Goal: Task Accomplishment & Management: Manage account settings

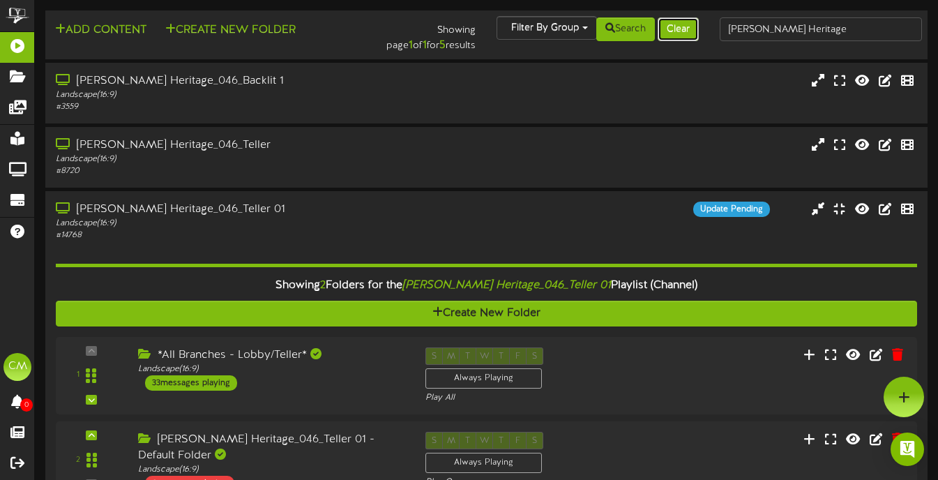
click at [690, 30] on button "Clear" at bounding box center [678, 29] width 41 height 24
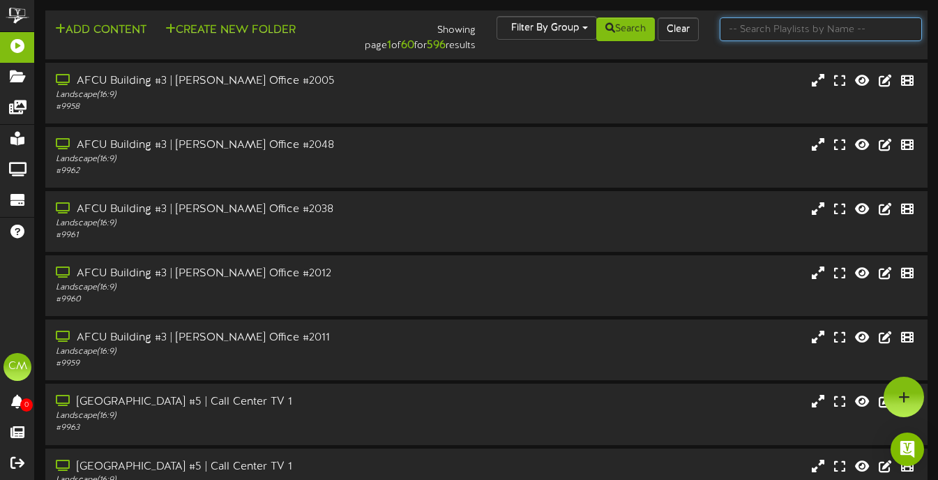
click at [779, 38] on input "text" at bounding box center [821, 29] width 202 height 24
type input "mesa baseline"
click at [630, 42] on div "Search Clear" at bounding box center [635, 29] width 149 height 26
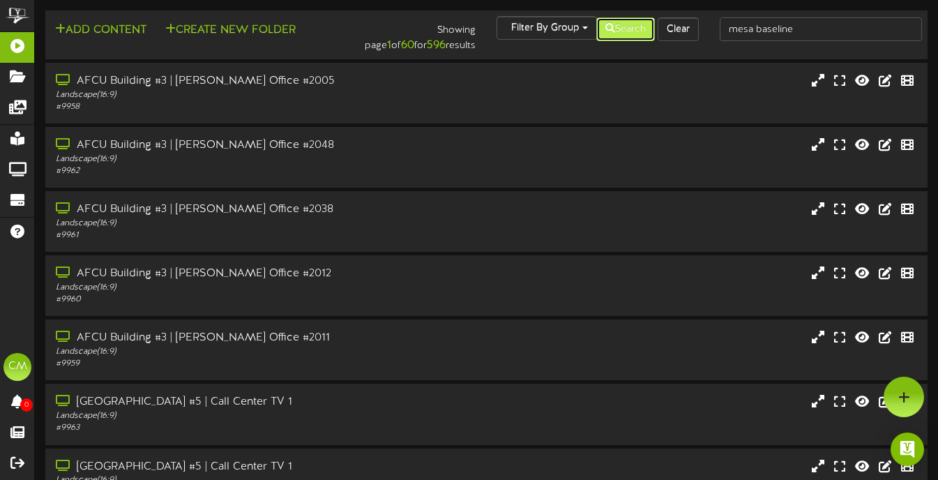
click at [629, 38] on button "Search" at bounding box center [625, 29] width 59 height 24
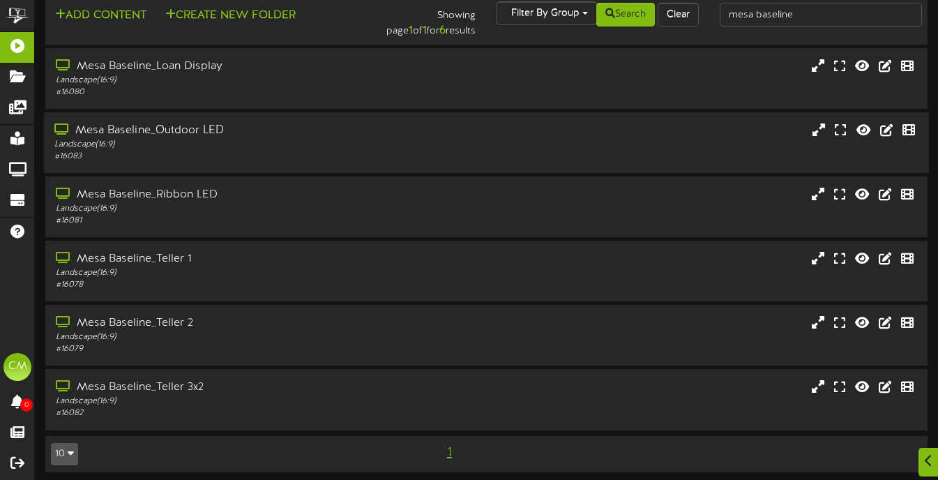
scroll to position [20, 0]
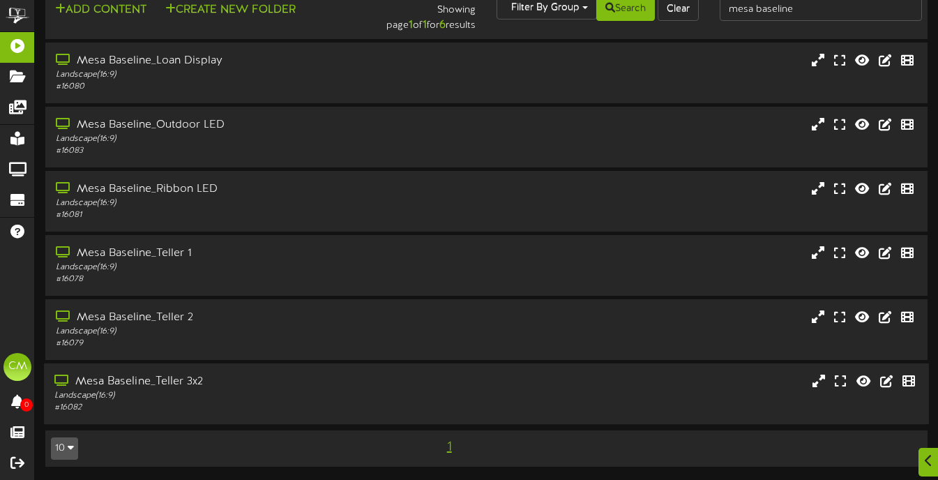
click at [177, 395] on div "Landscape ( 16:9 )" at bounding box center [228, 396] width 348 height 12
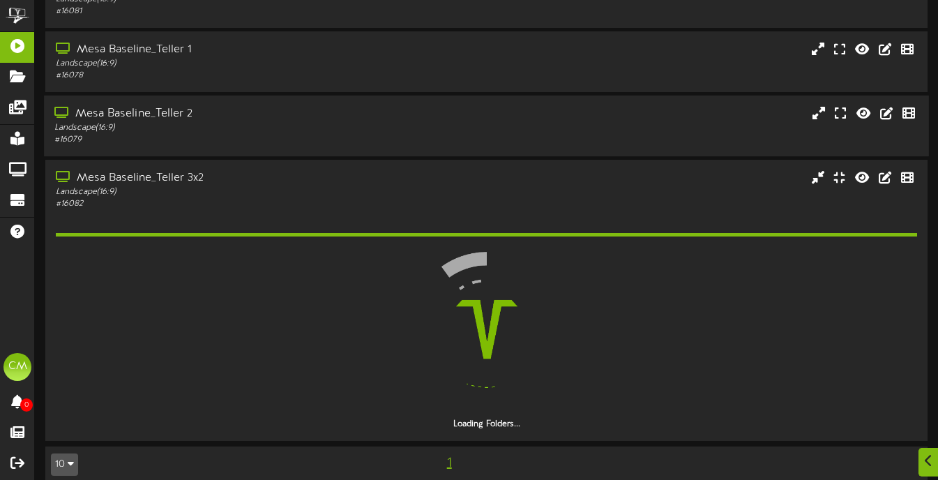
scroll to position [225, 0]
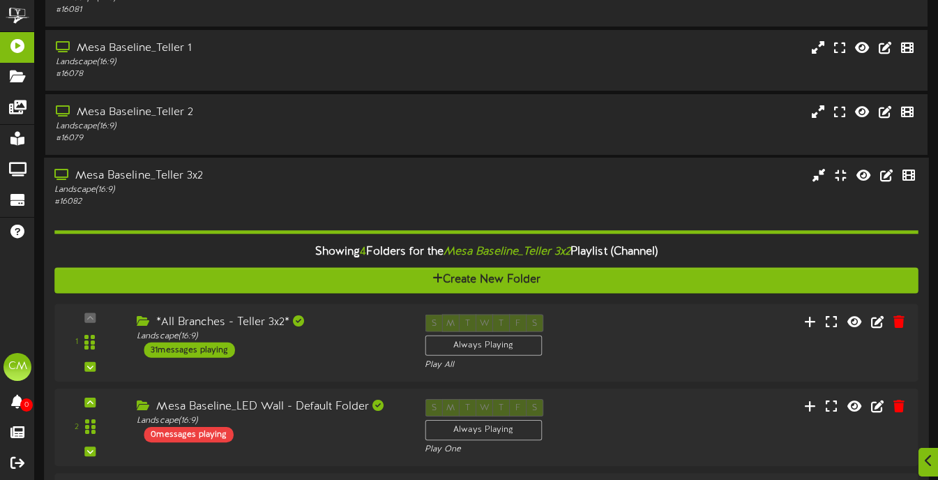
click at [318, 193] on div "Landscape ( 16:9 )" at bounding box center [228, 190] width 348 height 12
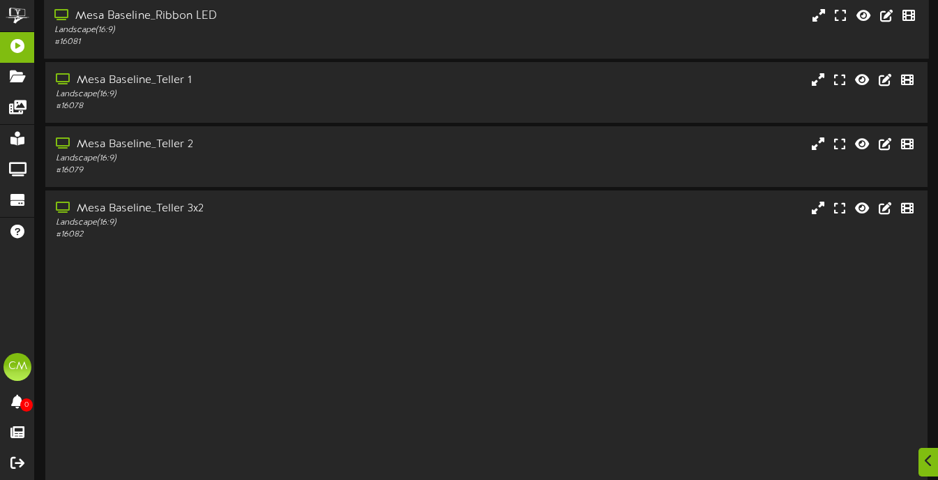
scroll to position [20, 0]
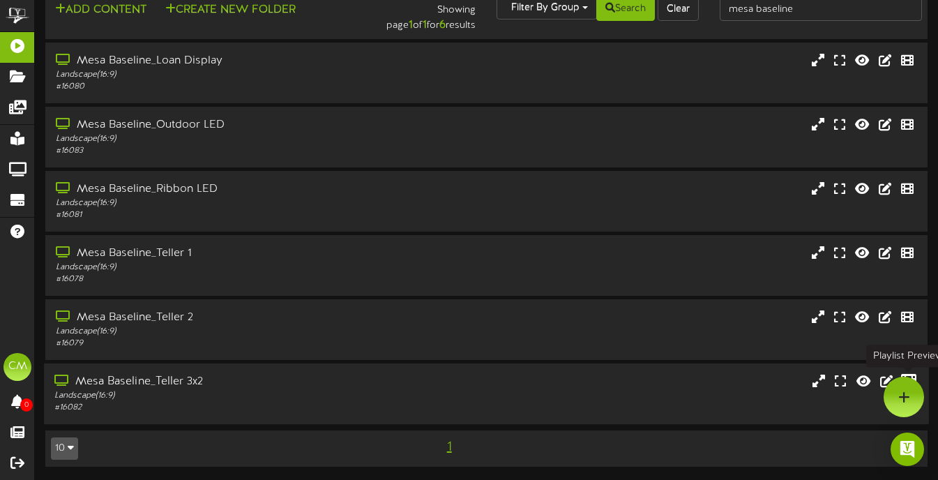
click at [912, 373] on icon at bounding box center [908, 380] width 15 height 15
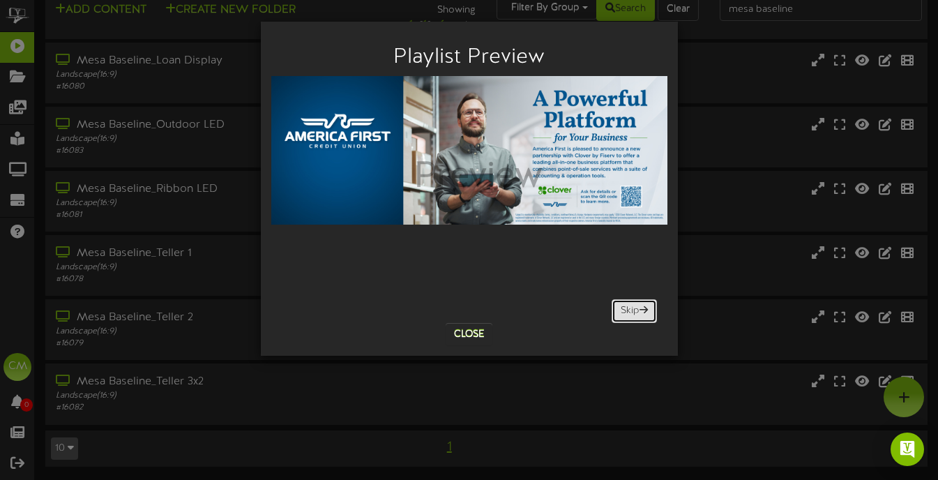
click at [630, 314] on button "Skip" at bounding box center [634, 311] width 45 height 24
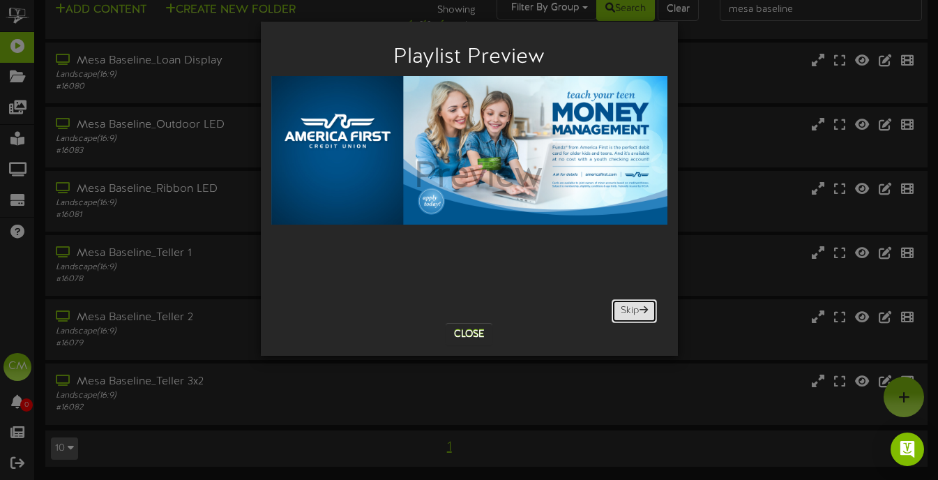
click at [630, 314] on button "Skip" at bounding box center [634, 311] width 45 height 24
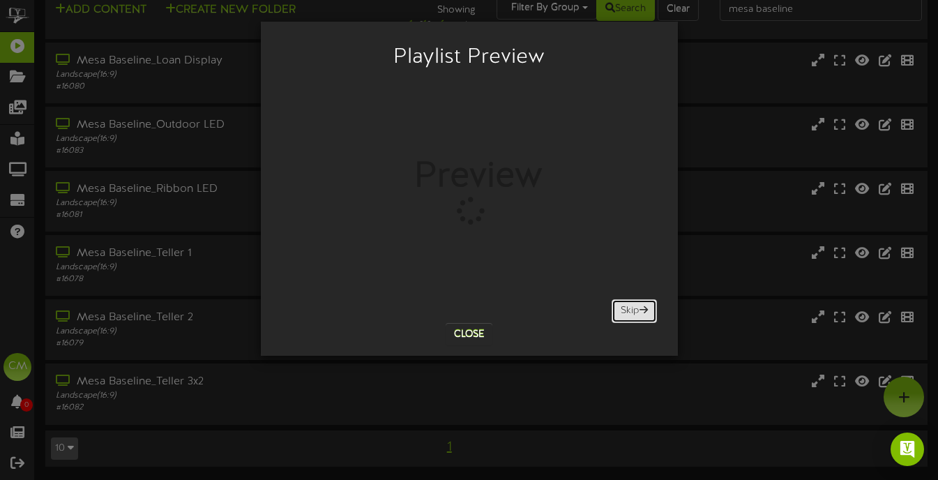
click at [630, 314] on button "Skip" at bounding box center [634, 311] width 45 height 24
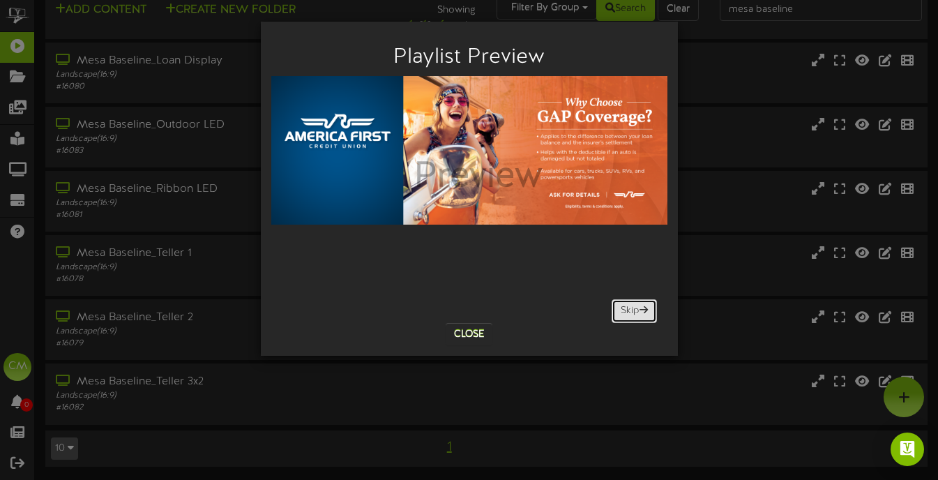
click at [630, 314] on button "Skip" at bounding box center [634, 311] width 45 height 24
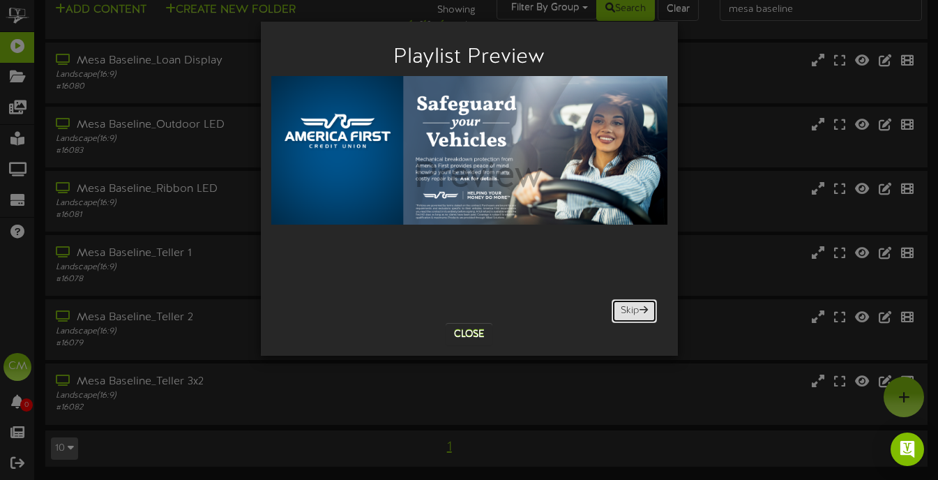
click at [630, 314] on button "Skip" at bounding box center [634, 311] width 45 height 24
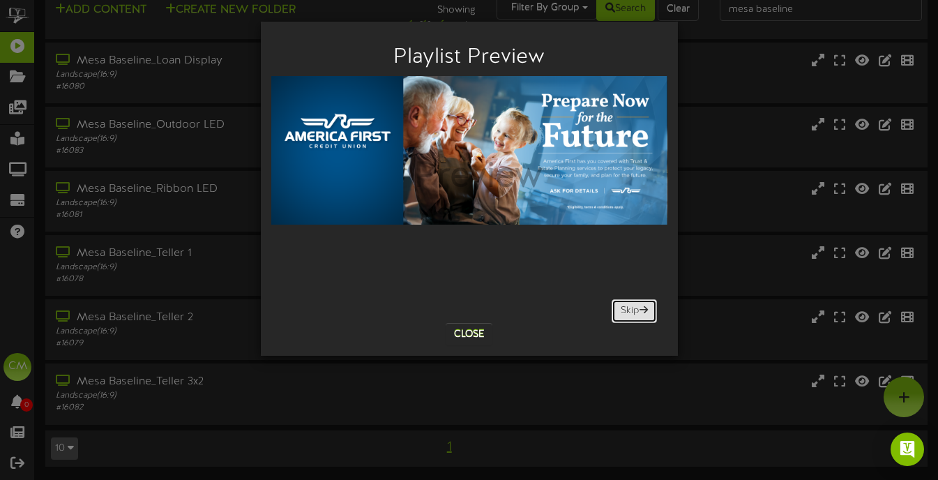
click at [630, 314] on button "Skip" at bounding box center [634, 311] width 45 height 24
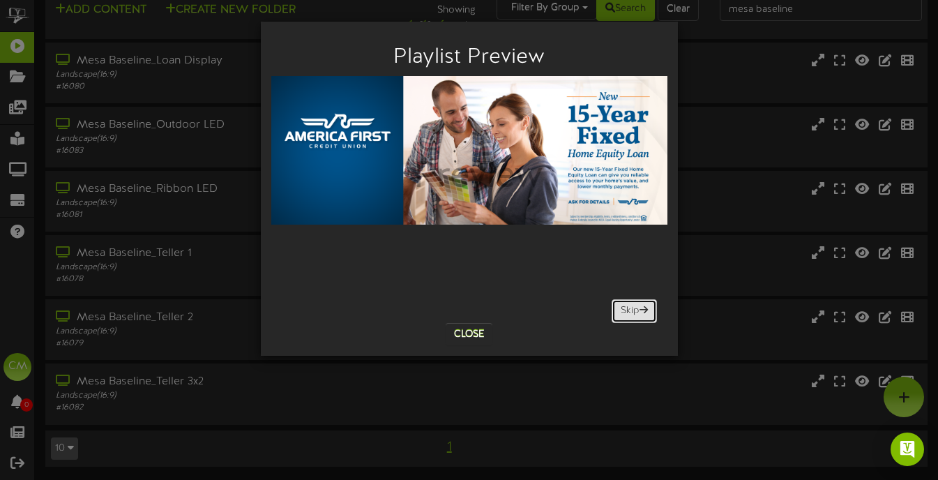
click at [630, 314] on button "Skip" at bounding box center [634, 311] width 45 height 24
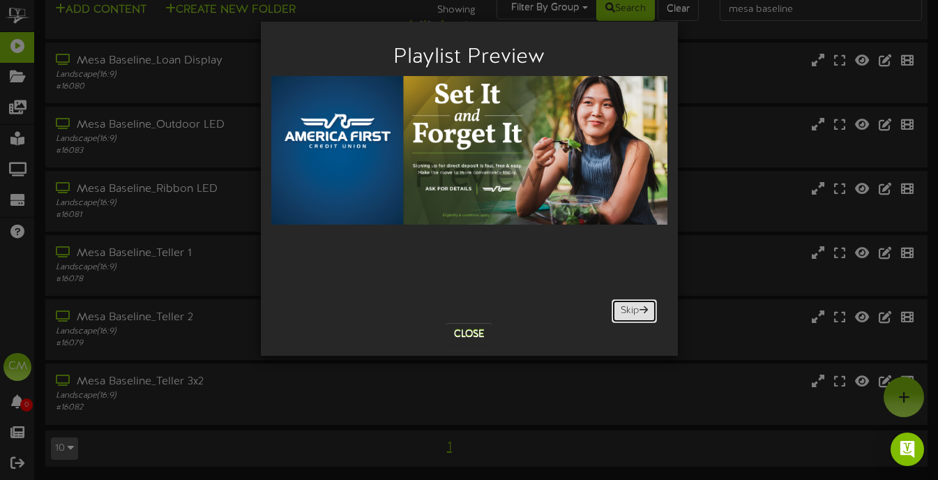
click at [630, 314] on button "Skip" at bounding box center [634, 311] width 45 height 24
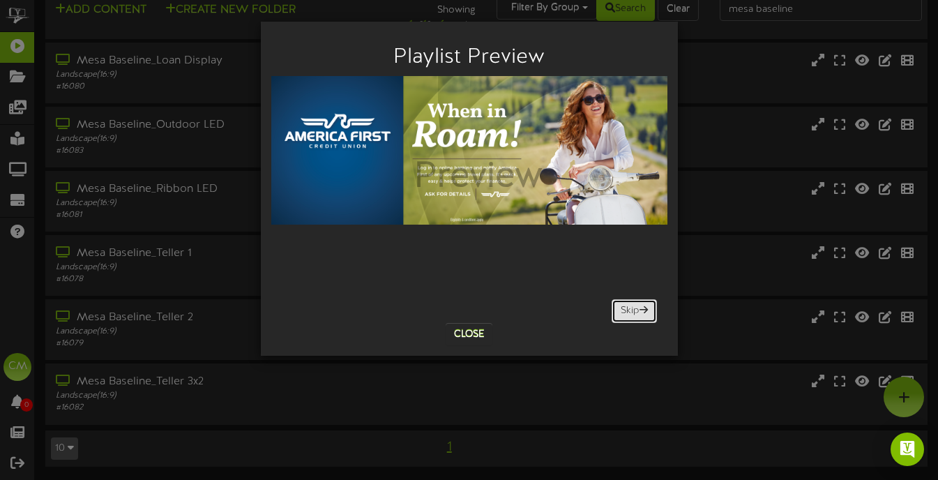
click at [630, 314] on button "Skip" at bounding box center [634, 311] width 45 height 24
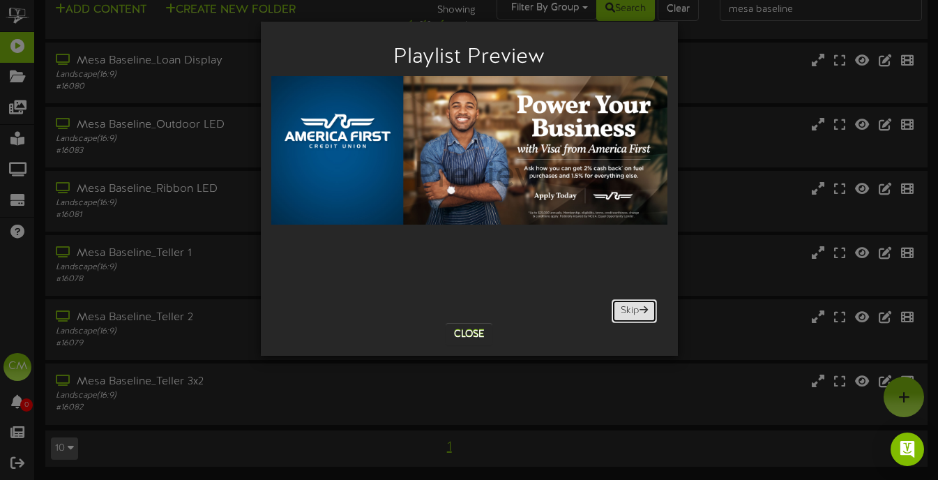
click at [630, 314] on button "Skip" at bounding box center [634, 311] width 45 height 24
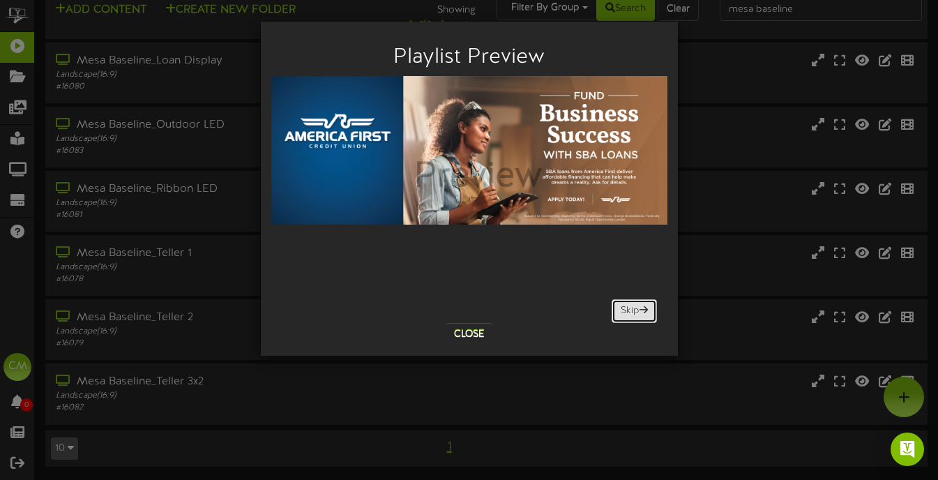
click at [630, 314] on button "Skip" at bounding box center [634, 311] width 45 height 24
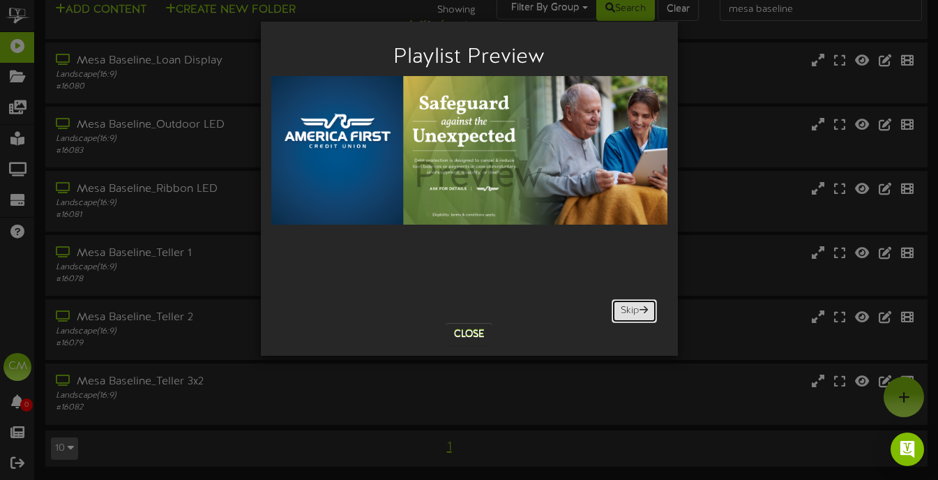
click at [630, 314] on button "Skip" at bounding box center [634, 311] width 45 height 24
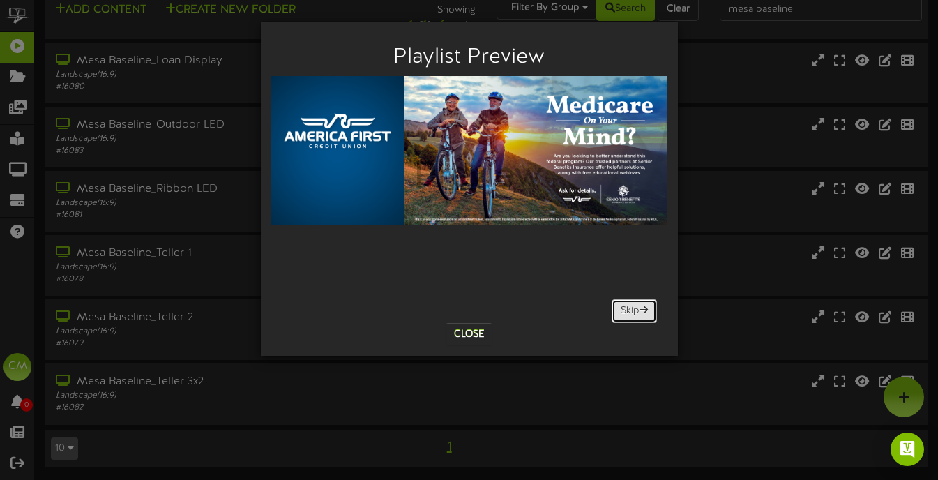
click at [630, 314] on button "Skip" at bounding box center [634, 311] width 45 height 24
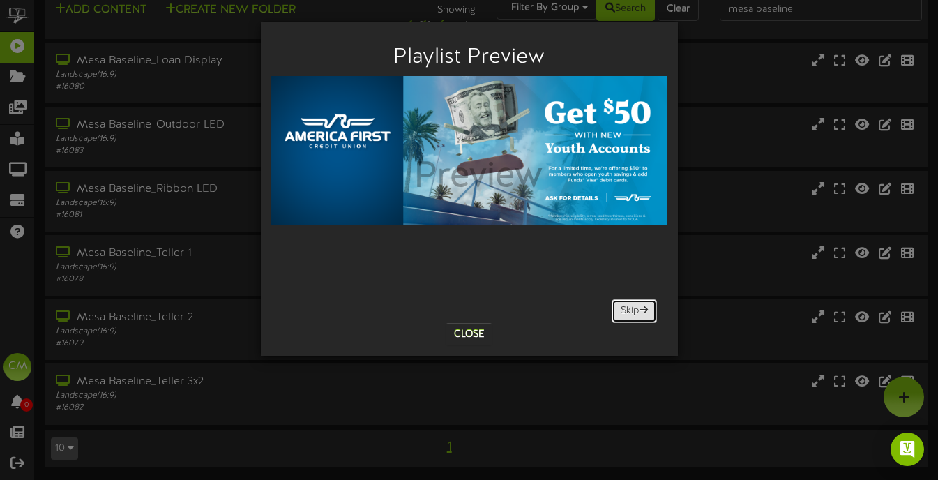
click at [630, 314] on button "Skip" at bounding box center [634, 311] width 45 height 24
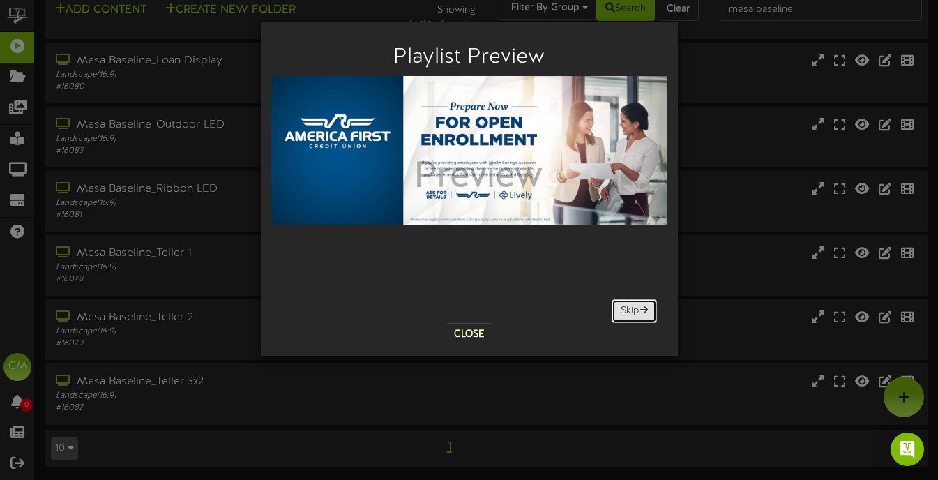
click at [630, 314] on button "Skip" at bounding box center [634, 311] width 45 height 24
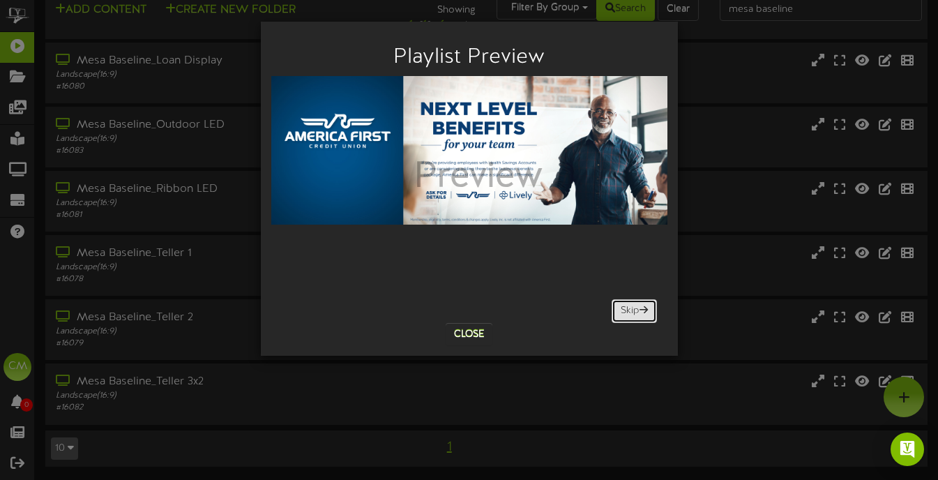
click at [630, 314] on button "Skip" at bounding box center [634, 311] width 45 height 24
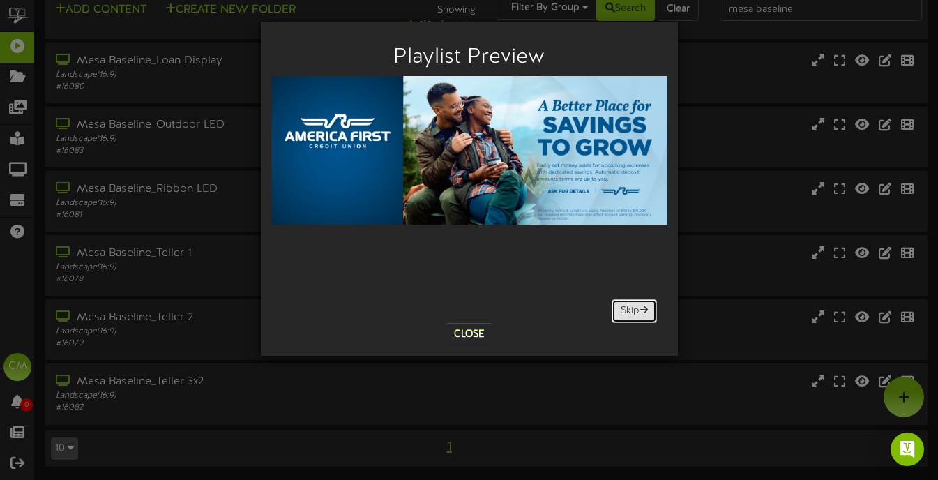
click at [630, 314] on button "Skip" at bounding box center [634, 311] width 45 height 24
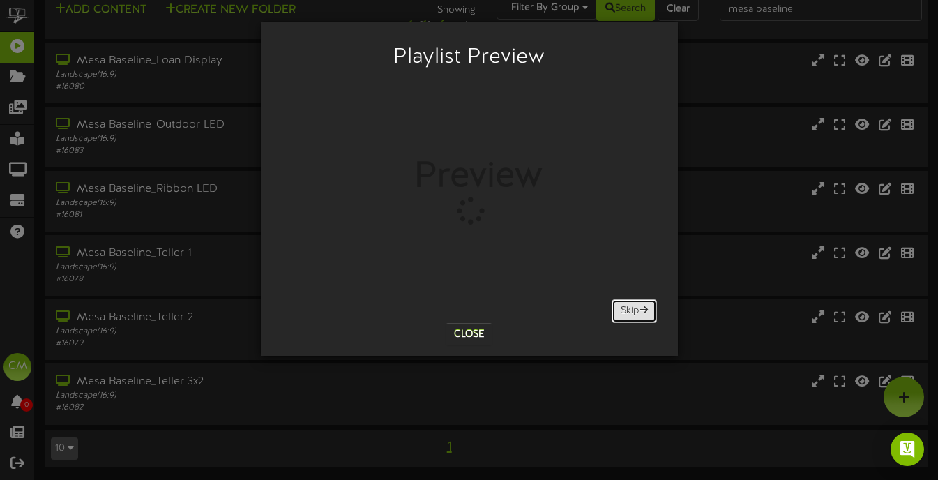
click at [630, 314] on button "Skip" at bounding box center [634, 311] width 45 height 24
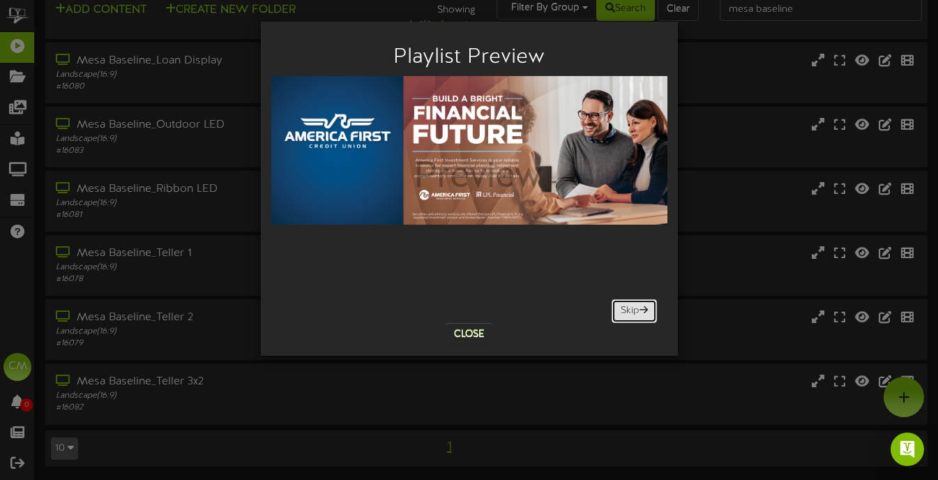
click at [630, 314] on button "Skip" at bounding box center [634, 311] width 45 height 24
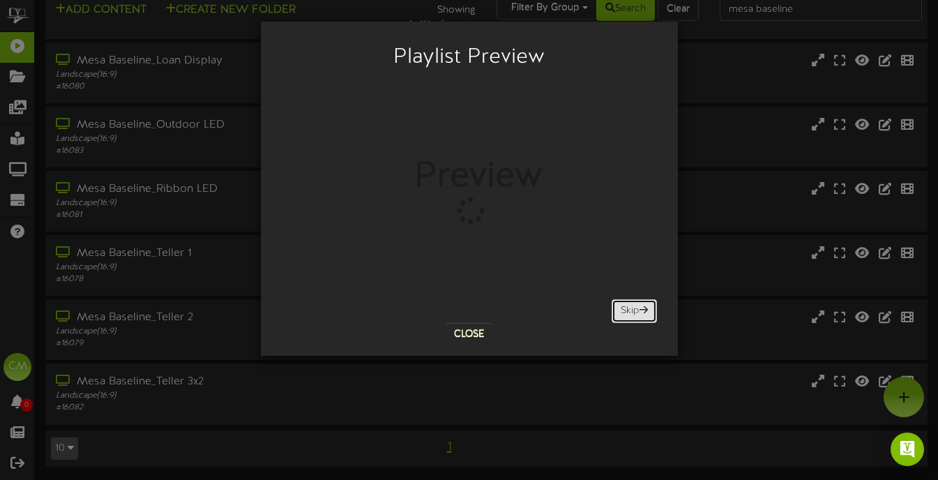
click at [630, 314] on button "Skip" at bounding box center [634, 311] width 45 height 24
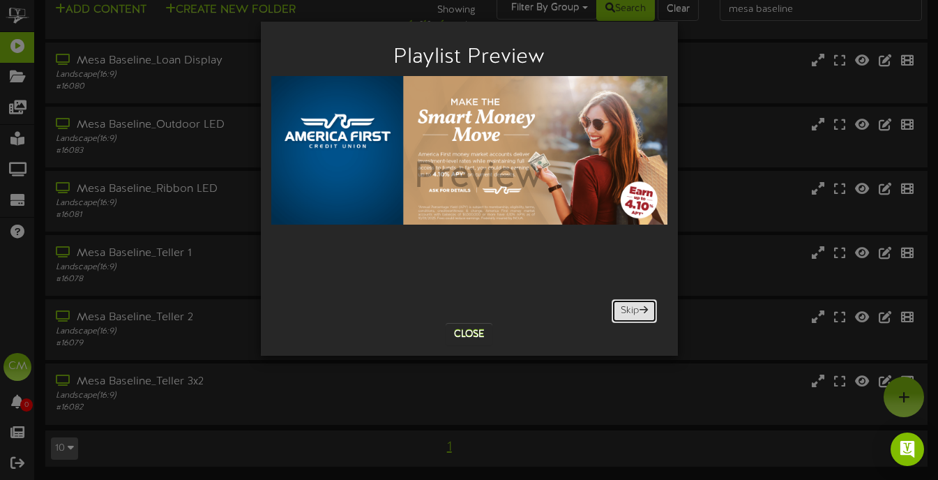
click at [630, 314] on button "Skip" at bounding box center [634, 311] width 45 height 24
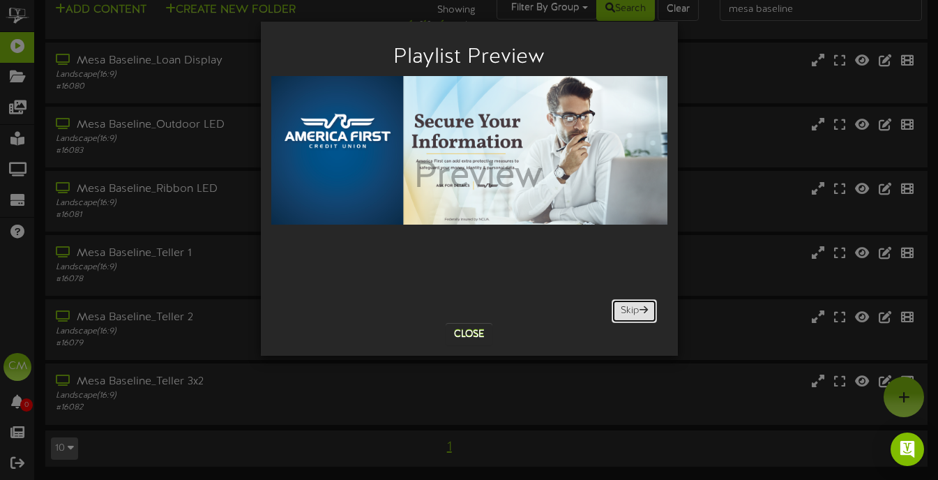
click at [630, 314] on button "Skip" at bounding box center [634, 311] width 45 height 24
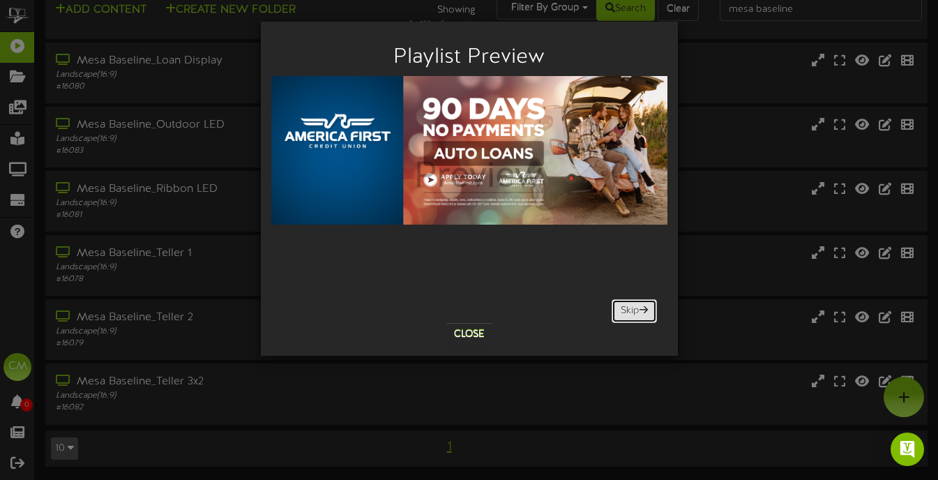
click at [630, 314] on button "Skip" at bounding box center [634, 311] width 45 height 24
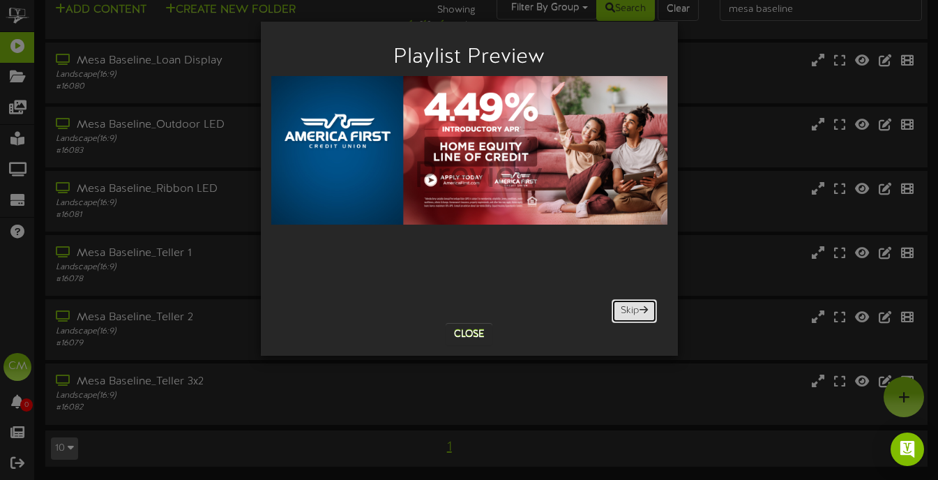
click at [630, 314] on button "Skip" at bounding box center [634, 311] width 45 height 24
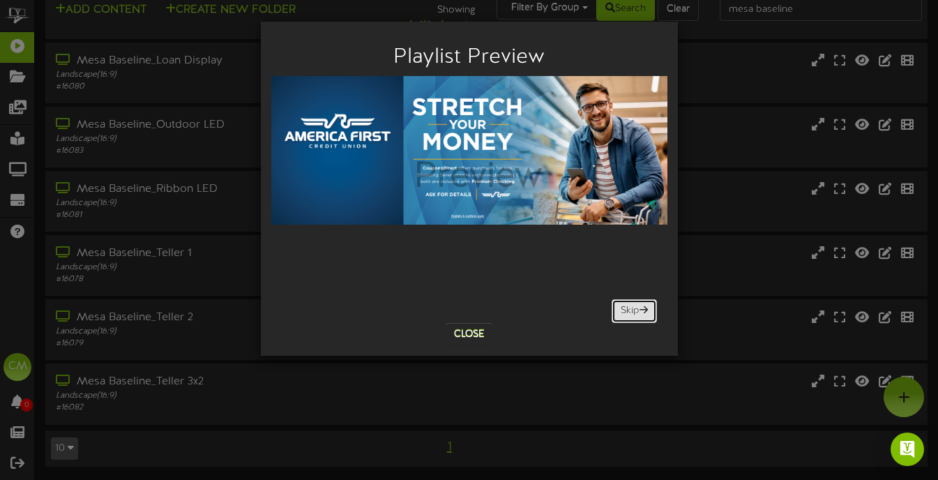
click at [630, 314] on button "Skip" at bounding box center [634, 311] width 45 height 24
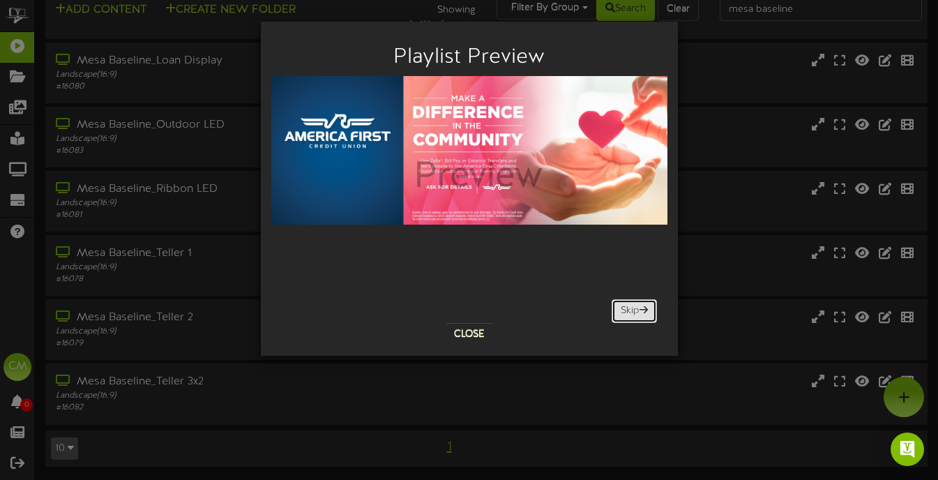
click at [630, 314] on button "Skip" at bounding box center [634, 311] width 45 height 24
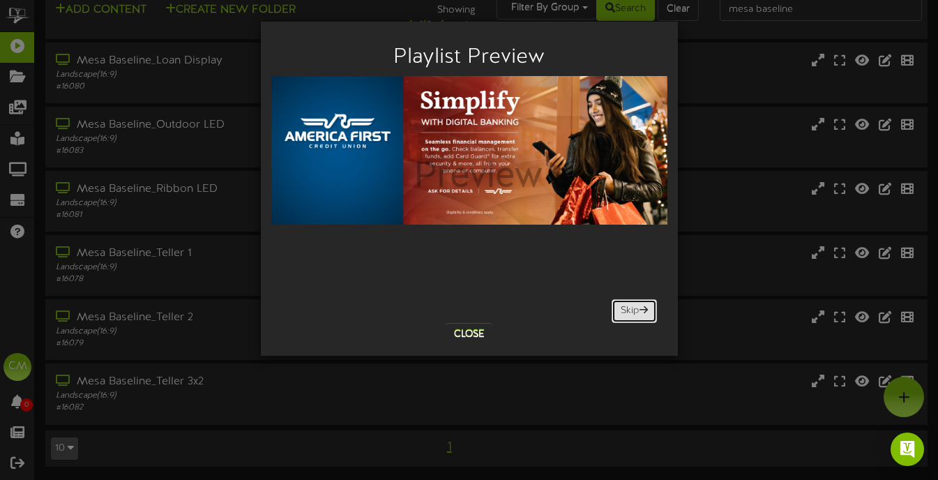
click at [630, 314] on button "Skip" at bounding box center [634, 311] width 45 height 24
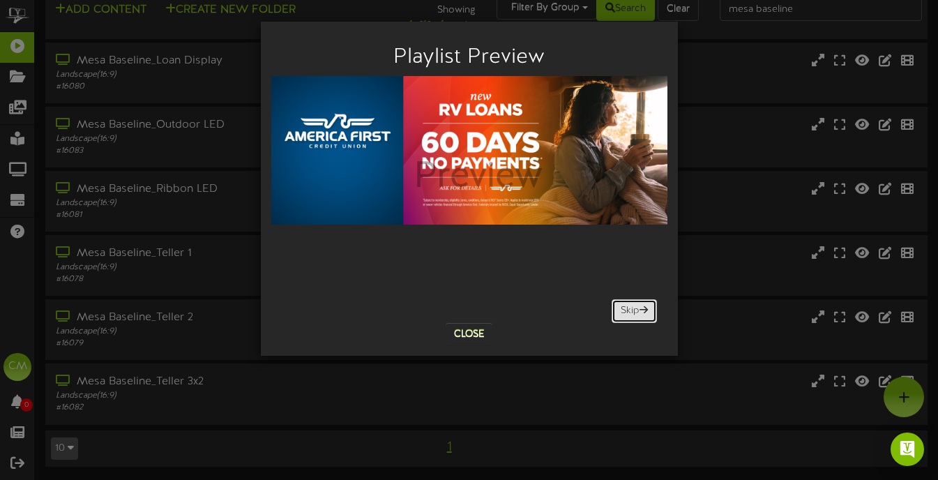
click at [630, 314] on button "Skip" at bounding box center [634, 311] width 45 height 24
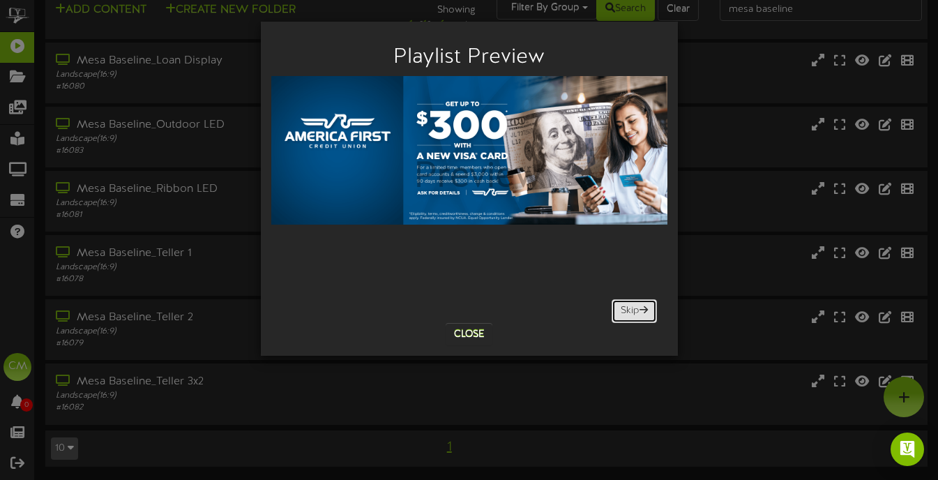
click at [630, 314] on button "Skip" at bounding box center [634, 311] width 45 height 24
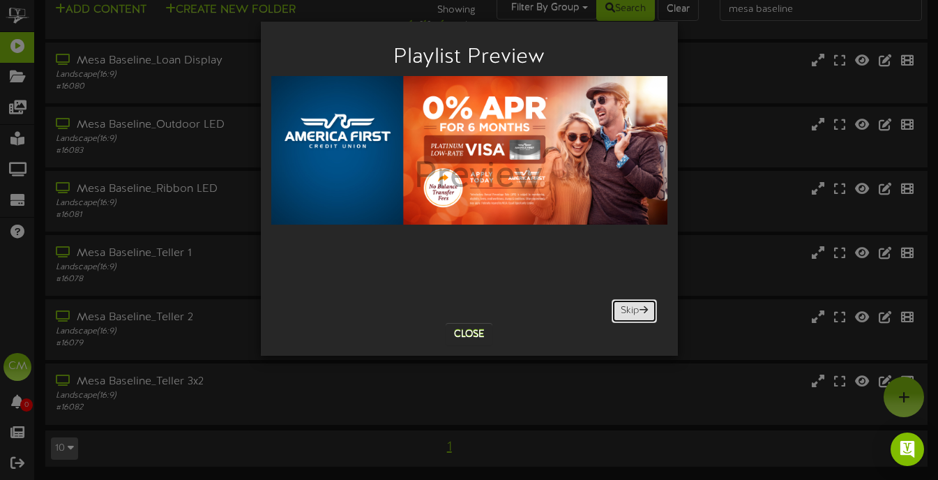
click at [630, 314] on button "Skip" at bounding box center [634, 311] width 45 height 24
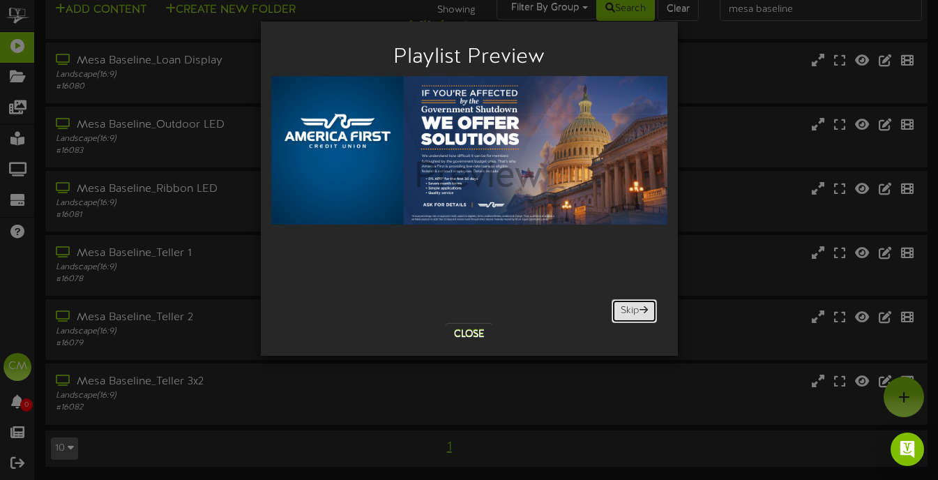
click at [630, 314] on button "Skip" at bounding box center [634, 311] width 45 height 24
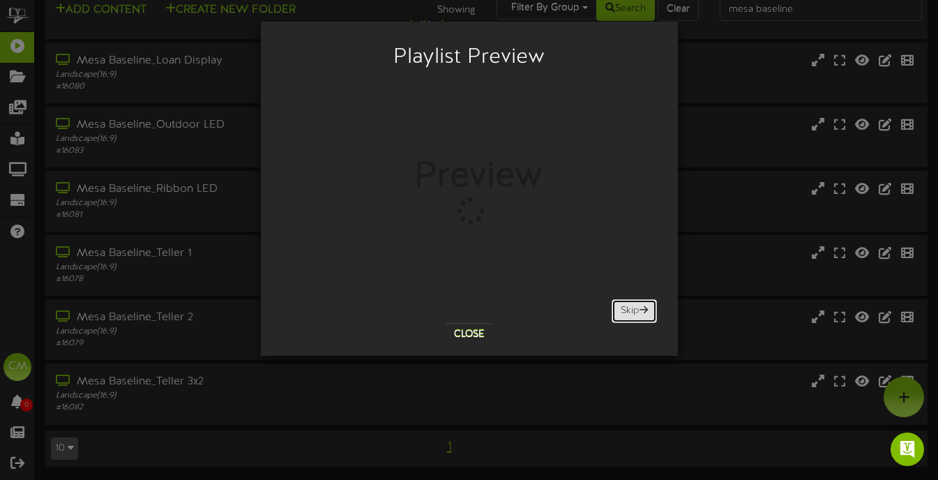
click at [630, 314] on button "Skip" at bounding box center [634, 311] width 45 height 24
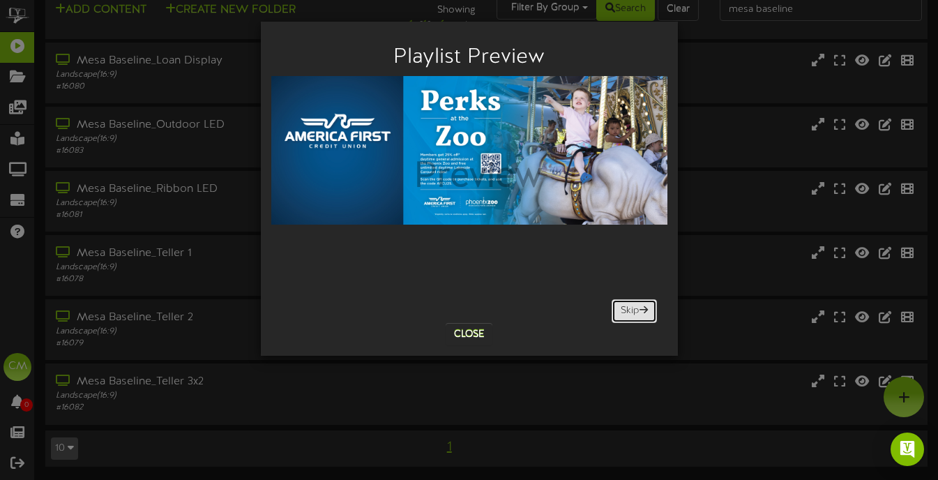
click at [633, 310] on button "Skip" at bounding box center [634, 311] width 45 height 24
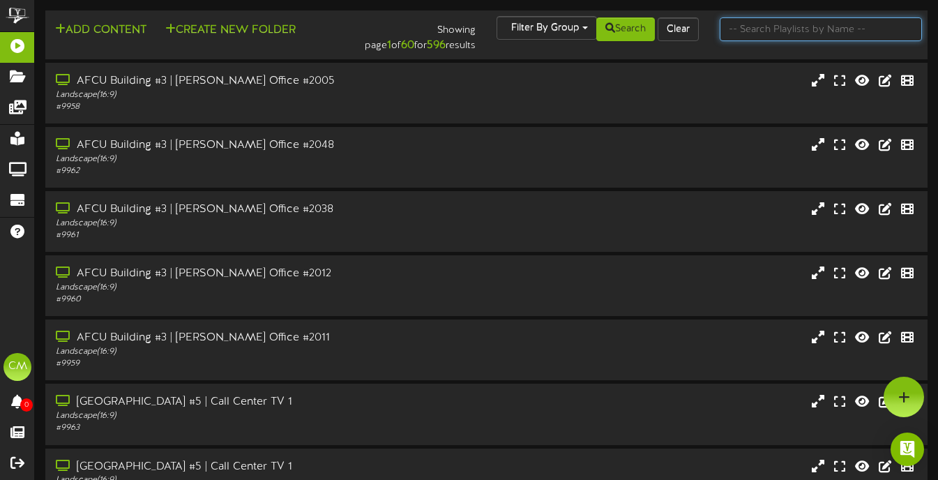
click at [741, 23] on input "text" at bounding box center [821, 29] width 202 height 24
type input "blue"
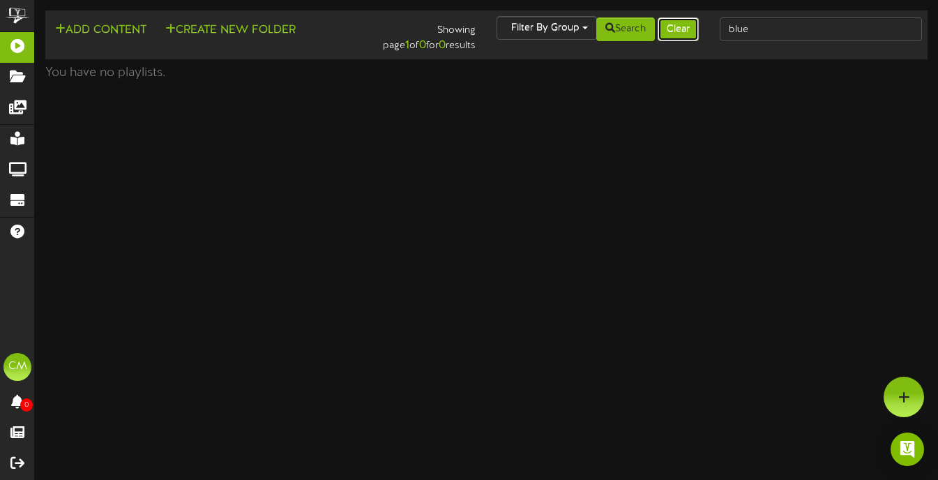
click at [680, 29] on button "Clear" at bounding box center [678, 29] width 41 height 24
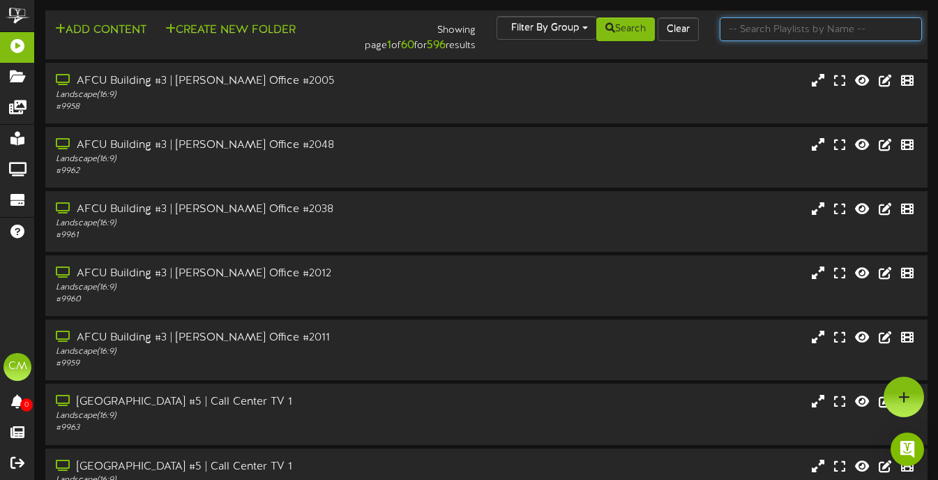
click at [823, 29] on input "text" at bounding box center [821, 29] width 202 height 24
type input "queens creek"
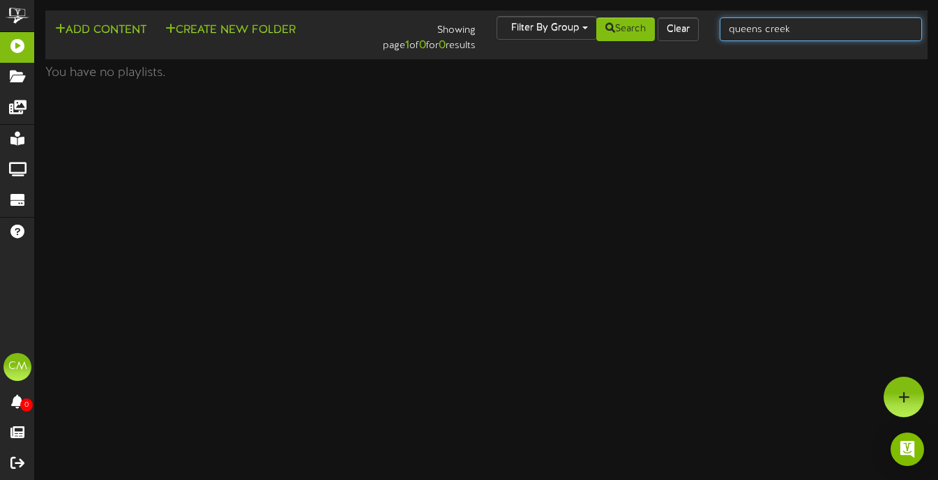
click at [861, 26] on input "queens creek" at bounding box center [821, 29] width 202 height 24
type input "queens creek"
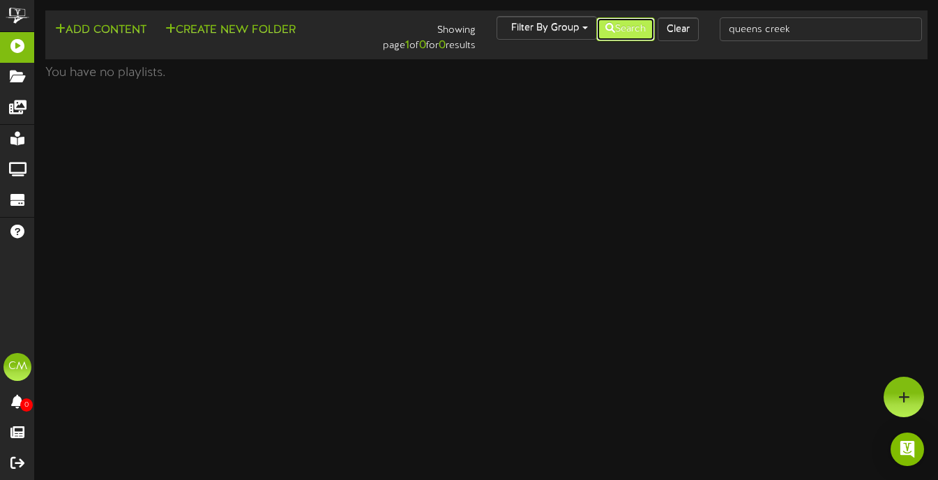
click at [626, 33] on button "Search" at bounding box center [625, 29] width 59 height 24
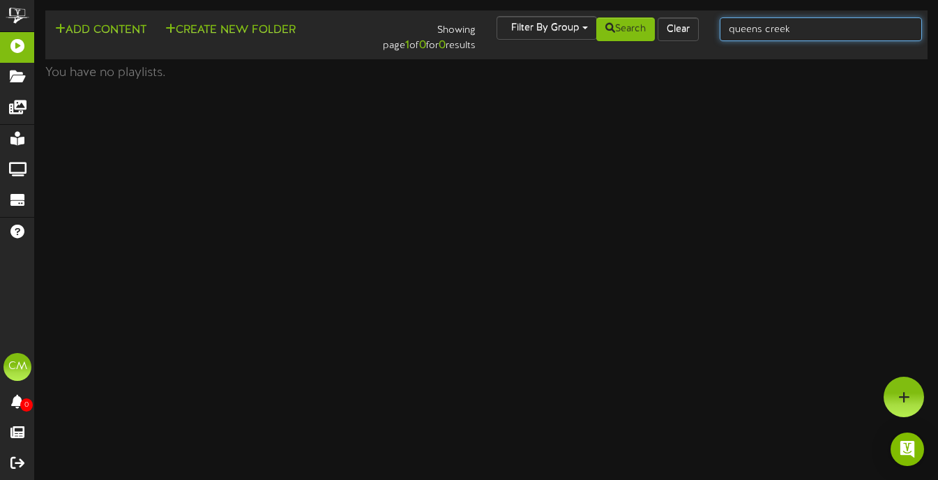
click at [798, 36] on input "queens creek" at bounding box center [821, 29] width 202 height 24
type input "b"
type input "goodyear"
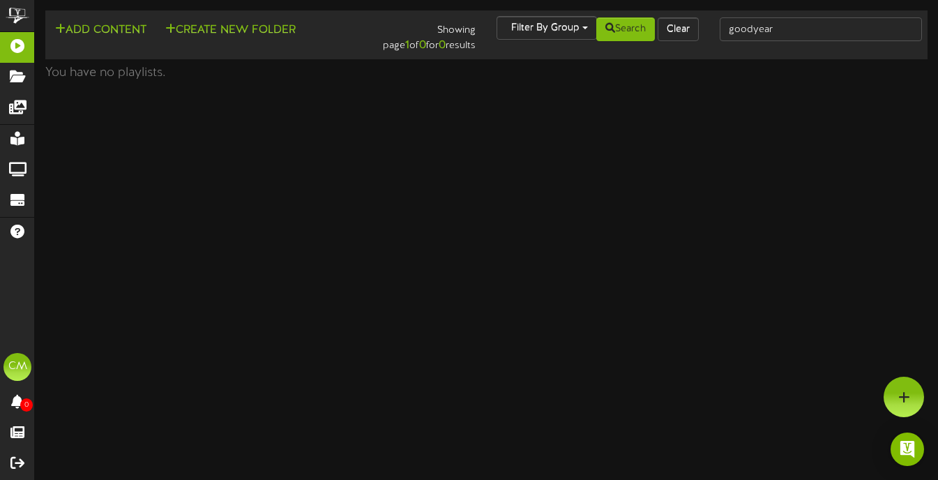
click at [629, 43] on div "Add Content Create New Folder Showing page 1 of 0 for 0 results Filter By Group…" at bounding box center [486, 35] width 892 height 38
click at [626, 36] on button "Search" at bounding box center [625, 29] width 59 height 24
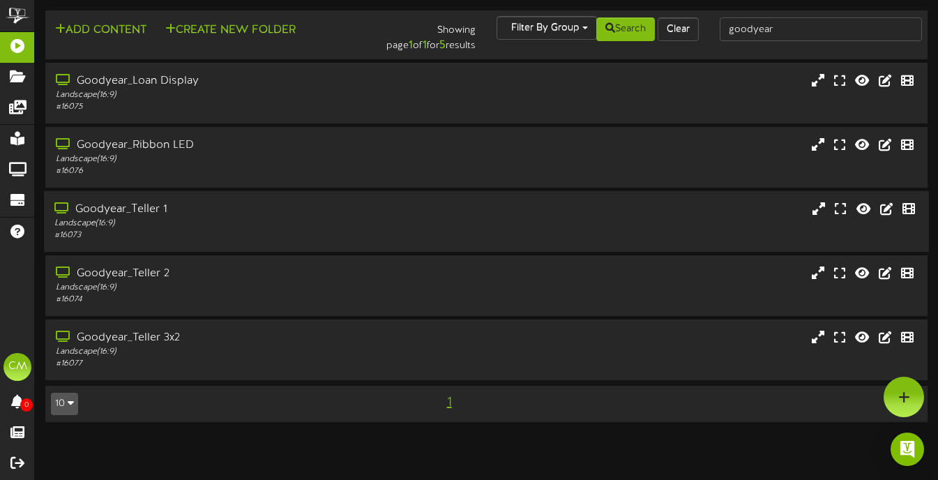
click at [234, 227] on div "Landscape ( 16:9 )" at bounding box center [228, 224] width 348 height 12
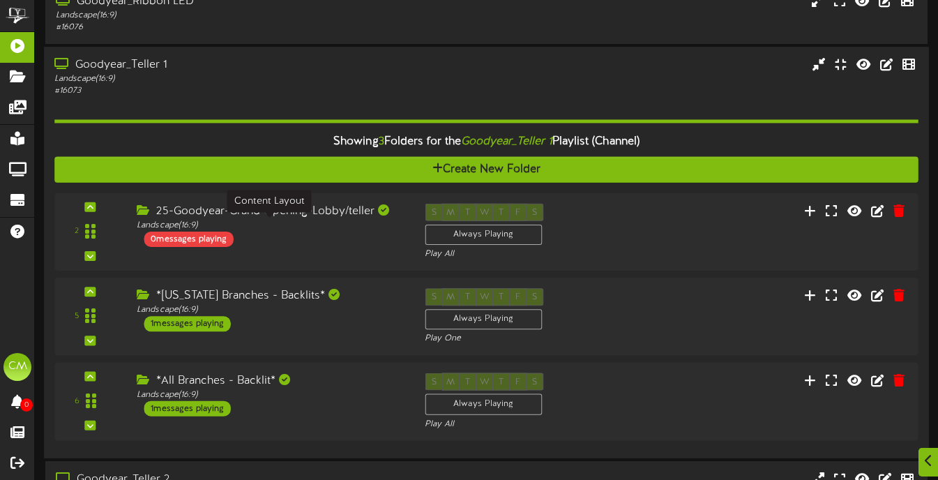
scroll to position [146, 0]
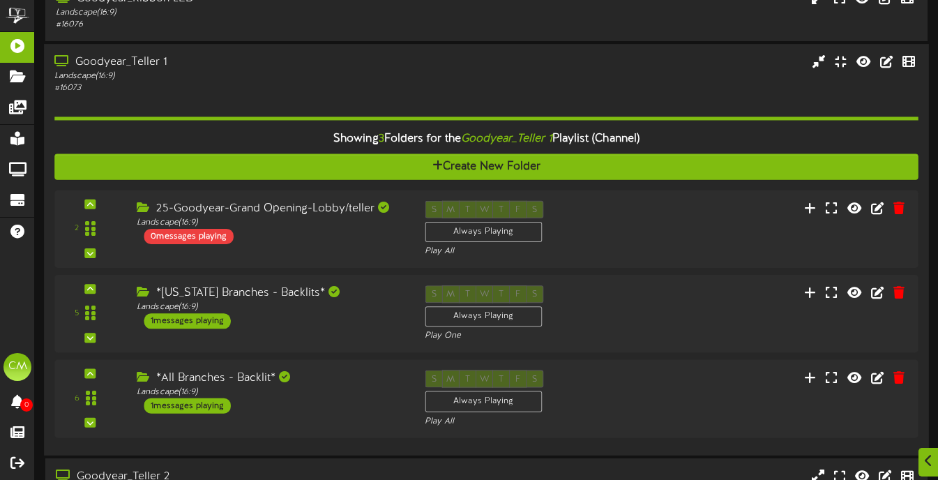
click at [324, 102] on div "Showing 3 Folders for the Goodyear_Teller 1 Playlist (Channel) Create New Folde…" at bounding box center [486, 270] width 864 height 350
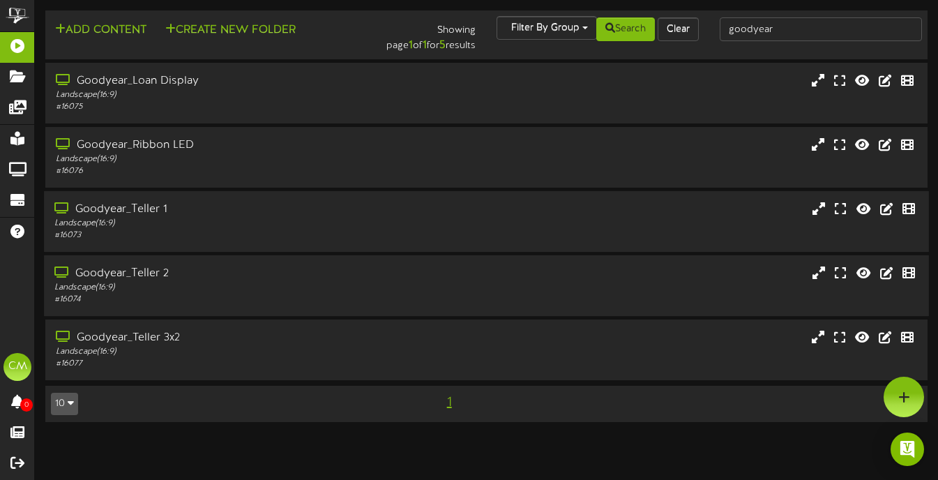
click at [227, 274] on div "Goodyear_Teller 2" at bounding box center [228, 274] width 348 height 16
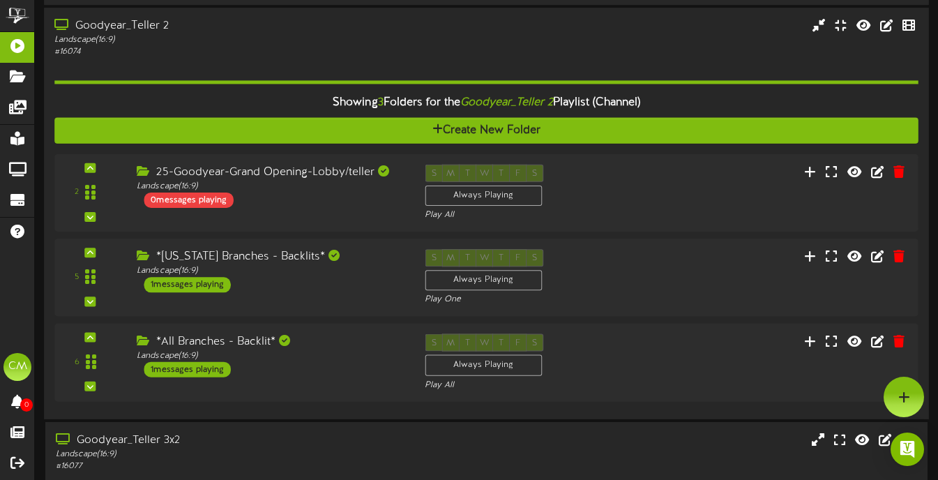
scroll to position [213, 0]
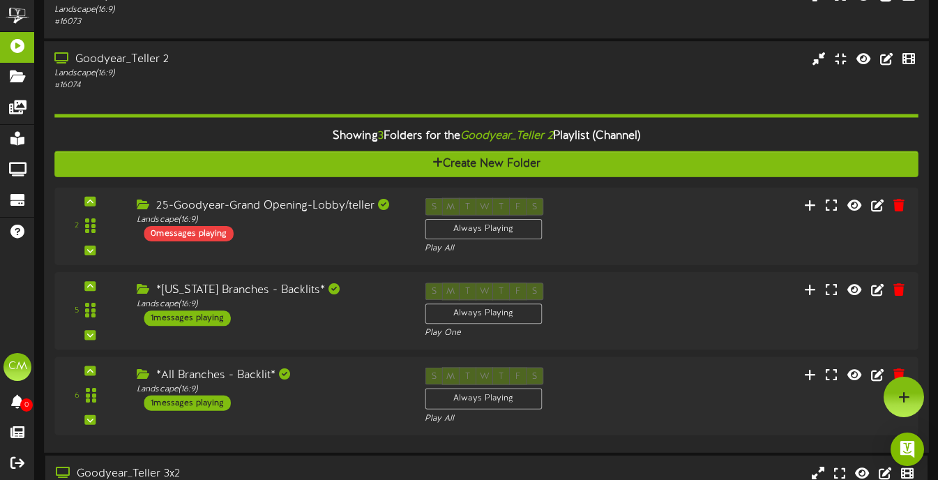
click at [275, 68] on div "Landscape ( 16:9 )" at bounding box center [228, 74] width 348 height 12
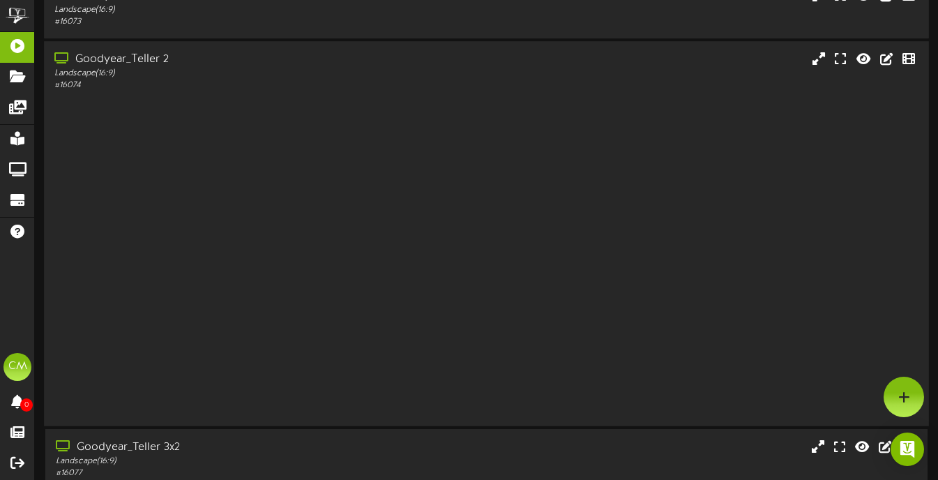
scroll to position [0, 0]
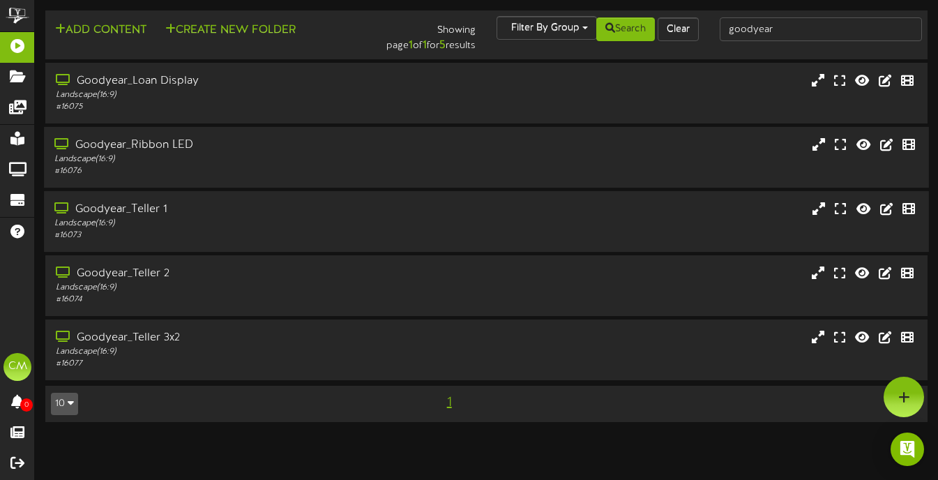
click at [295, 149] on div "Goodyear_Ribbon LED" at bounding box center [228, 145] width 348 height 16
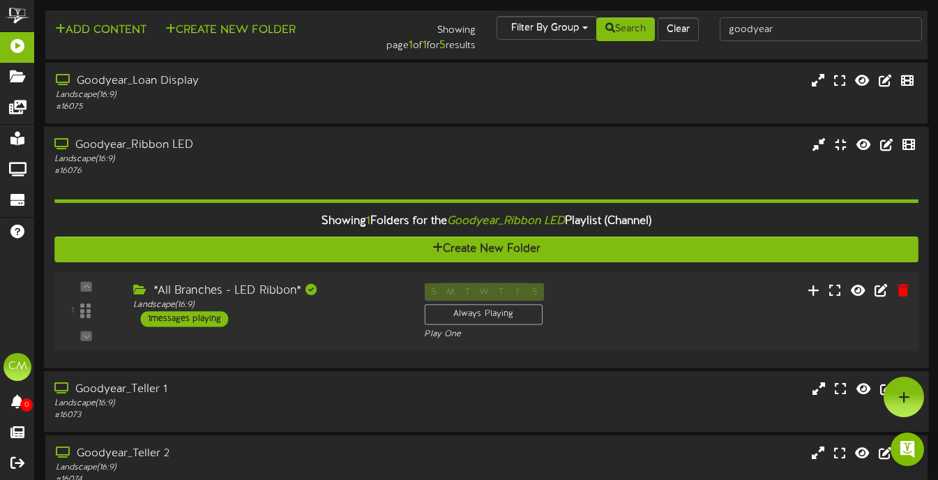
click at [248, 278] on div "1 Landscape (" at bounding box center [486, 311] width 872 height 79
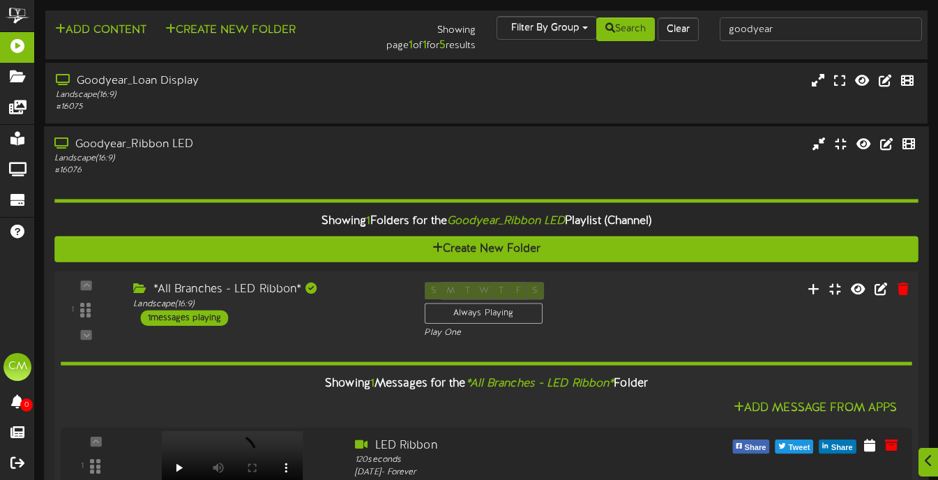
scroll to position [133, 0]
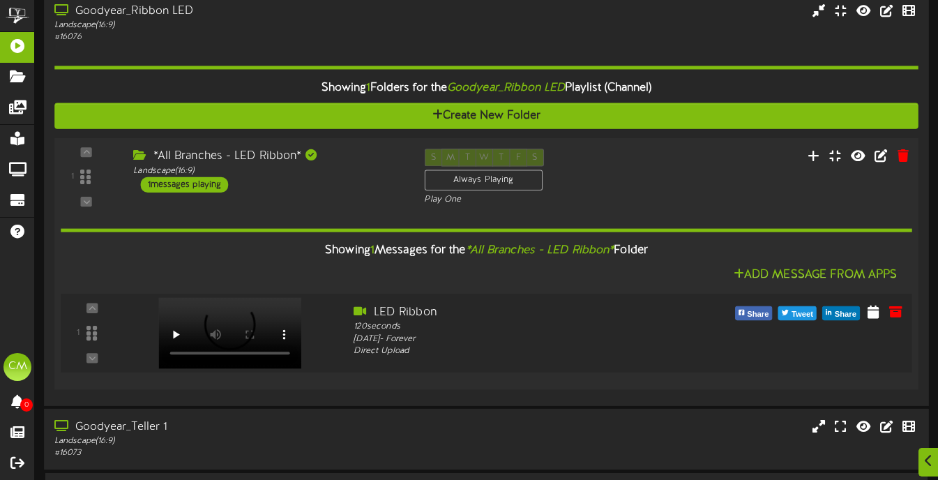
click at [241, 324] on div at bounding box center [228, 318] width 164 height 71
click at [297, 185] on div "*All Branches - LED Ribbon* Landscape ( 16:9 ) 1 messages playing" at bounding box center [268, 171] width 291 height 44
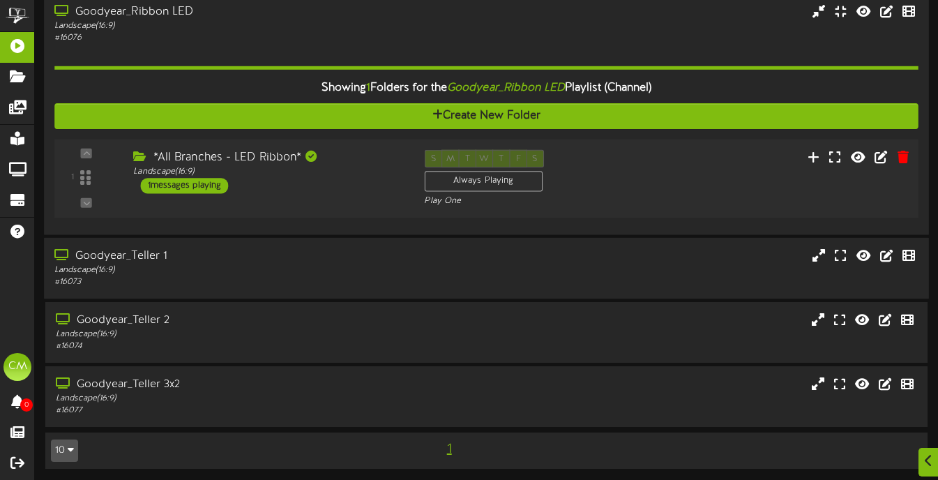
scroll to position [136, 0]
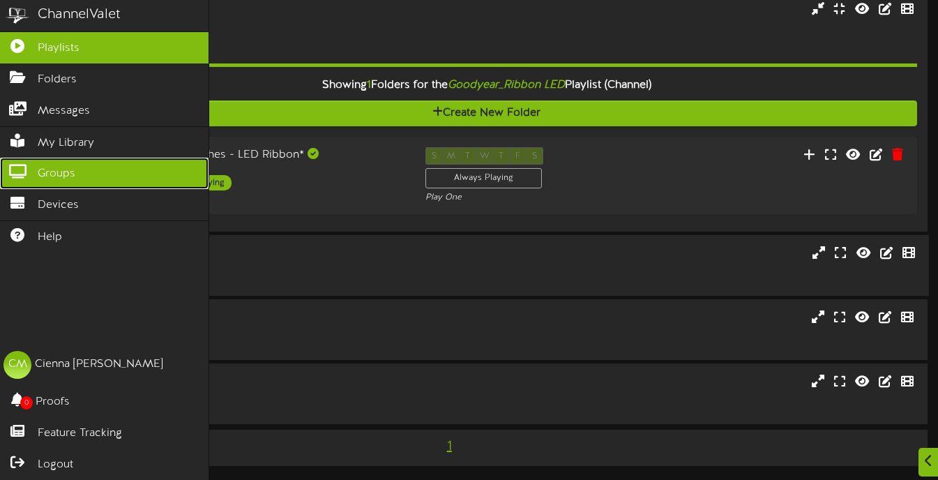
click at [32, 167] on icon at bounding box center [17, 170] width 35 height 10
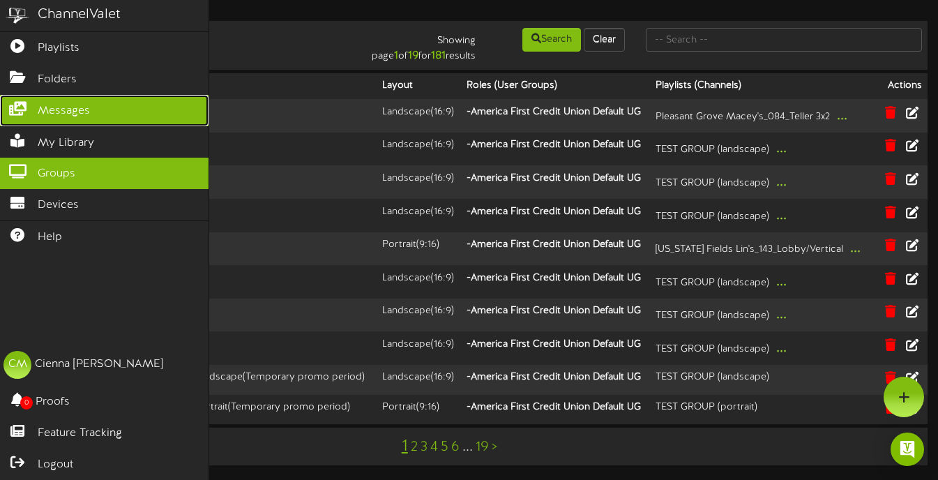
click at [36, 125] on link "Messages" at bounding box center [104, 110] width 209 height 31
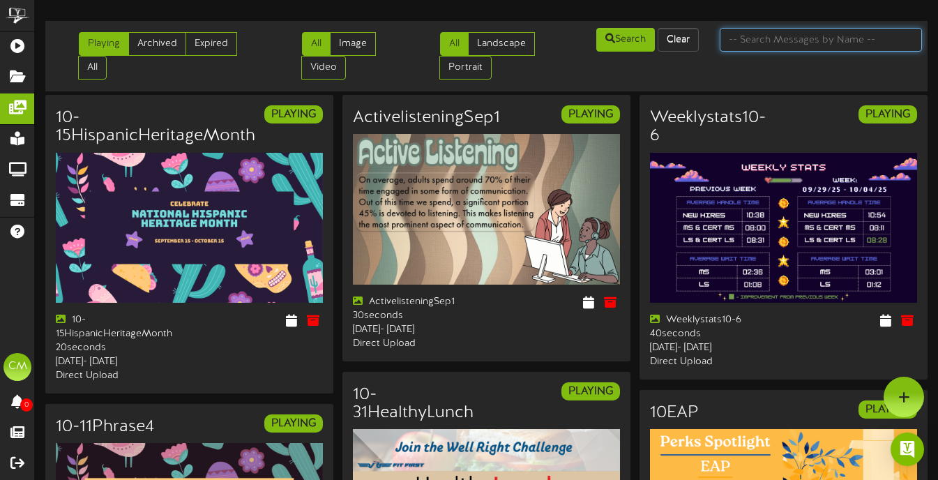
click at [824, 37] on input "text" at bounding box center [821, 40] width 202 height 24
type input "ribbon"
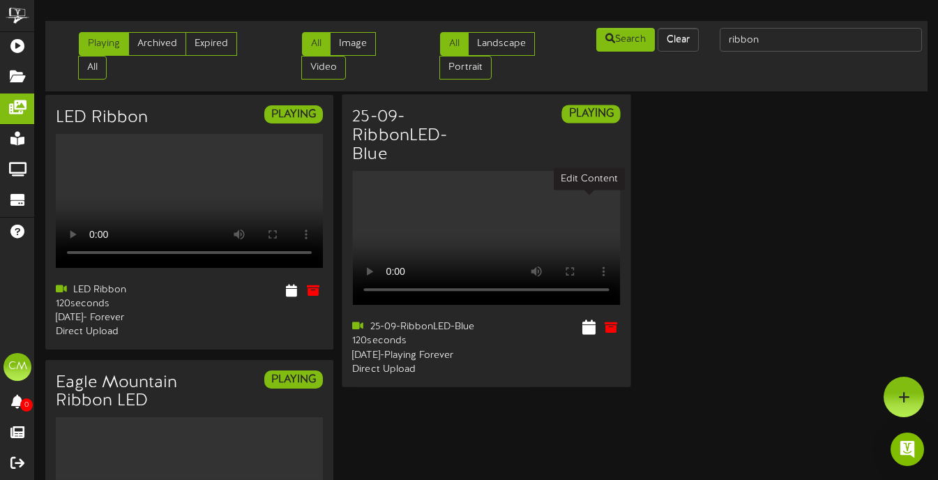
click at [591, 319] on icon at bounding box center [588, 326] width 13 height 15
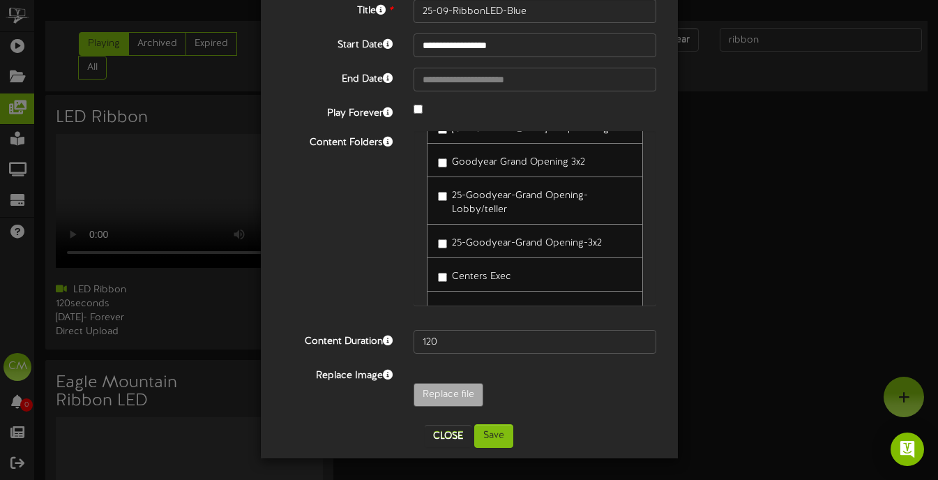
scroll to position [9076, 0]
click at [445, 435] on button "Close" at bounding box center [448, 436] width 47 height 22
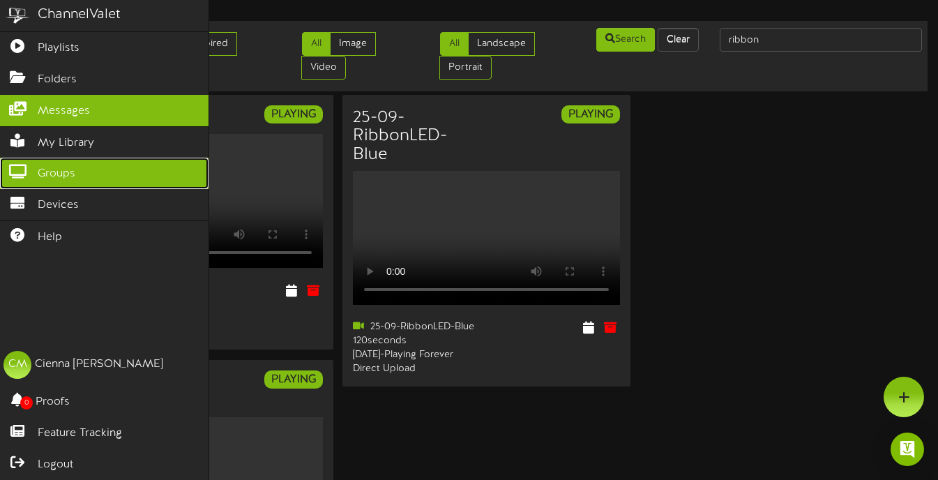
click at [27, 182] on link "Groups" at bounding box center [104, 173] width 209 height 31
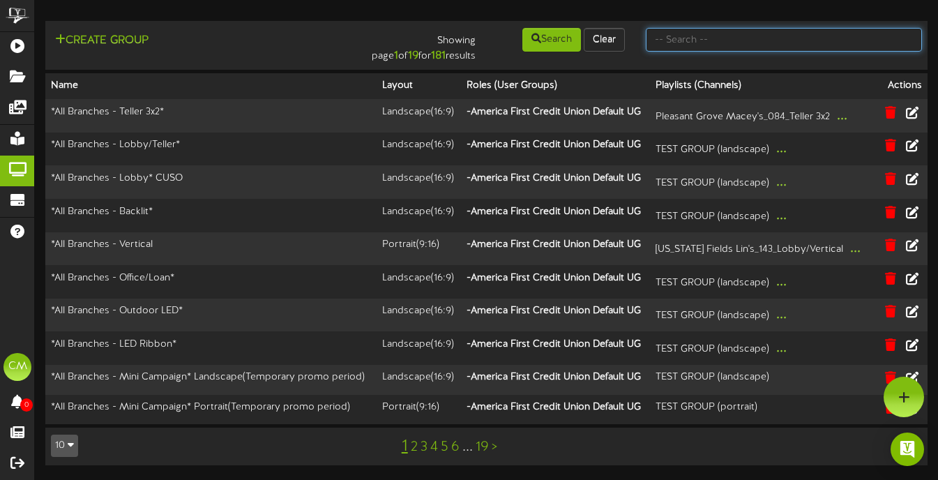
click at [671, 43] on input "text" at bounding box center [784, 40] width 276 height 24
type input "blue"
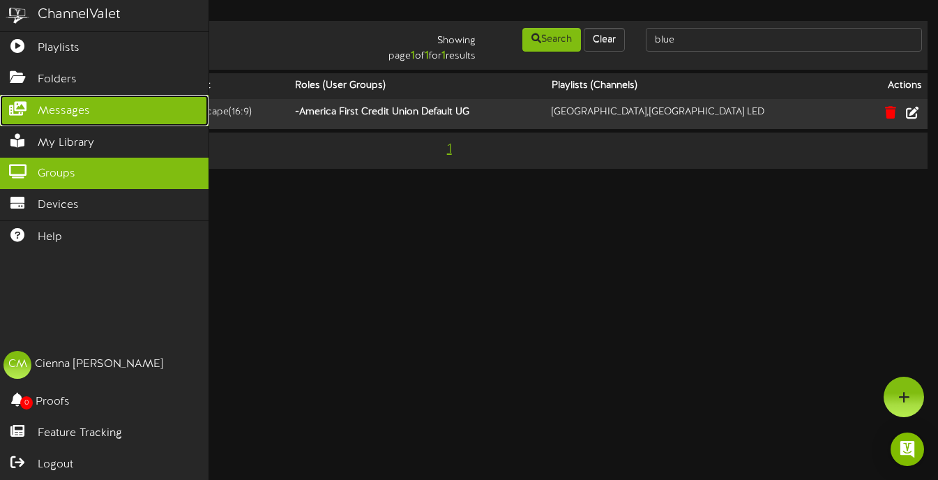
click at [28, 114] on link "Messages" at bounding box center [104, 110] width 209 height 31
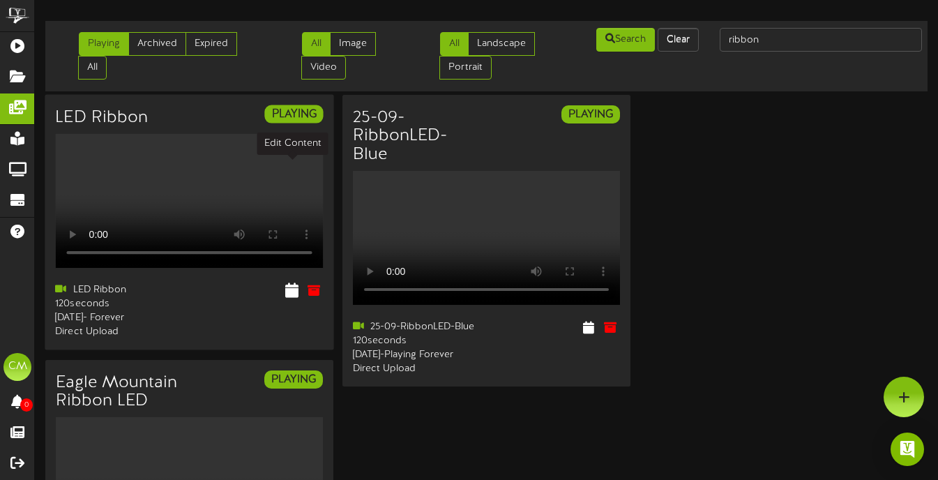
click at [291, 282] on icon at bounding box center [291, 289] width 13 height 15
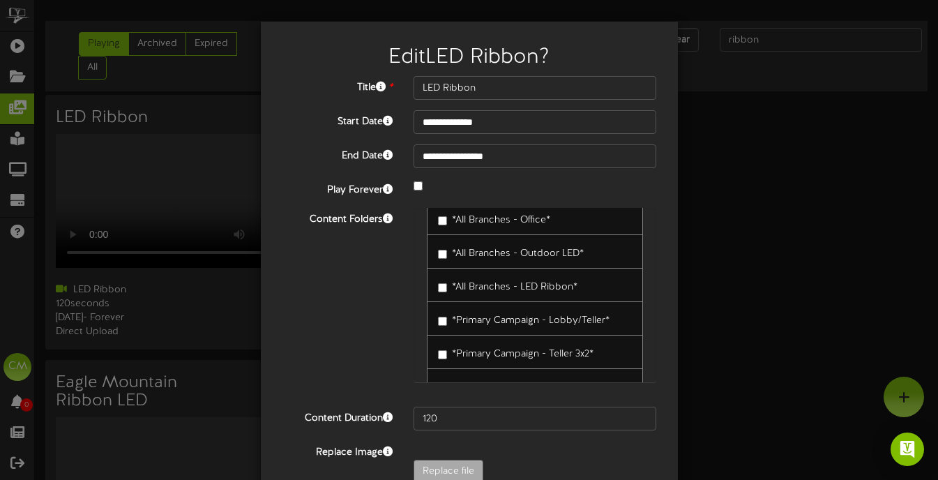
scroll to position [156, 0]
click at [771, 289] on div "**********" at bounding box center [469, 240] width 938 height 480
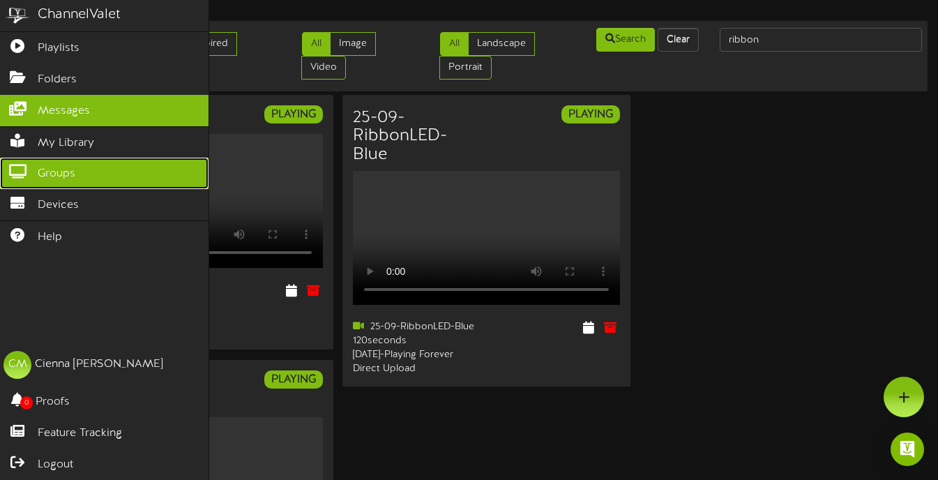
click at [68, 172] on span "Groups" at bounding box center [57, 174] width 38 height 16
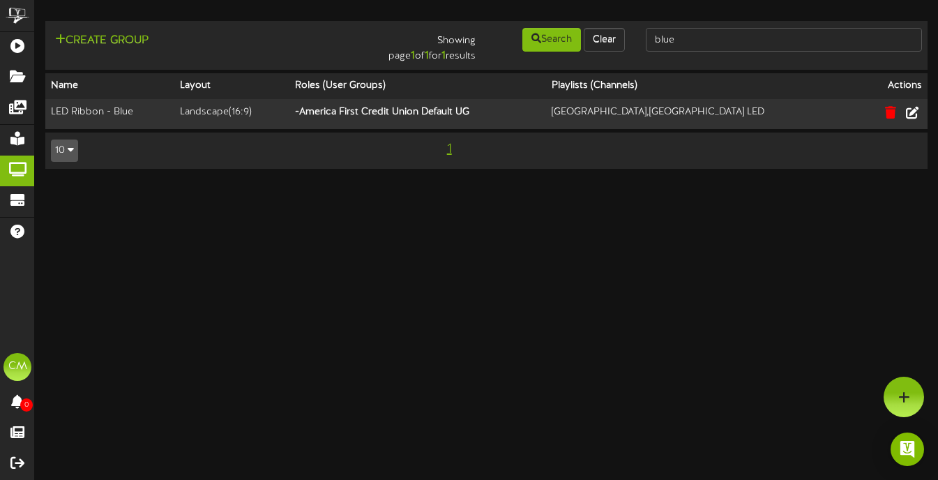
click at [711, 60] on div "Create Group Showing page 1 of 1 for 1 results Search Clear blue" at bounding box center [486, 45] width 892 height 38
click at [705, 45] on input "blue" at bounding box center [784, 40] width 276 height 24
type input "ribbon"
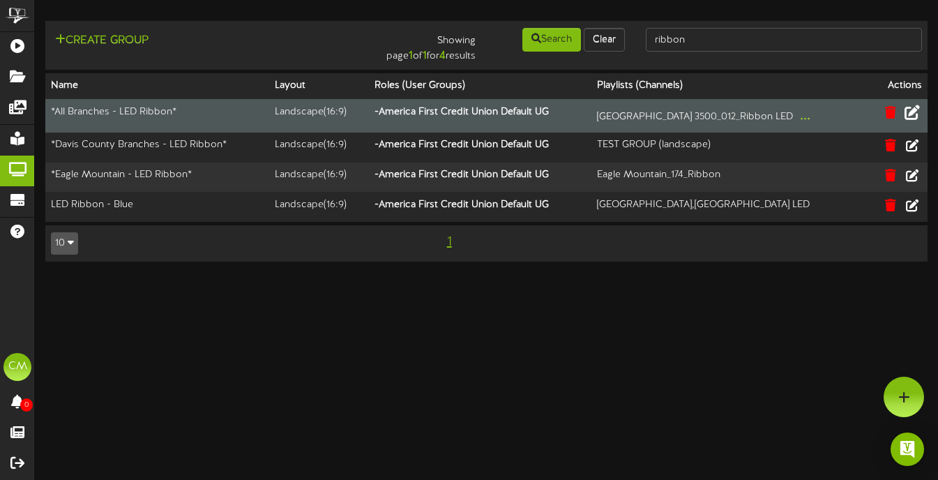
click at [918, 108] on icon at bounding box center [911, 111] width 15 height 15
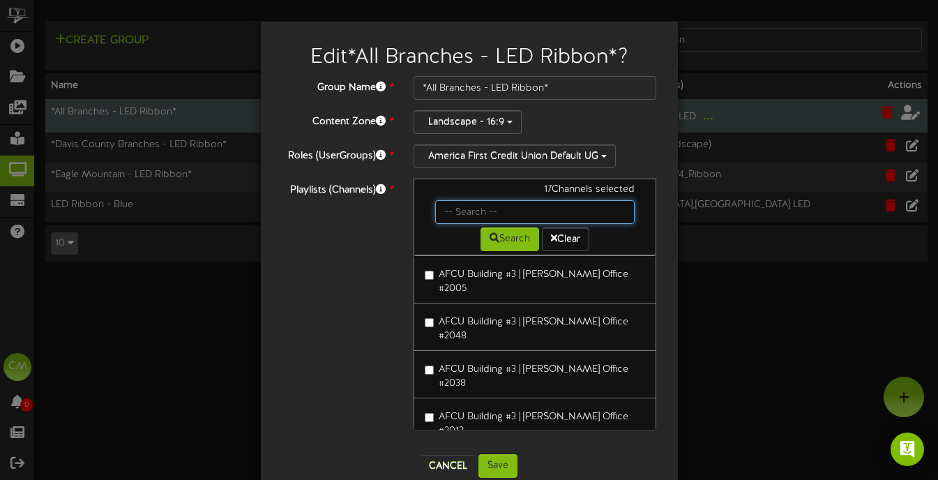
click at [460, 217] on input "text" at bounding box center [535, 212] width 200 height 24
type input "g"
type input "queen"
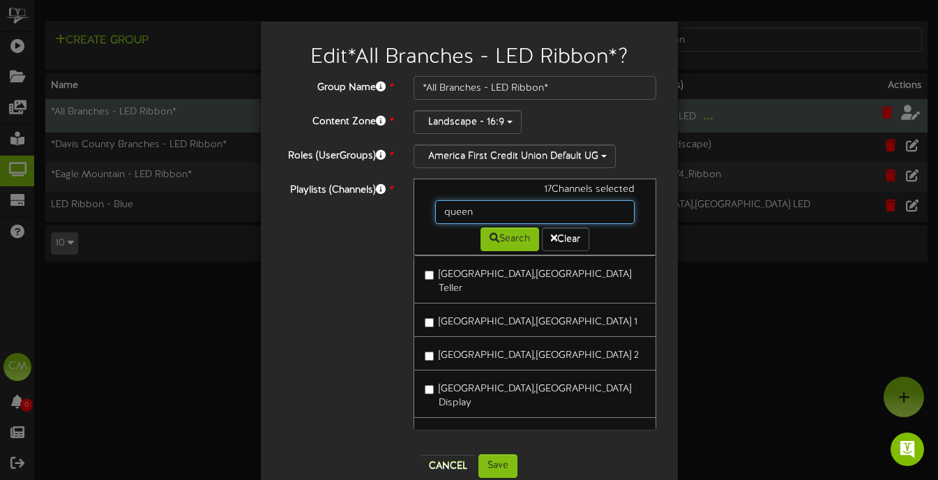
scroll to position [24, 0]
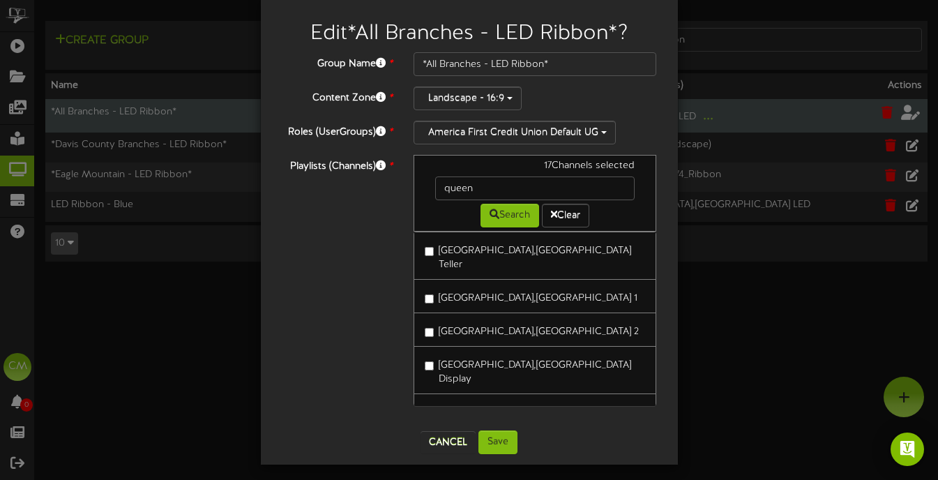
click at [434, 401] on label "Queen Creek,AZ_184_Ribbon LED" at bounding box center [535, 417] width 221 height 33
click at [507, 437] on button "Save" at bounding box center [497, 442] width 39 height 24
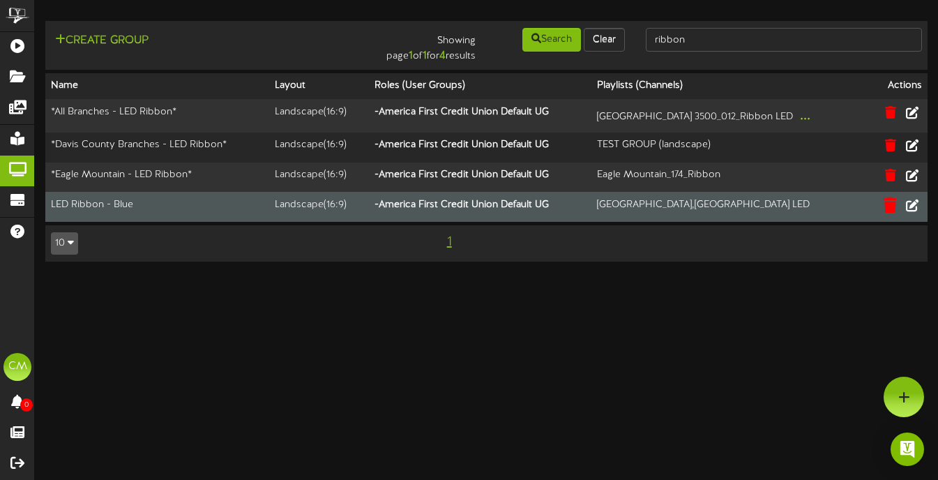
click at [888, 204] on icon at bounding box center [890, 204] width 13 height 15
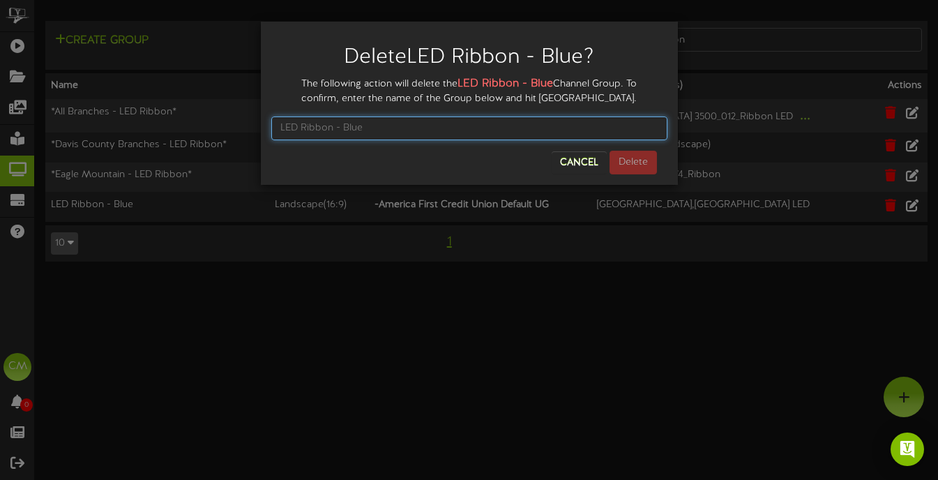
click at [410, 132] on input "text" at bounding box center [469, 128] width 396 height 24
type input "LED Ribbon - Blue"
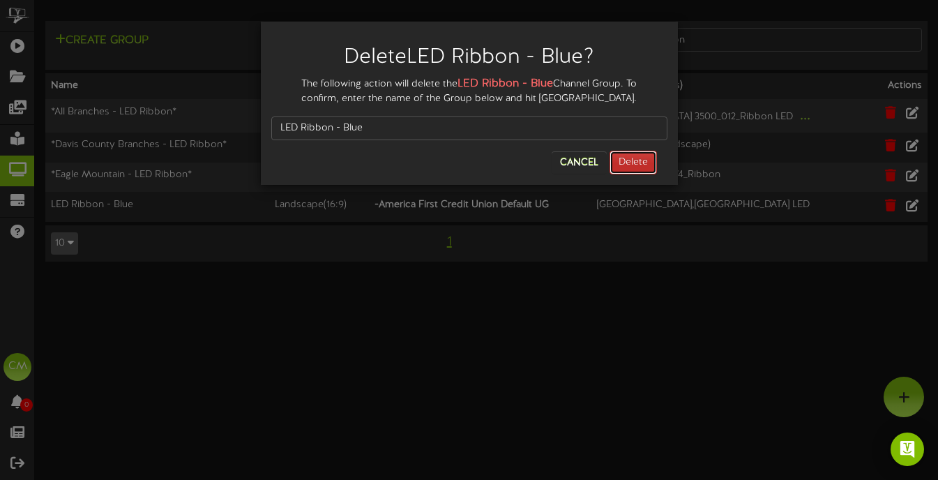
click at [632, 162] on button "Delete" at bounding box center [632, 163] width 47 height 24
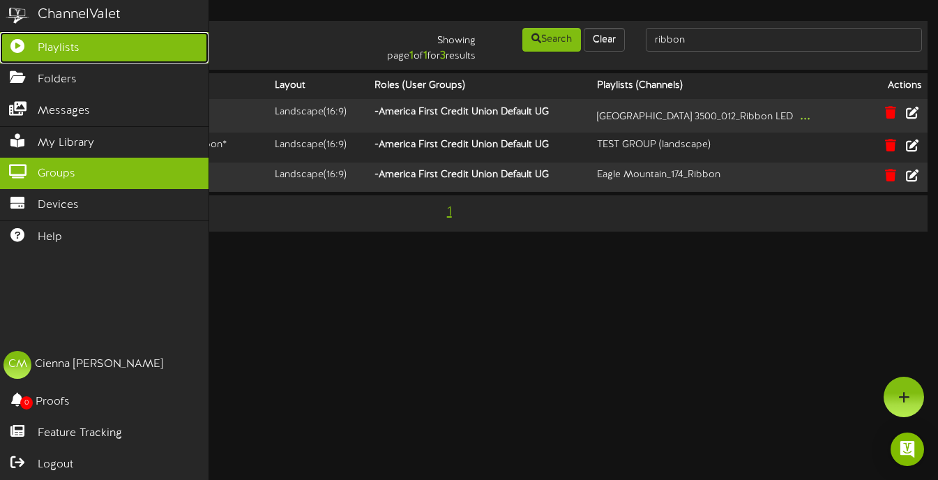
click at [27, 43] on icon at bounding box center [17, 44] width 35 height 10
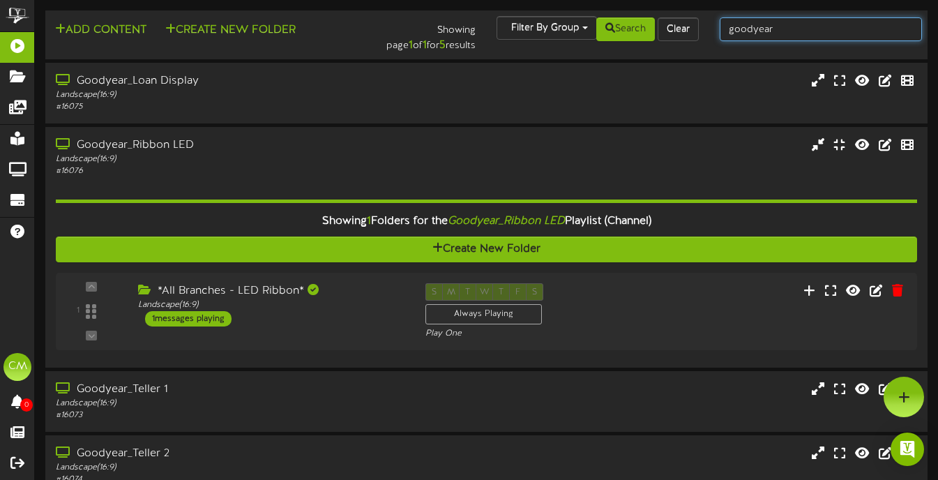
click at [831, 21] on input "goodyear" at bounding box center [821, 29] width 202 height 24
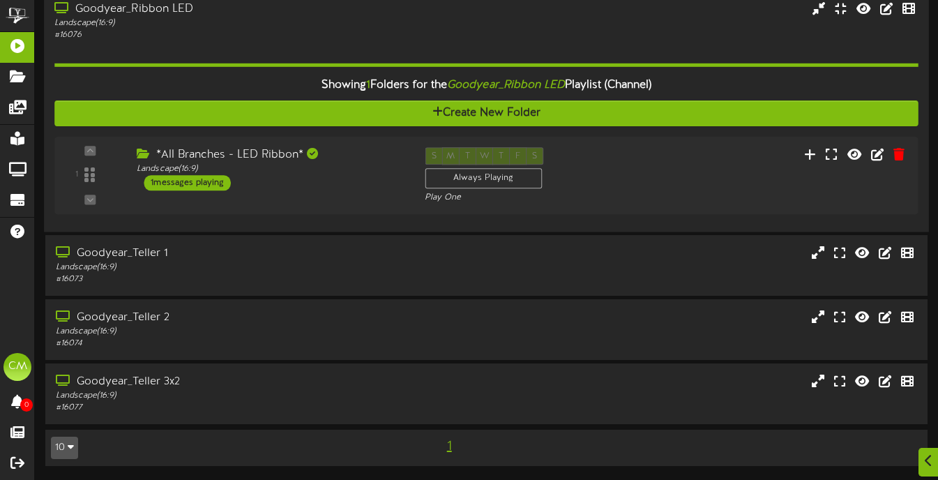
scroll to position [136, 0]
click at [319, 252] on div "Goodyear_Teller 1" at bounding box center [228, 253] width 348 height 16
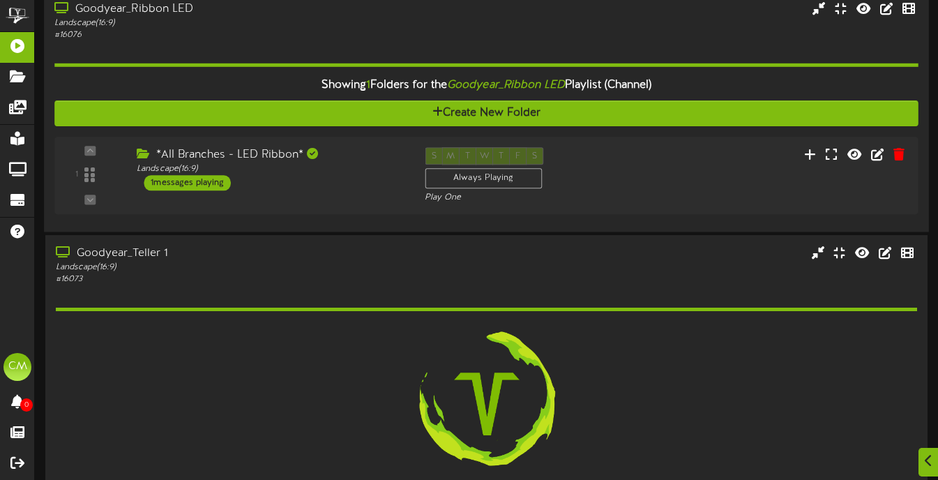
click at [382, 36] on div "# 16076" at bounding box center [228, 35] width 348 height 12
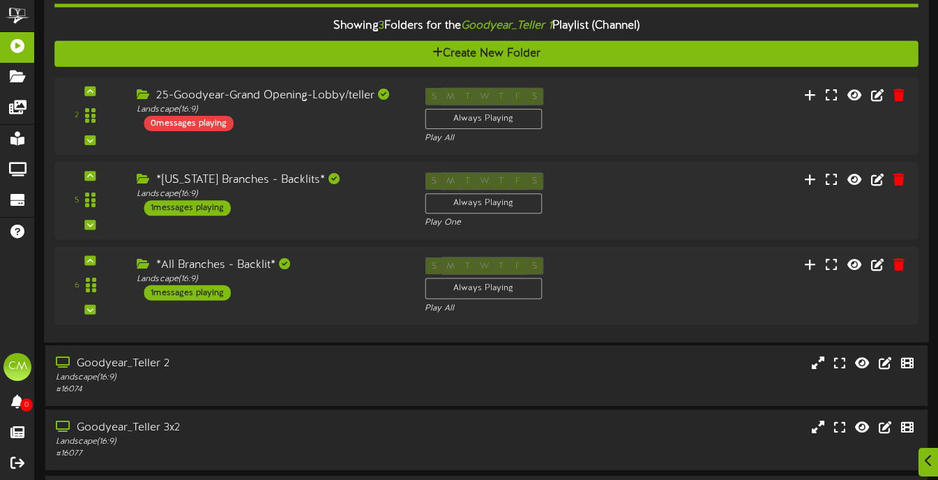
scroll to position [261, 0]
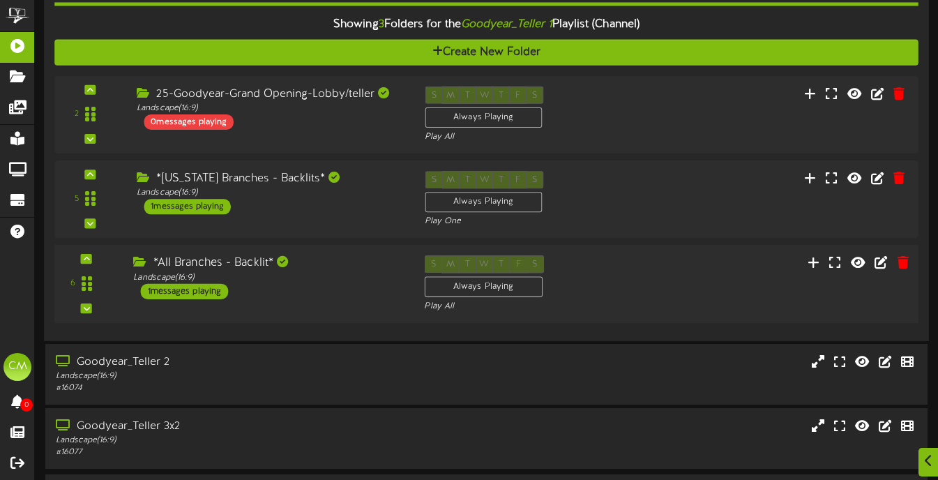
click at [354, 295] on div "*All Branches - Backlit* Landscape ( 16:9 ) 1 messages playing" at bounding box center [268, 278] width 291 height 44
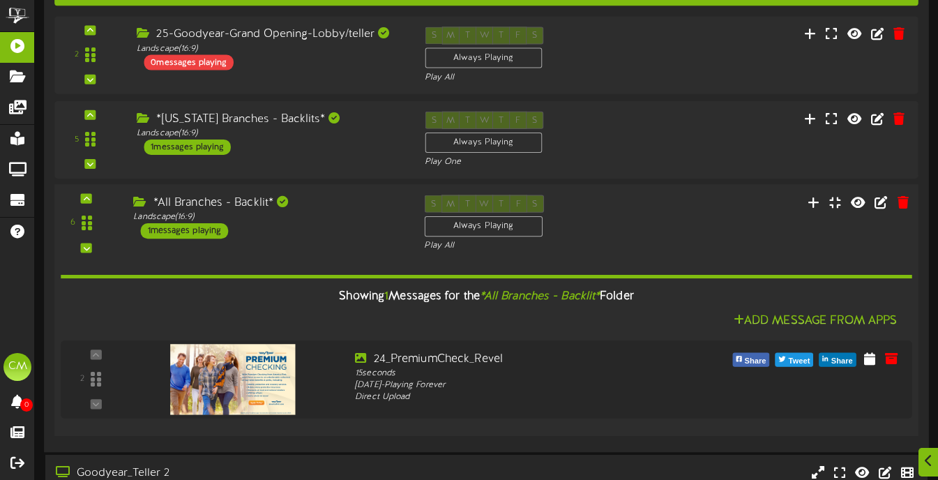
scroll to position [321, 0]
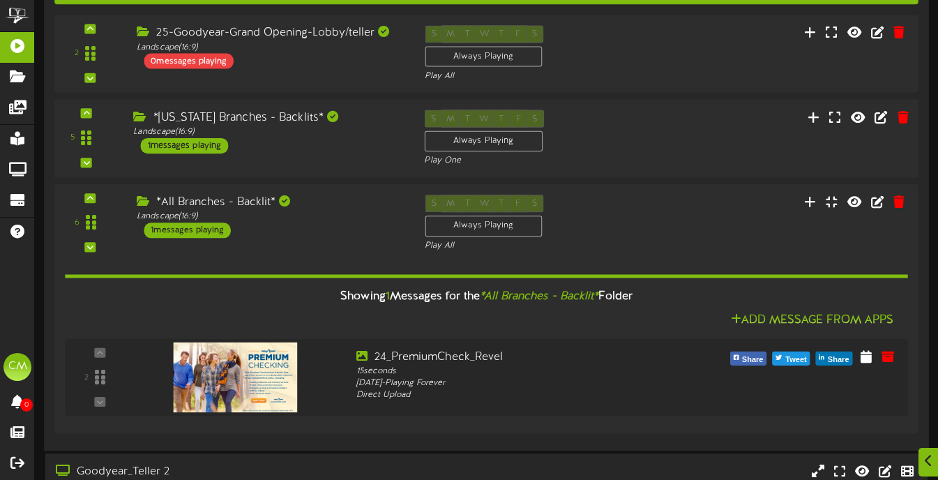
click at [369, 120] on div "*Arizona Branches - Backlits*" at bounding box center [268, 118] width 270 height 16
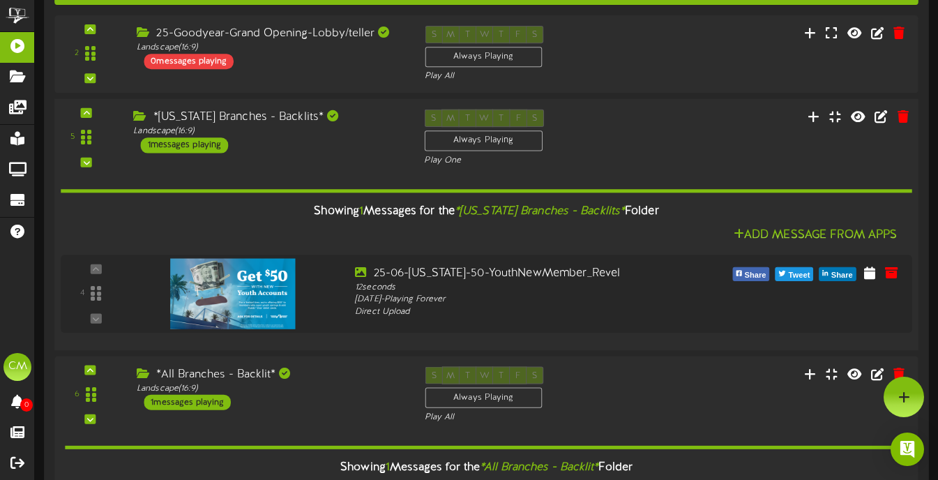
click at [368, 120] on div "*Arizona Branches - Backlits*" at bounding box center [268, 117] width 270 height 16
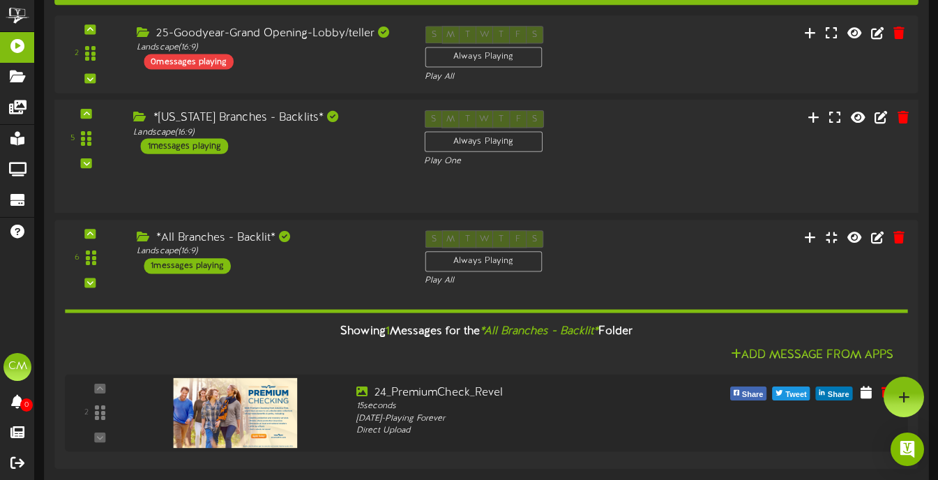
scroll to position [321, 0]
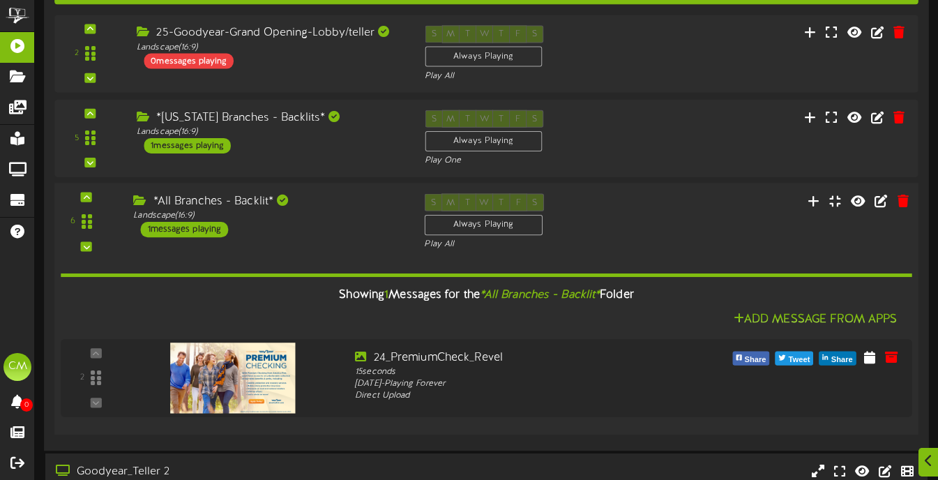
click at [327, 311] on div "Add Message From Apps" at bounding box center [486, 319] width 851 height 17
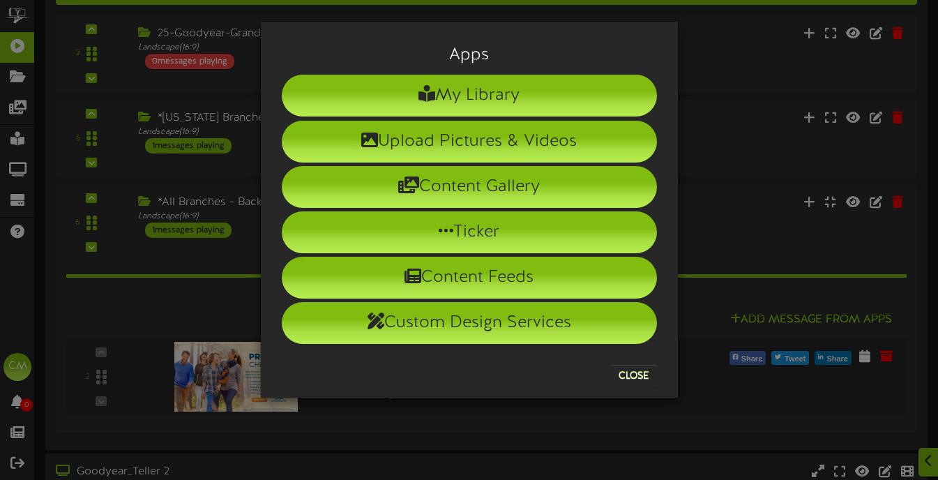
click at [344, 419] on div "Apps My Library Upload Pictures & Videos Content Gallery Ticker Content Feeds" at bounding box center [469, 240] width 938 height 480
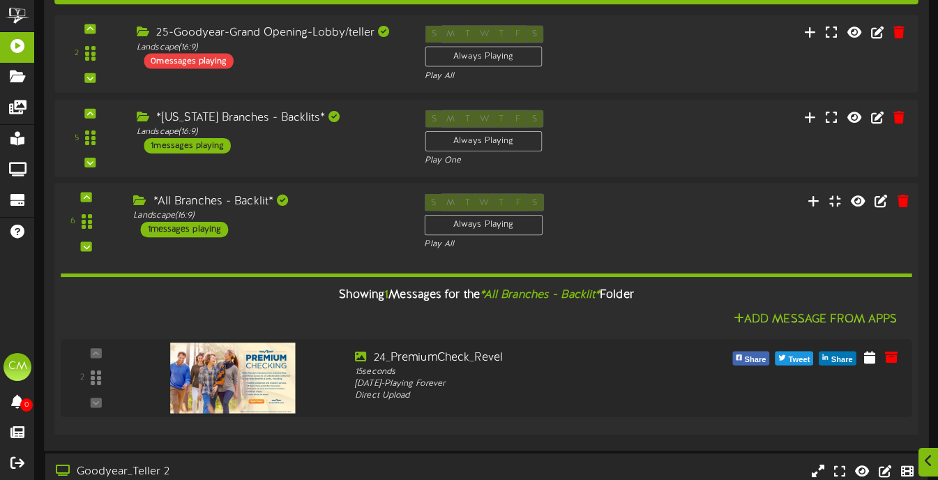
click at [326, 243] on div "6 ( 16:9" at bounding box center [486, 222] width 872 height 57
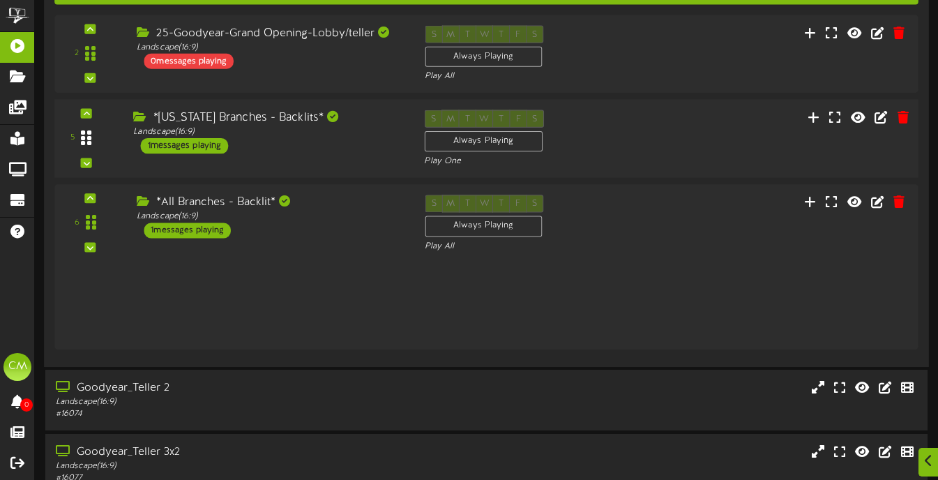
scroll to position [305, 0]
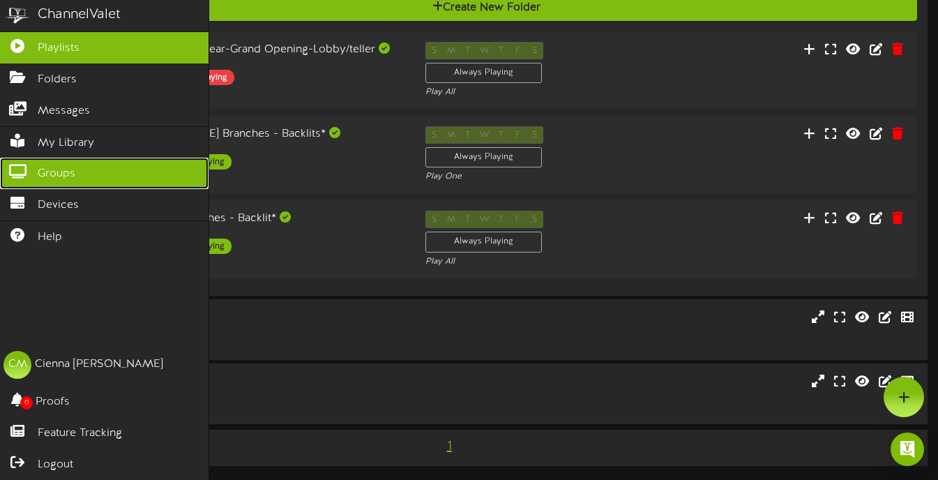
click at [121, 177] on link "Groups" at bounding box center [104, 173] width 209 height 31
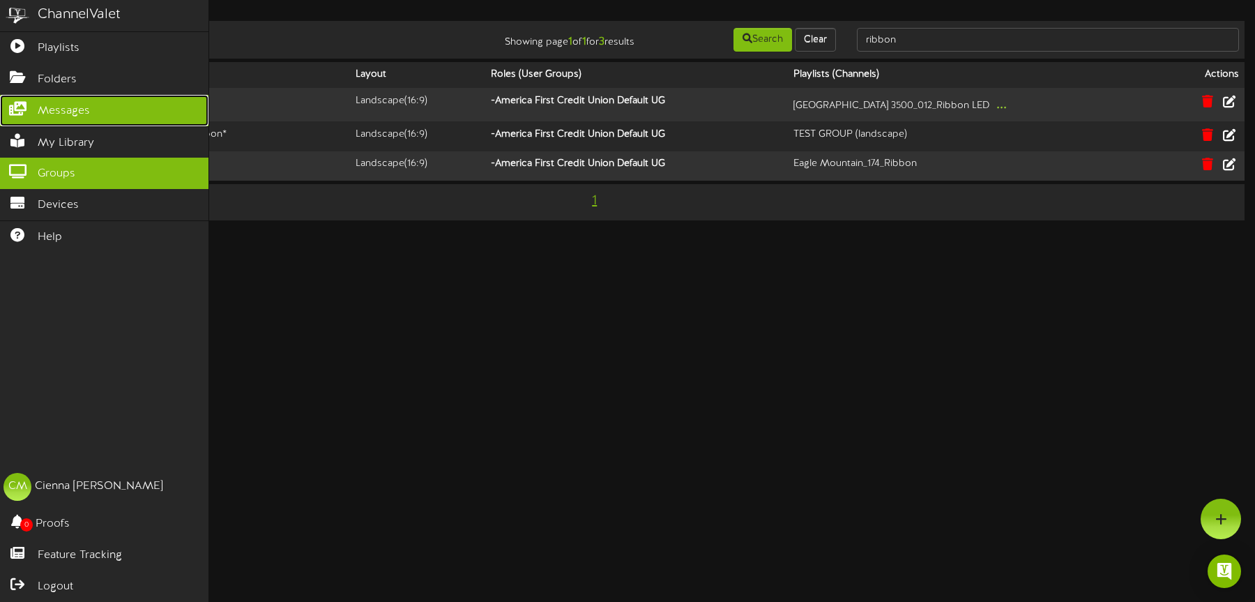
click at [19, 107] on icon at bounding box center [17, 107] width 35 height 10
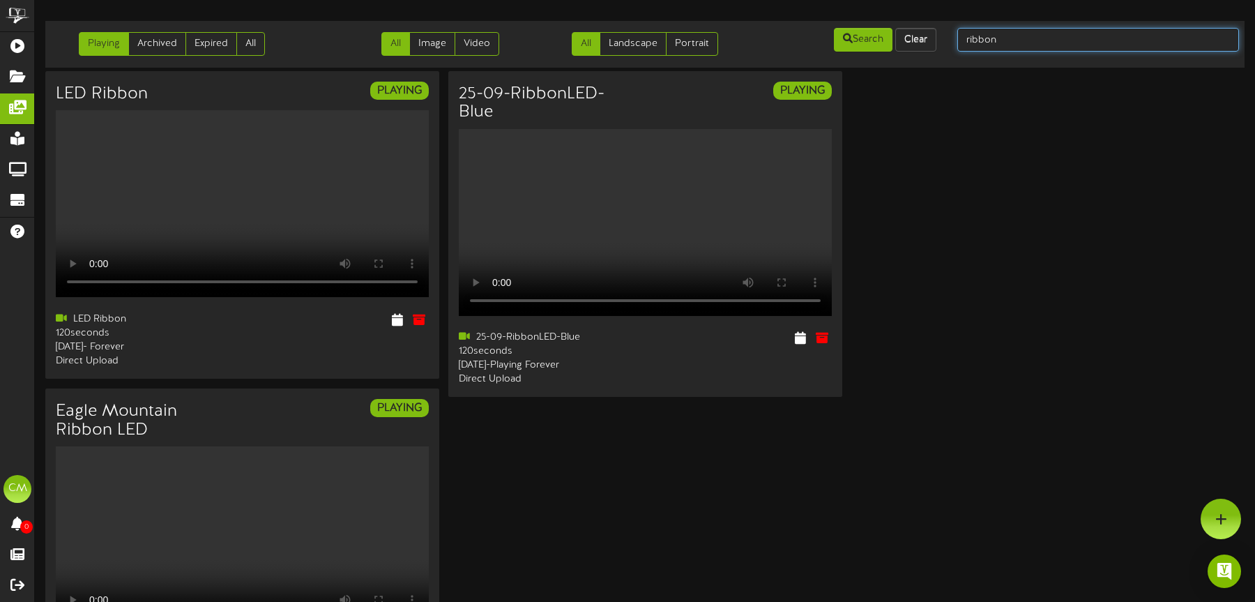
drag, startPoint x: 1020, startPoint y: 40, endPoint x: 951, endPoint y: 44, distance: 69.1
click at [937, 44] on div "ribbon" at bounding box center [1098, 39] width 303 height 26
type input "card"
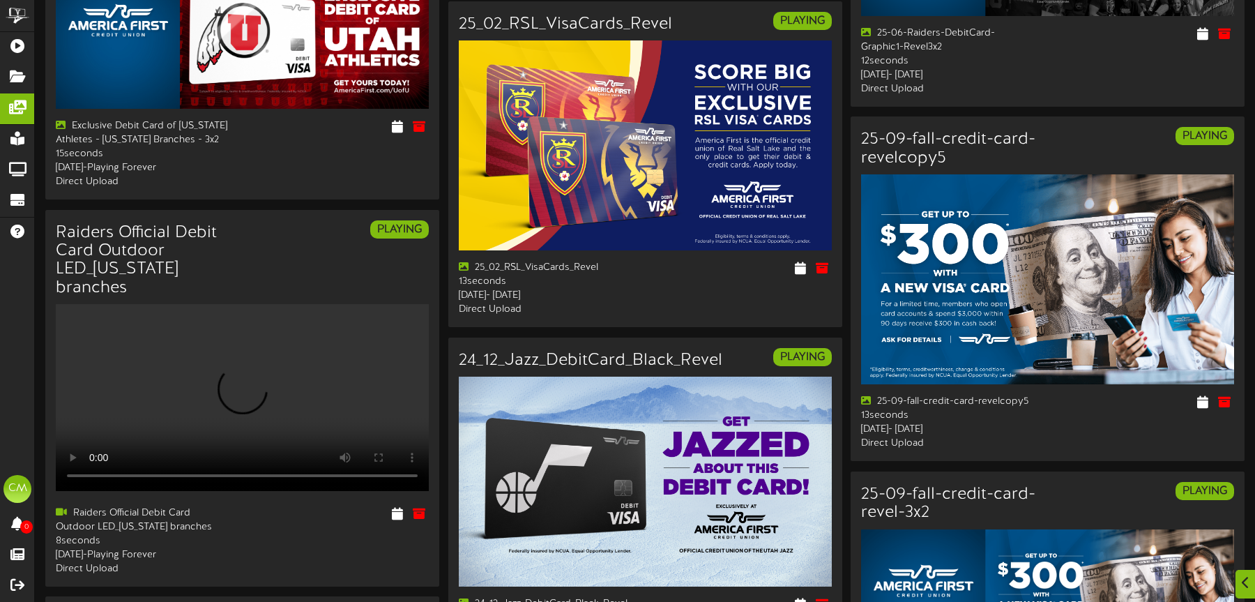
scroll to position [940, 0]
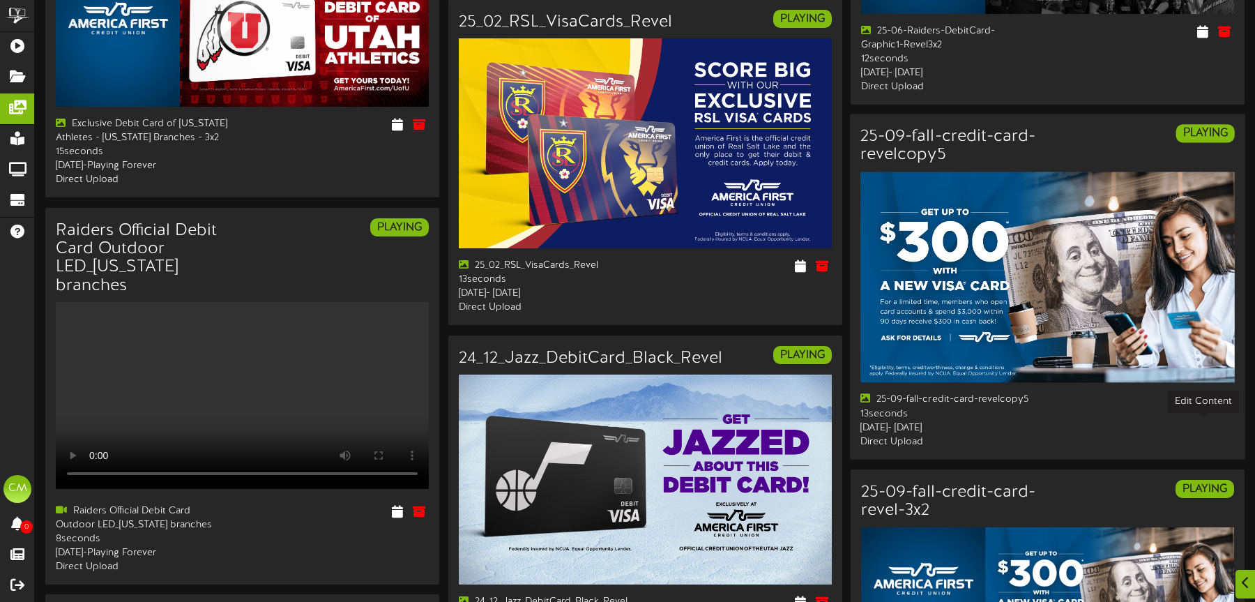
click at [937, 407] on icon at bounding box center [1203, 399] width 13 height 15
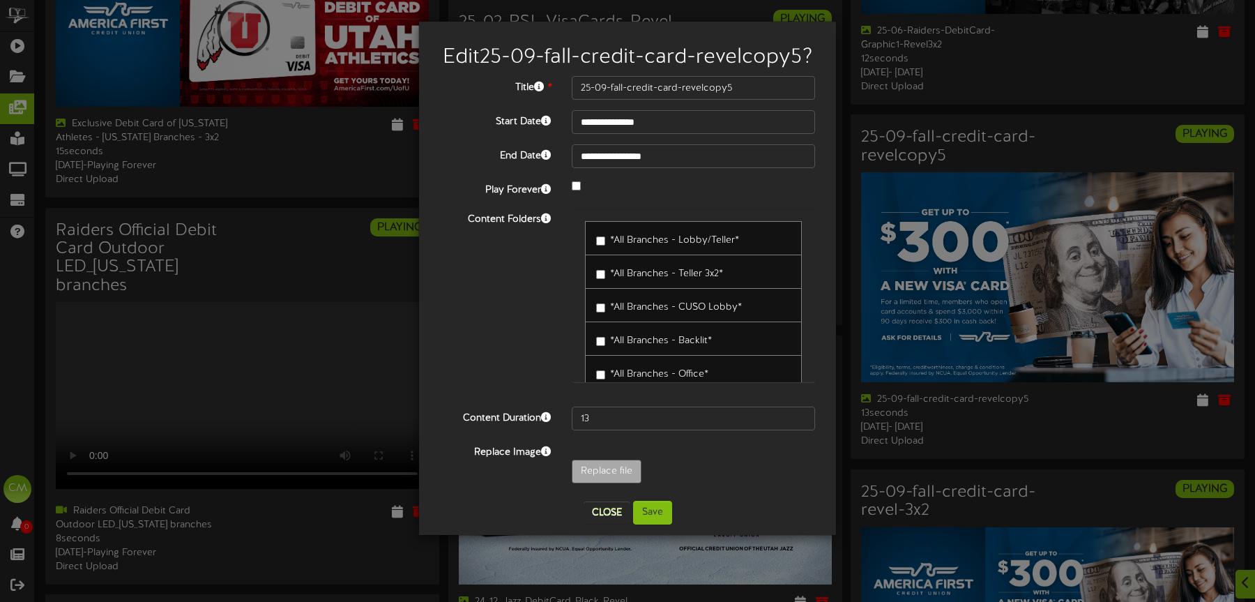
click at [608, 348] on label "*All Branches - Backlit*" at bounding box center [654, 338] width 116 height 19
click at [652, 479] on button "Save" at bounding box center [652, 513] width 39 height 24
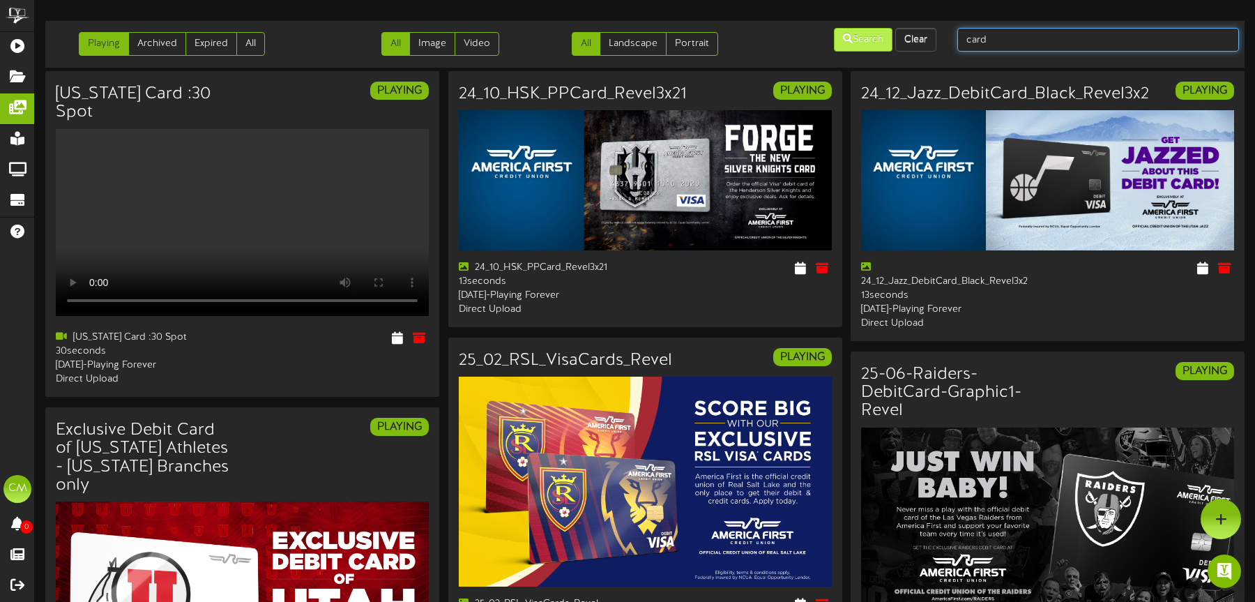
drag, startPoint x: 987, startPoint y: 40, endPoint x: 870, endPoint y: 40, distance: 117.2
click at [870, 40] on div "Playing Archived Expired All All Image Video All Landscape Portrait" at bounding box center [644, 44] width 1209 height 36
type input "250"
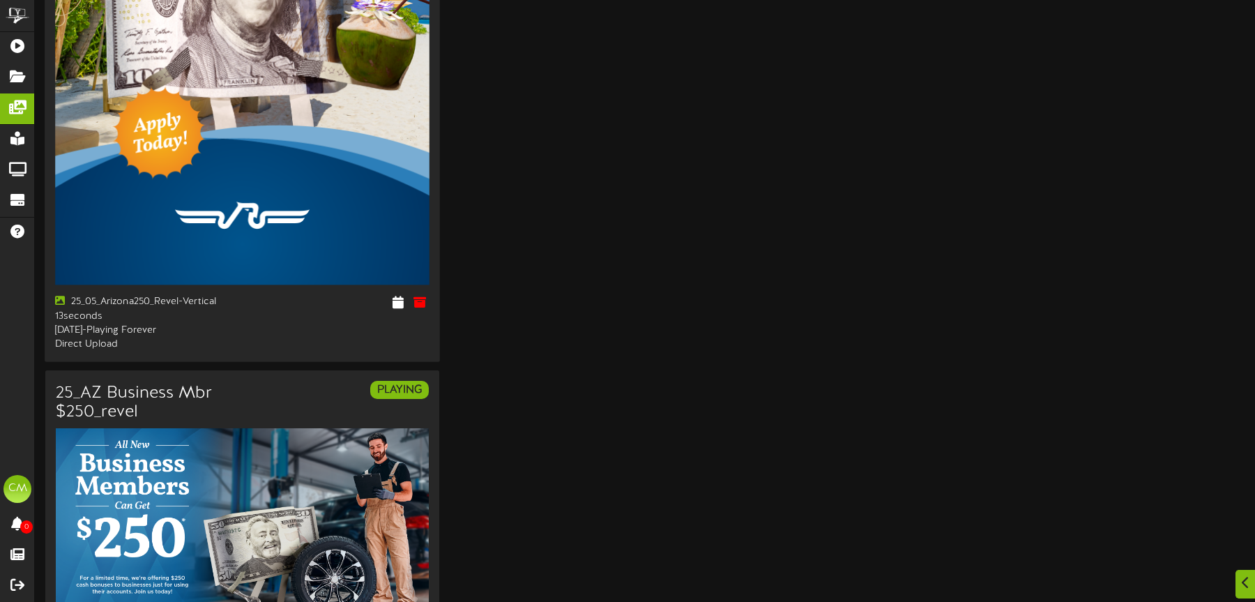
scroll to position [712, 0]
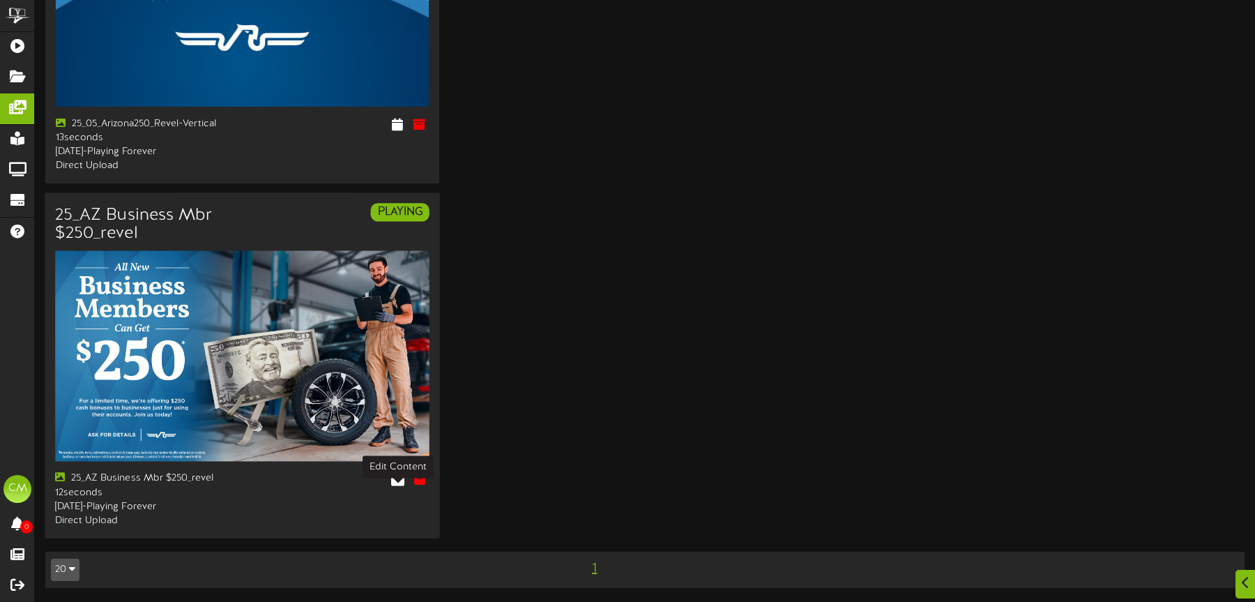
click at [393, 471] on icon at bounding box center [397, 478] width 13 height 15
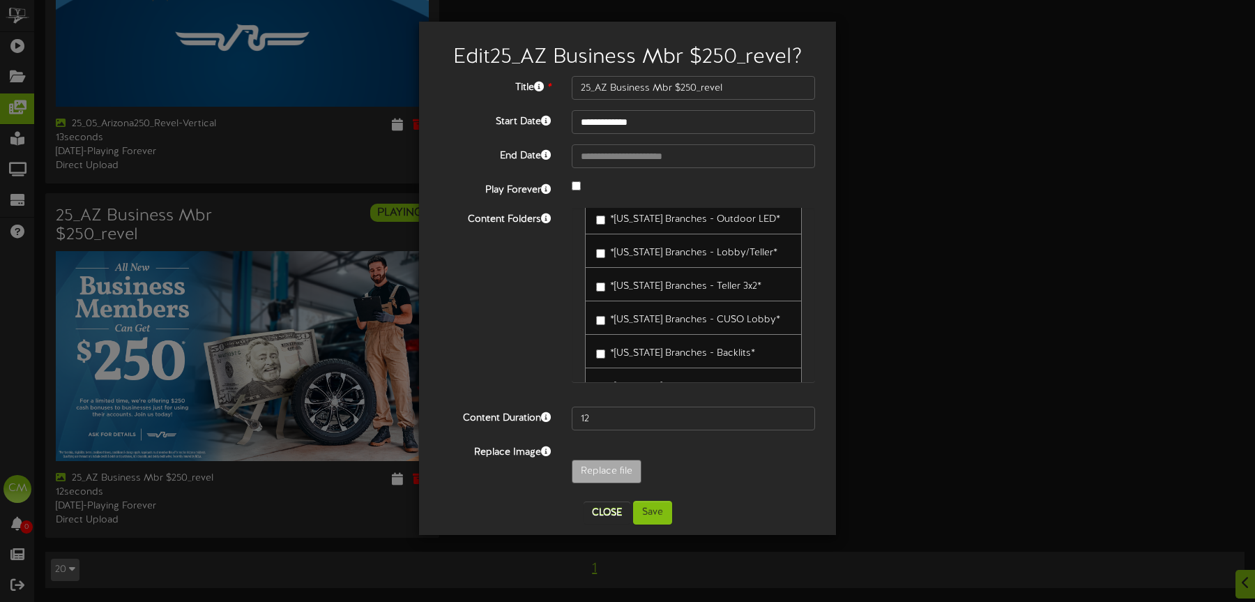
scroll to position [983, 0]
click at [603, 356] on label "*Arizona Branches - Backlits*" at bounding box center [675, 349] width 159 height 19
drag, startPoint x: 666, startPoint y: 518, endPoint x: 705, endPoint y: 510, distance: 39.9
click at [665, 479] on button "Save" at bounding box center [652, 513] width 39 height 24
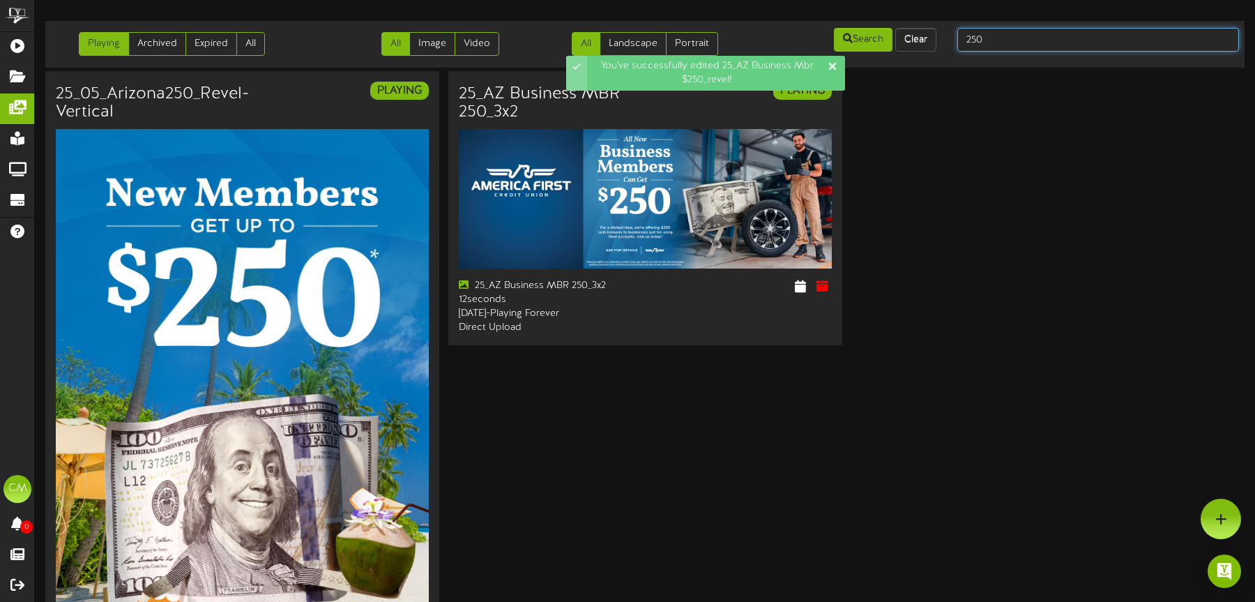
drag, startPoint x: 1002, startPoint y: 36, endPoint x: 955, endPoint y: 39, distance: 47.5
click at [937, 39] on div "250" at bounding box center [1098, 39] width 303 height 26
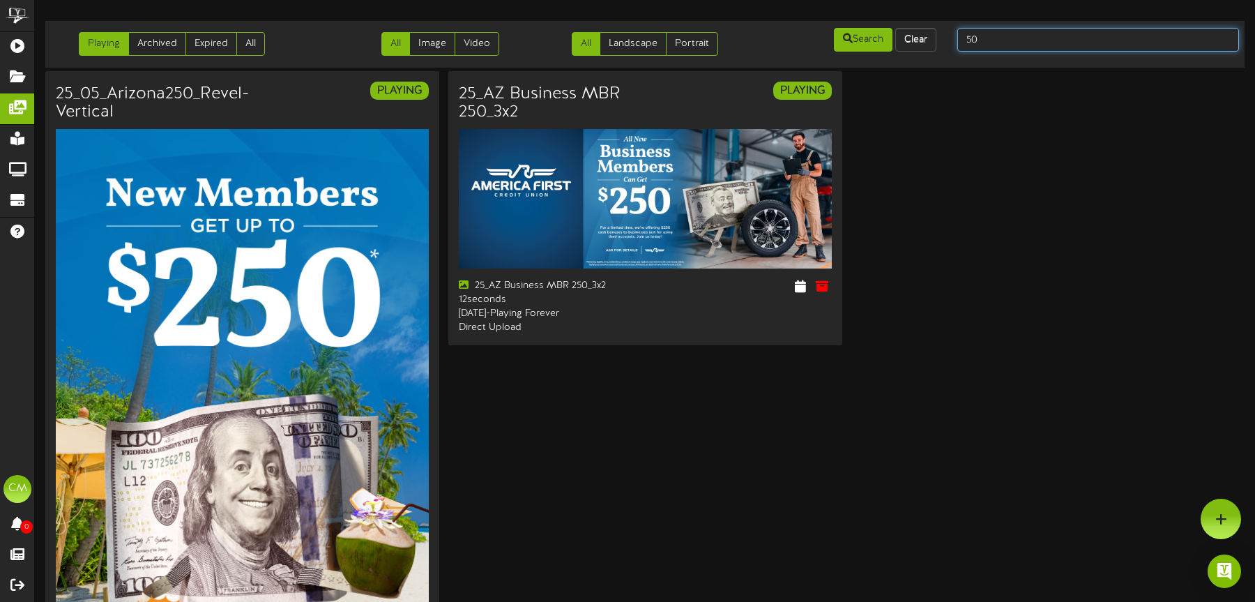
type input "50"
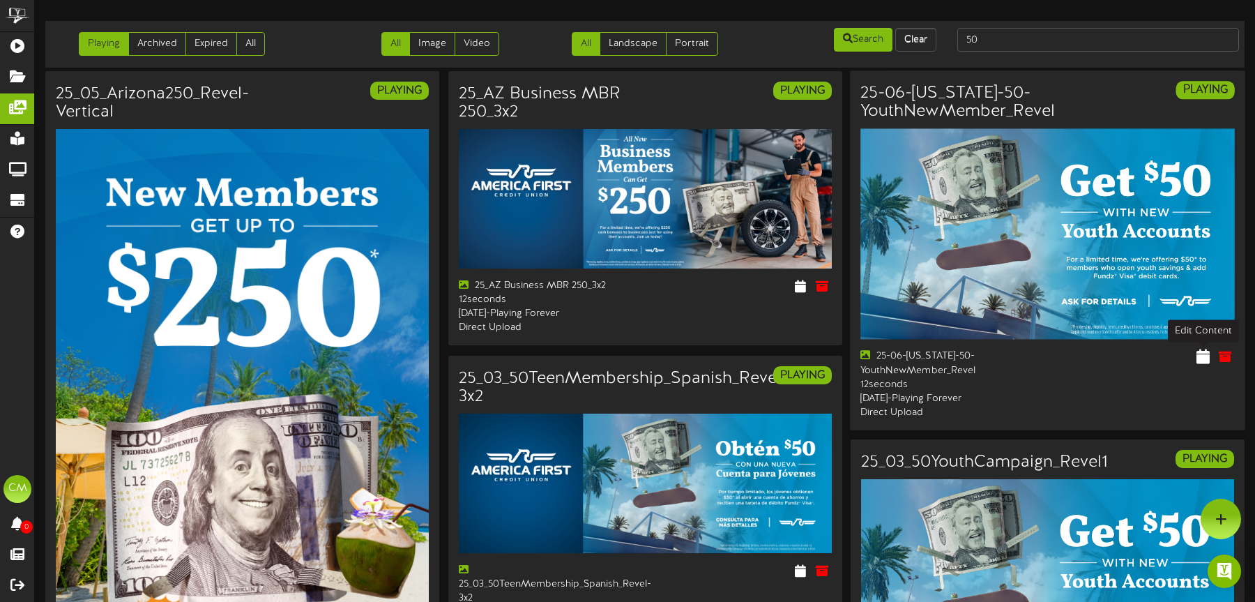
click at [937, 352] on icon at bounding box center [1203, 356] width 13 height 15
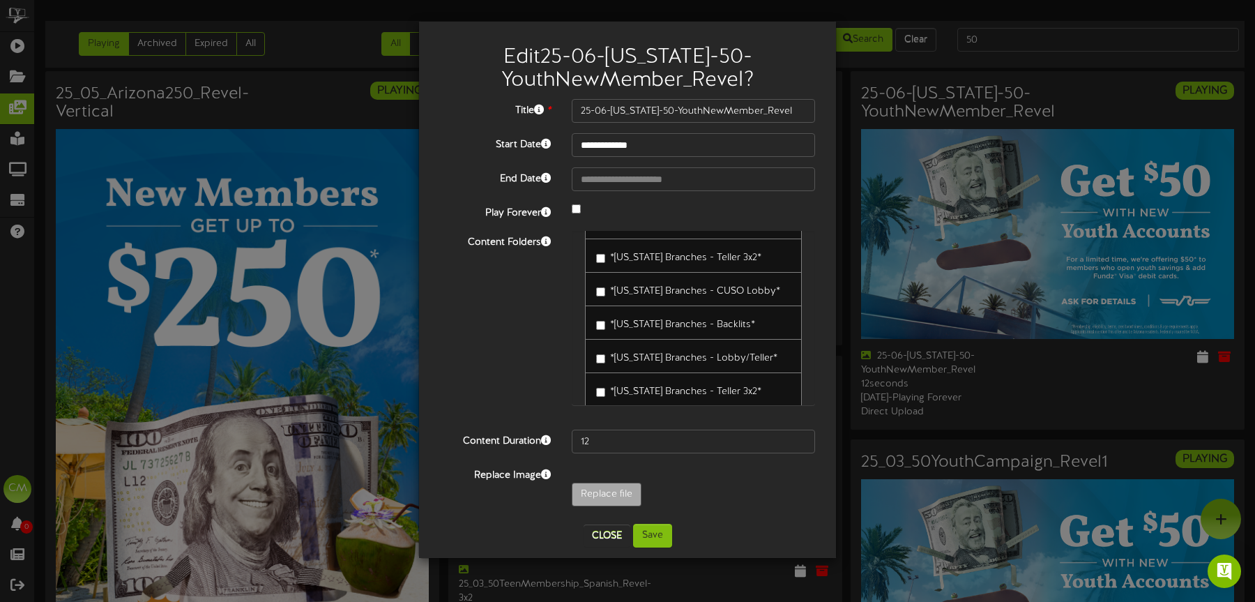
scroll to position [1033, 0]
click at [601, 329] on label "*Arizona Branches - Backlits*" at bounding box center [675, 321] width 159 height 19
click at [674, 479] on div "Close Save" at bounding box center [628, 536] width 396 height 24
click at [667, 479] on button "Save" at bounding box center [652, 536] width 39 height 24
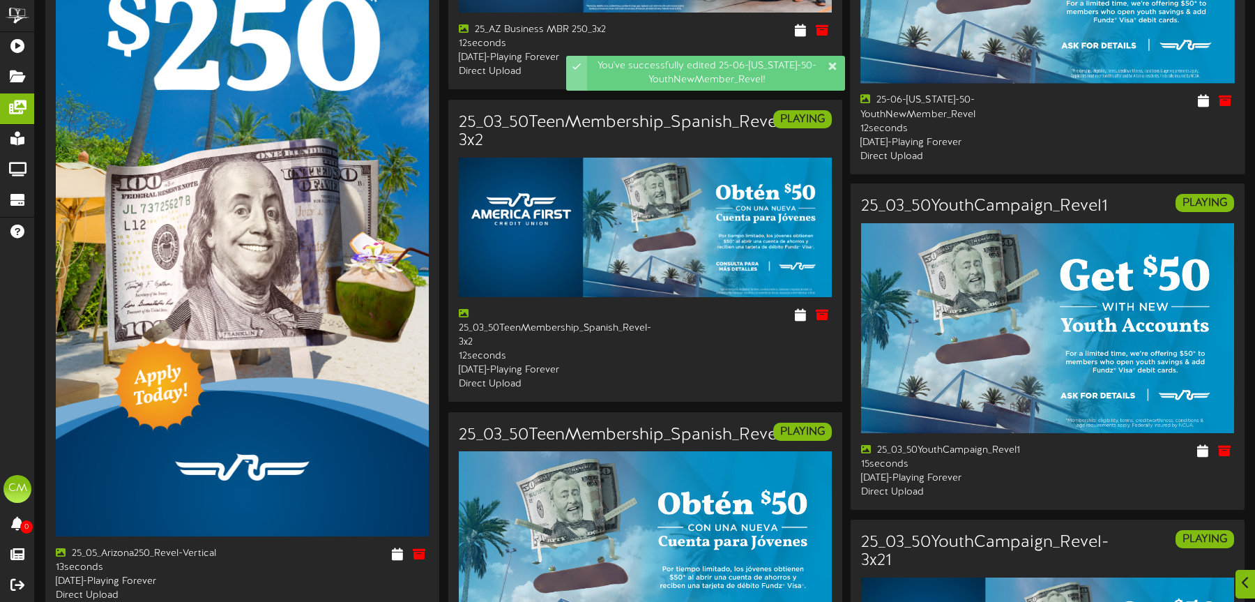
scroll to position [263, 0]
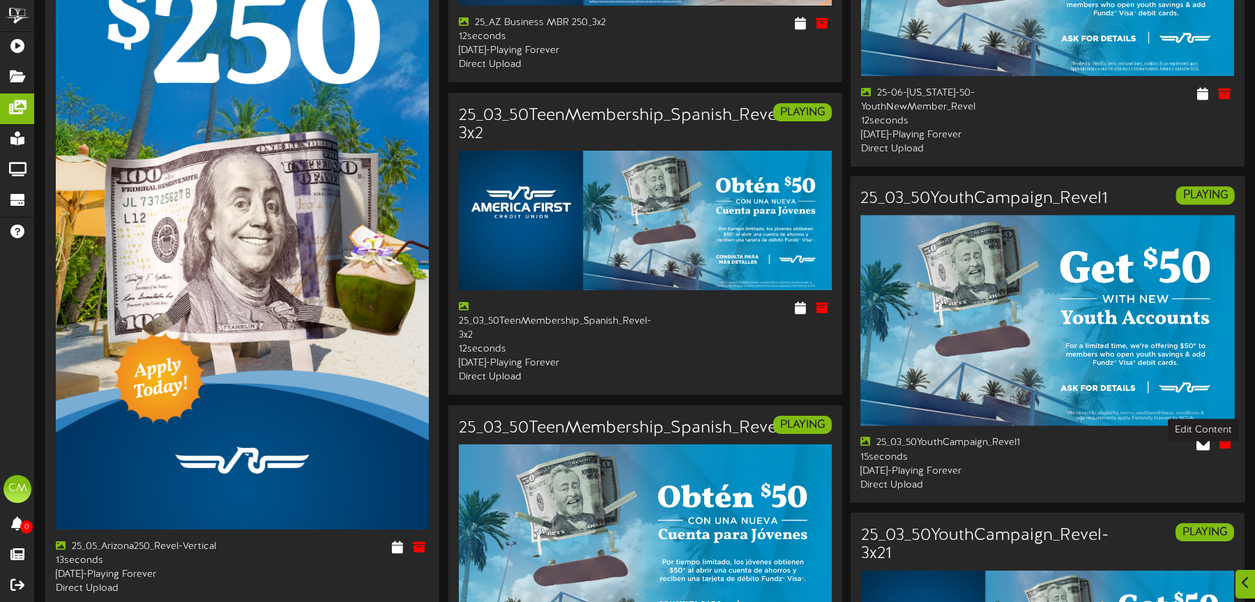
click at [937, 451] on icon at bounding box center [1203, 443] width 13 height 15
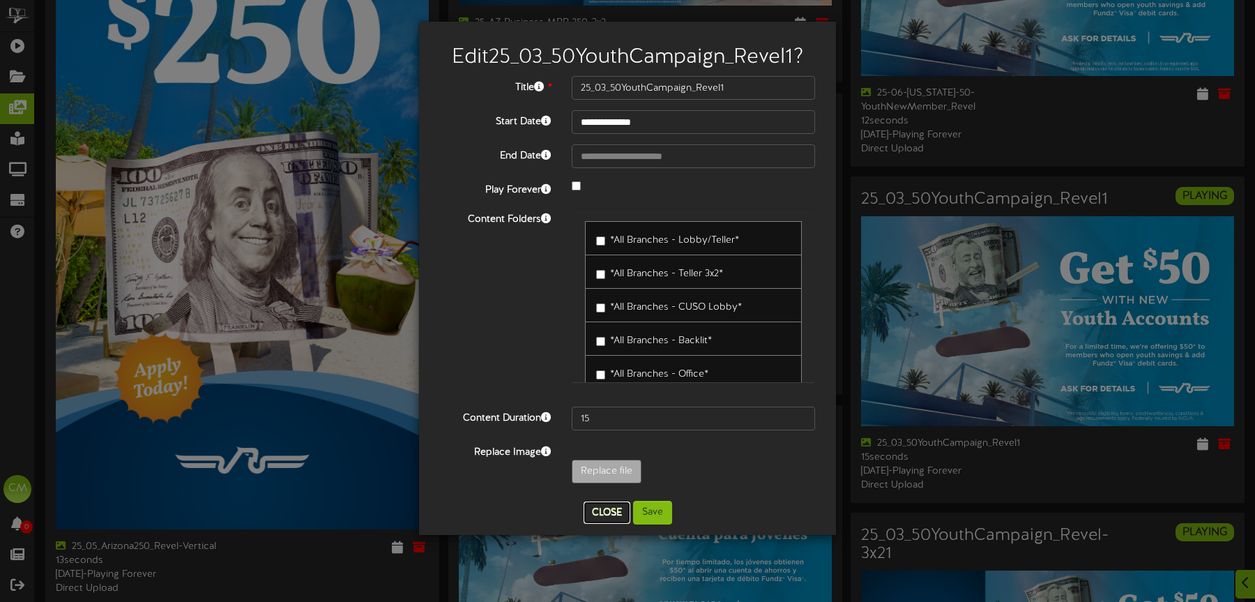
click at [607, 479] on button "Close" at bounding box center [607, 512] width 47 height 22
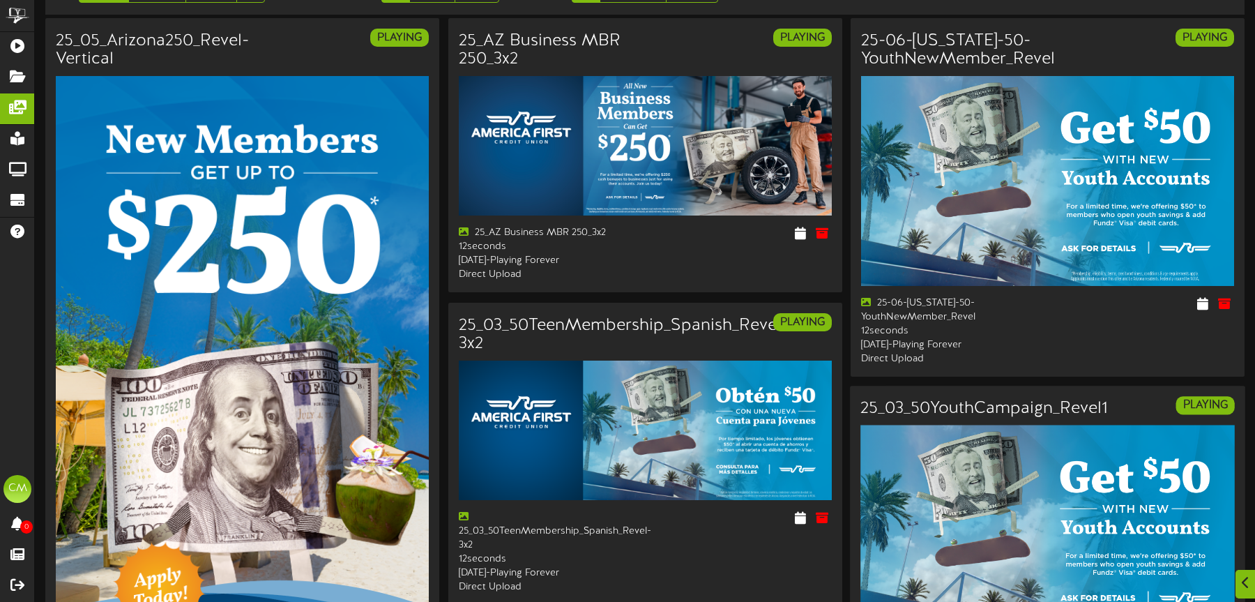
scroll to position [0, 0]
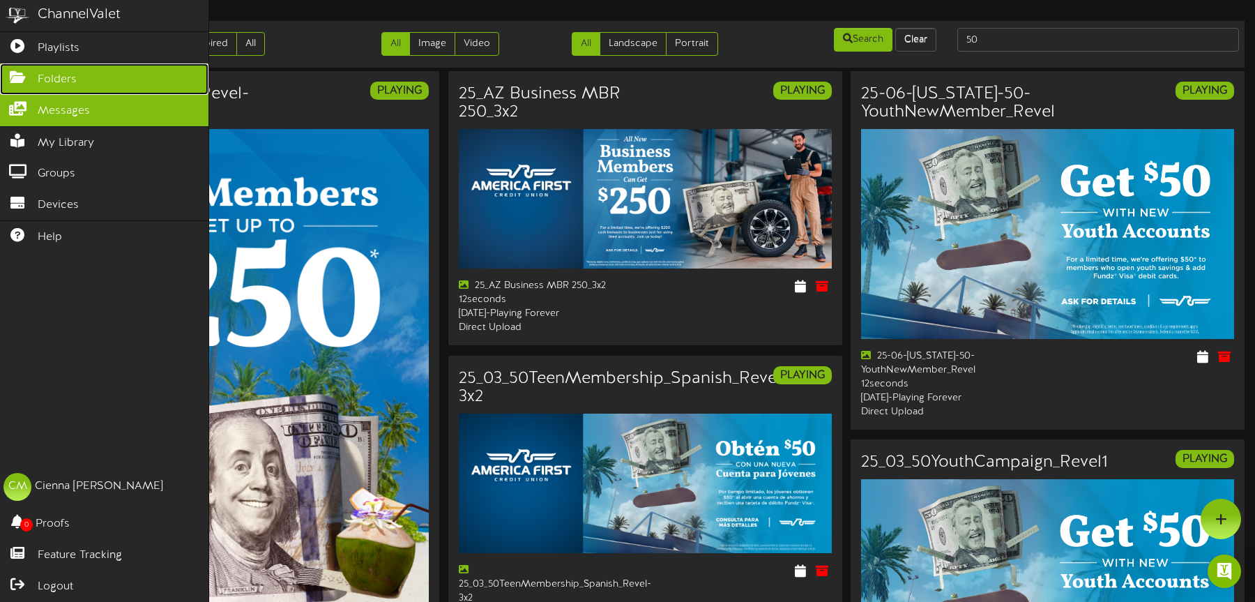
click at [54, 75] on span "Folders" at bounding box center [57, 80] width 39 height 16
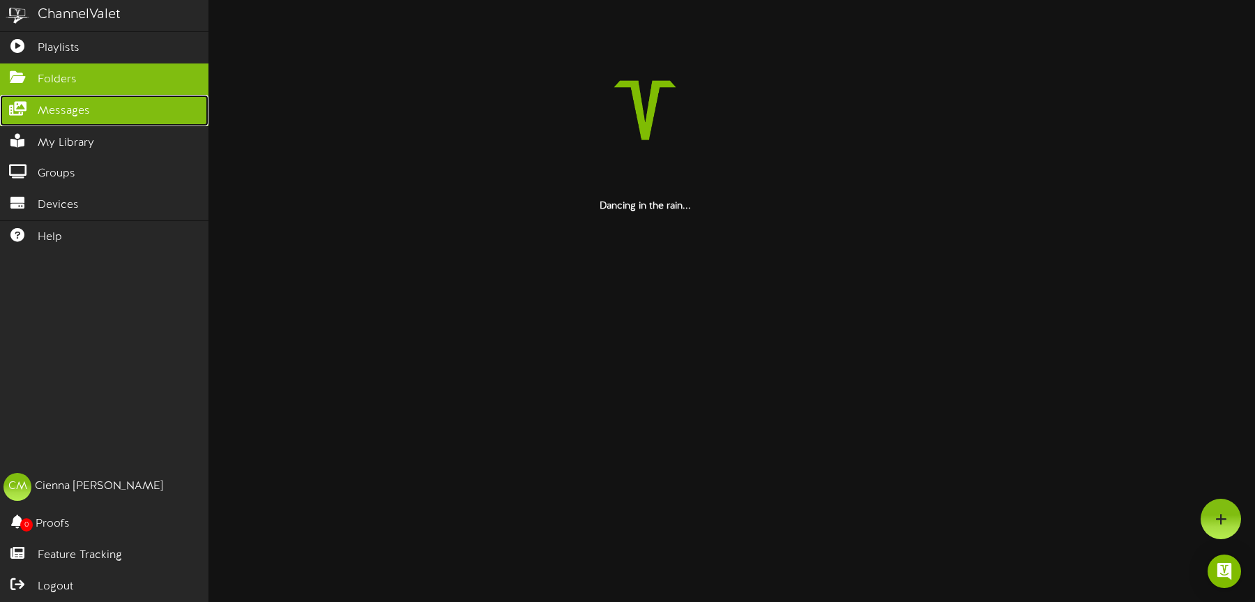
click at [19, 101] on link "Messages" at bounding box center [104, 110] width 209 height 31
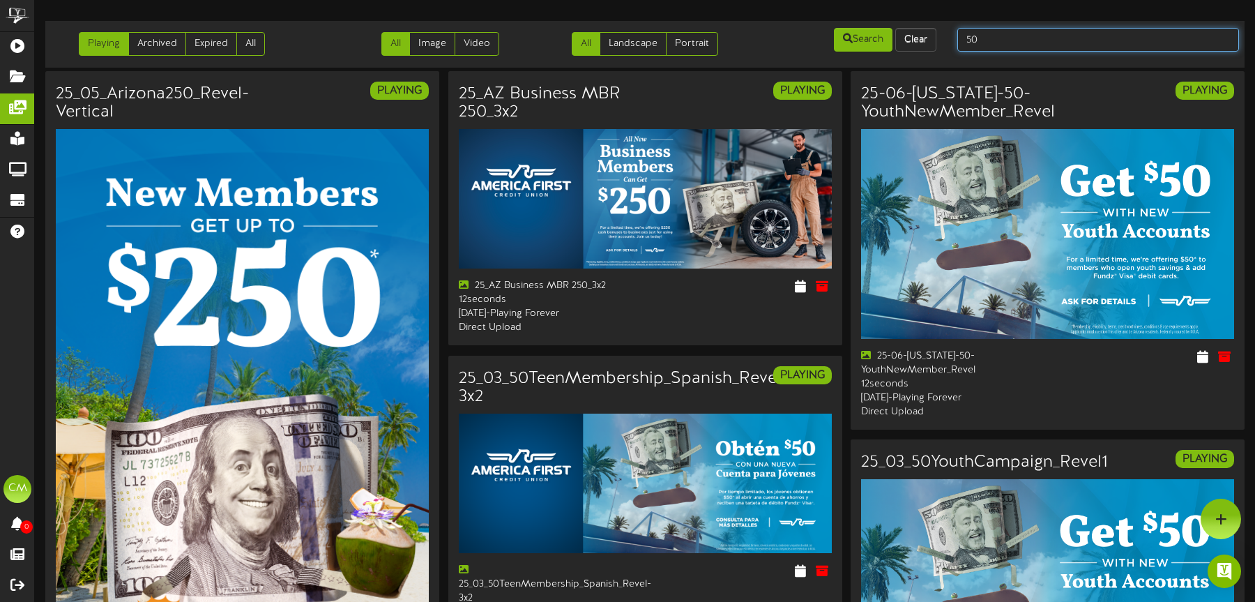
click at [937, 38] on input "50" at bounding box center [1098, 40] width 282 height 24
type input "jazz"
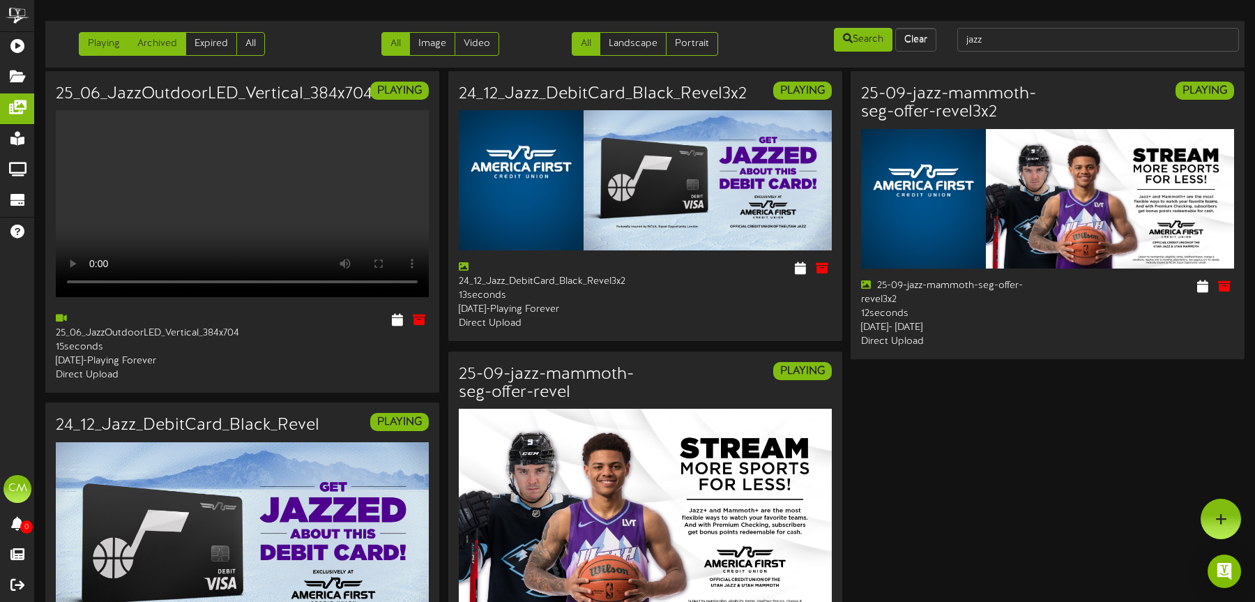
click at [169, 49] on link "Archived" at bounding box center [157, 44] width 58 height 24
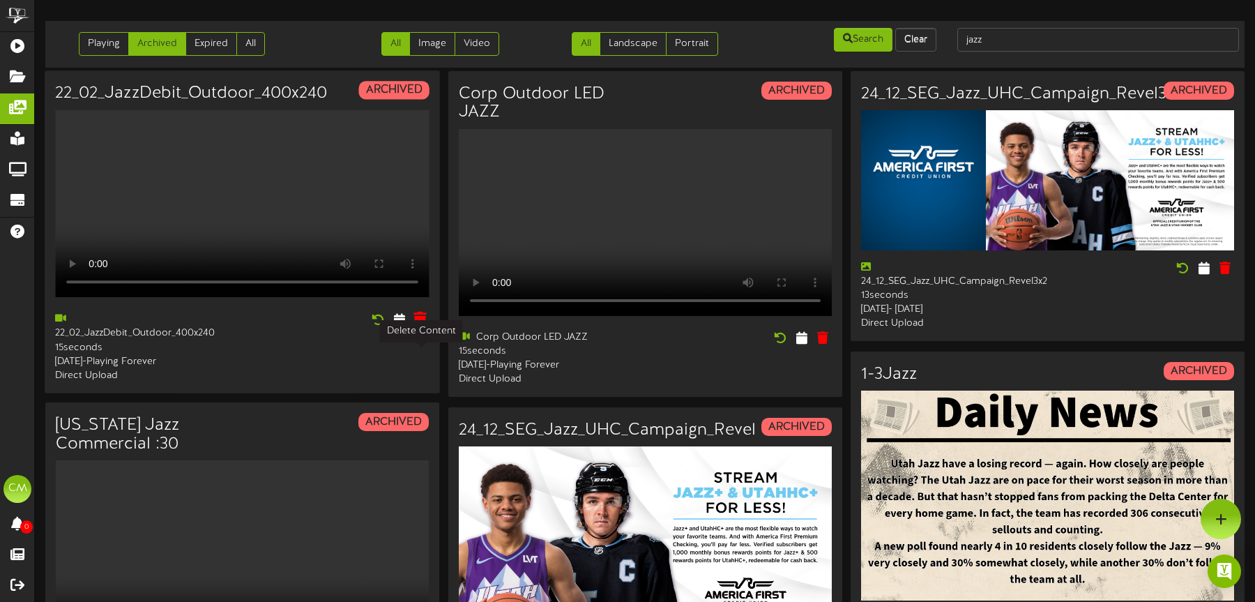
click at [423, 327] on icon at bounding box center [420, 319] width 13 height 15
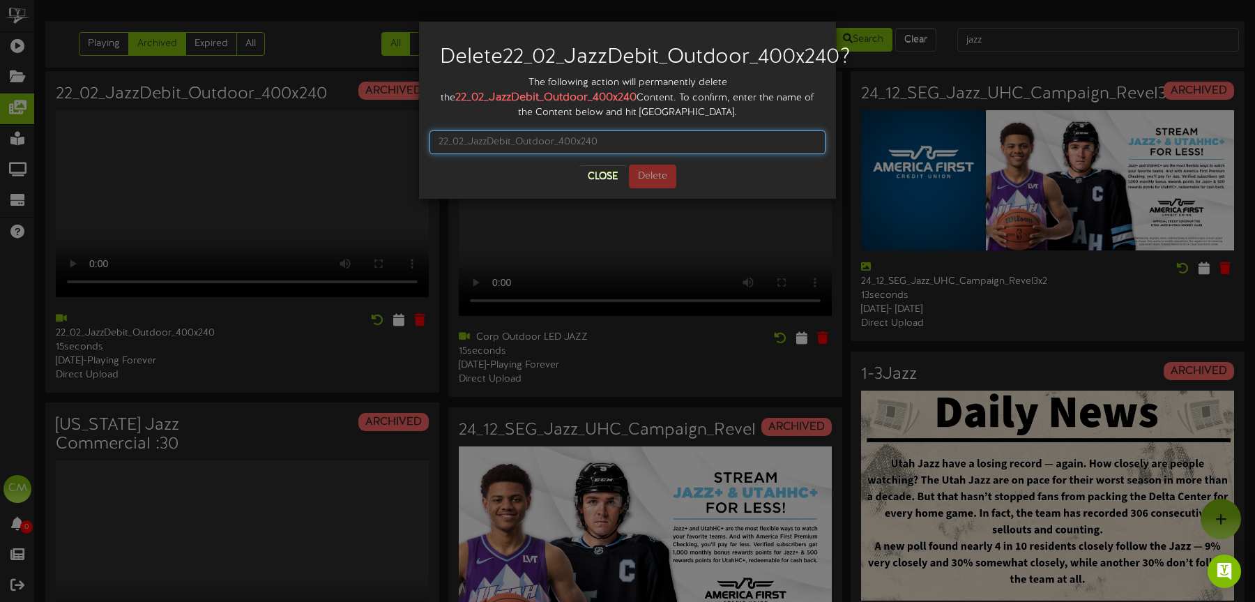
click at [662, 154] on input "text" at bounding box center [628, 142] width 396 height 24
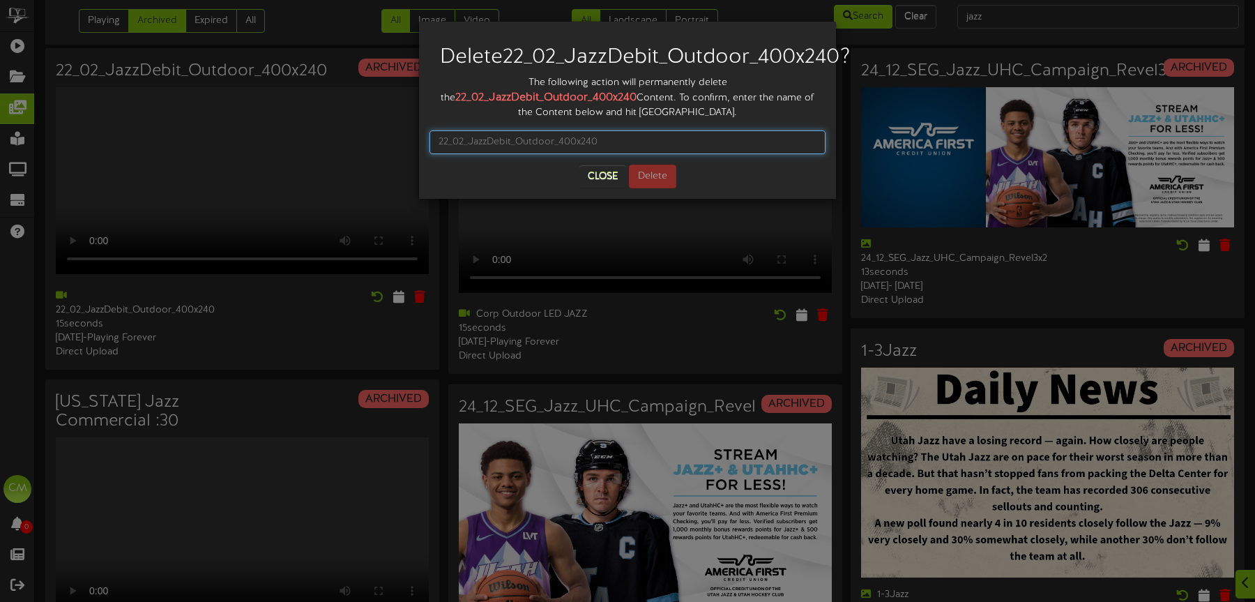
scroll to position [30, 0]
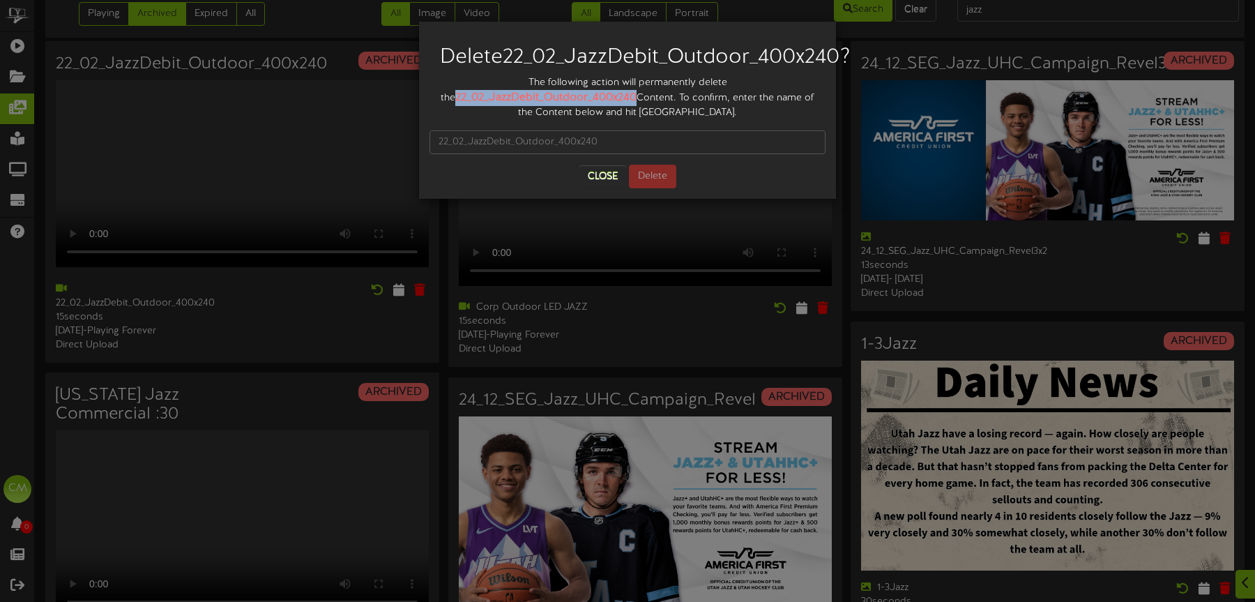
drag, startPoint x: 435, startPoint y: 116, endPoint x: 630, endPoint y: 124, distance: 194.7
click at [628, 120] on div "The following action will permanently delete the 22_02_JazzDebit_Outdoor_400x24…" at bounding box center [628, 98] width 396 height 44
copy strong "22_02_JazzDebit_Outdoor_400x240"
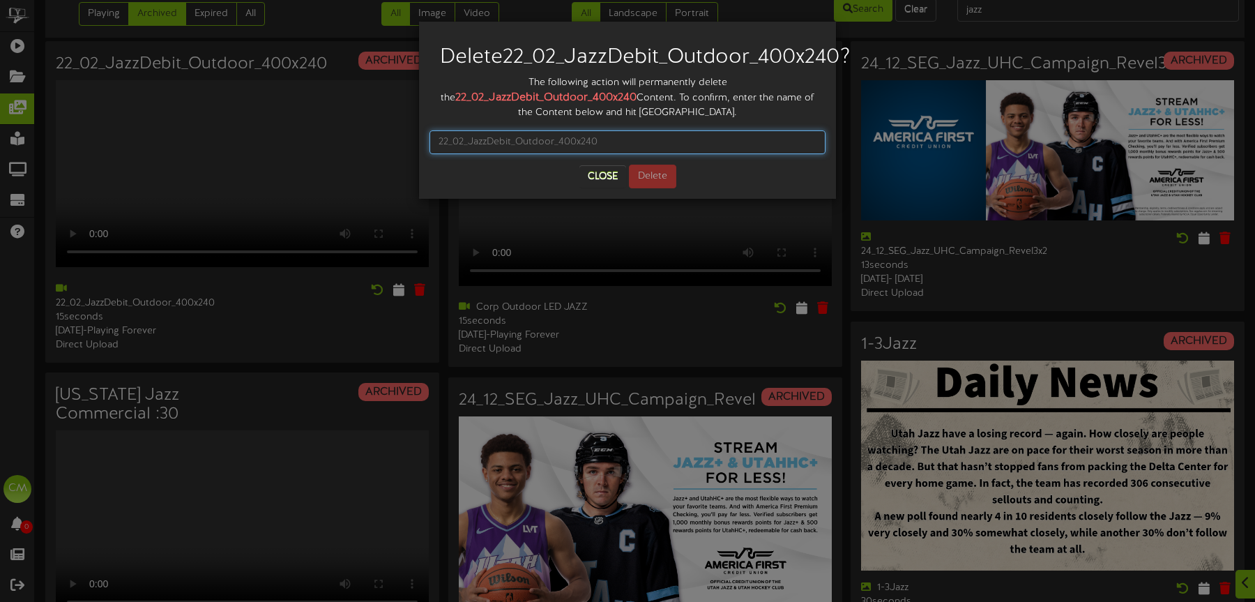
click at [506, 154] on input "text" at bounding box center [628, 142] width 396 height 24
paste input "22_02_JazzDebit_Outdoor_400x240"
type input "22_02_JazzDebit_Outdoor_400x240"
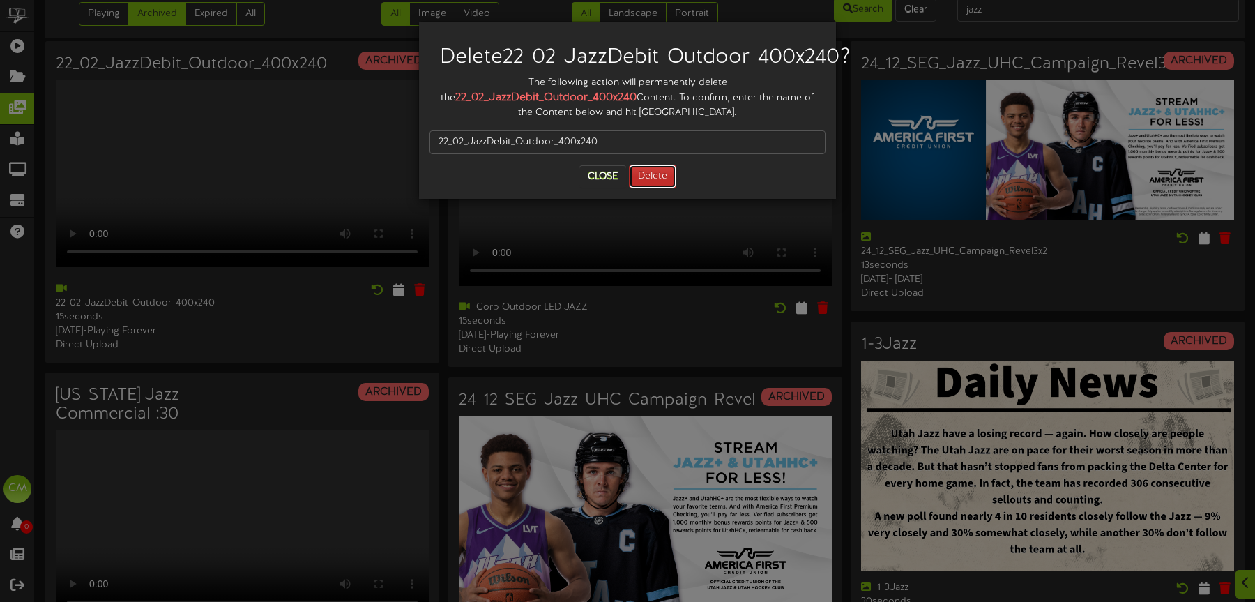
click at [665, 188] on button "Delete" at bounding box center [652, 177] width 47 height 24
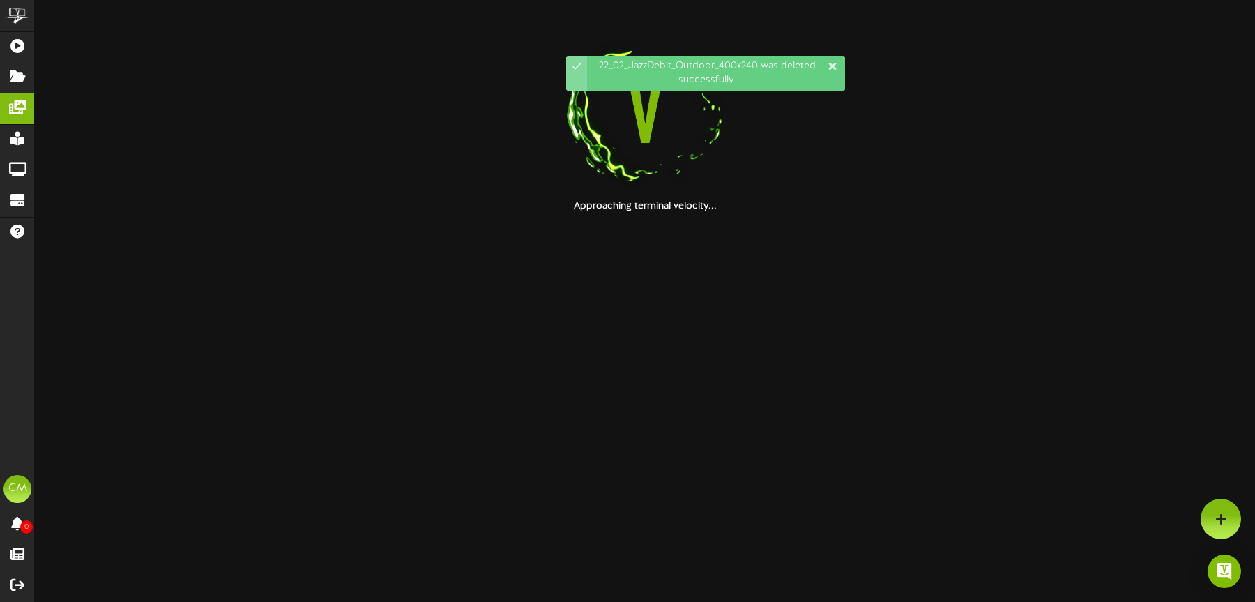
scroll to position [0, 0]
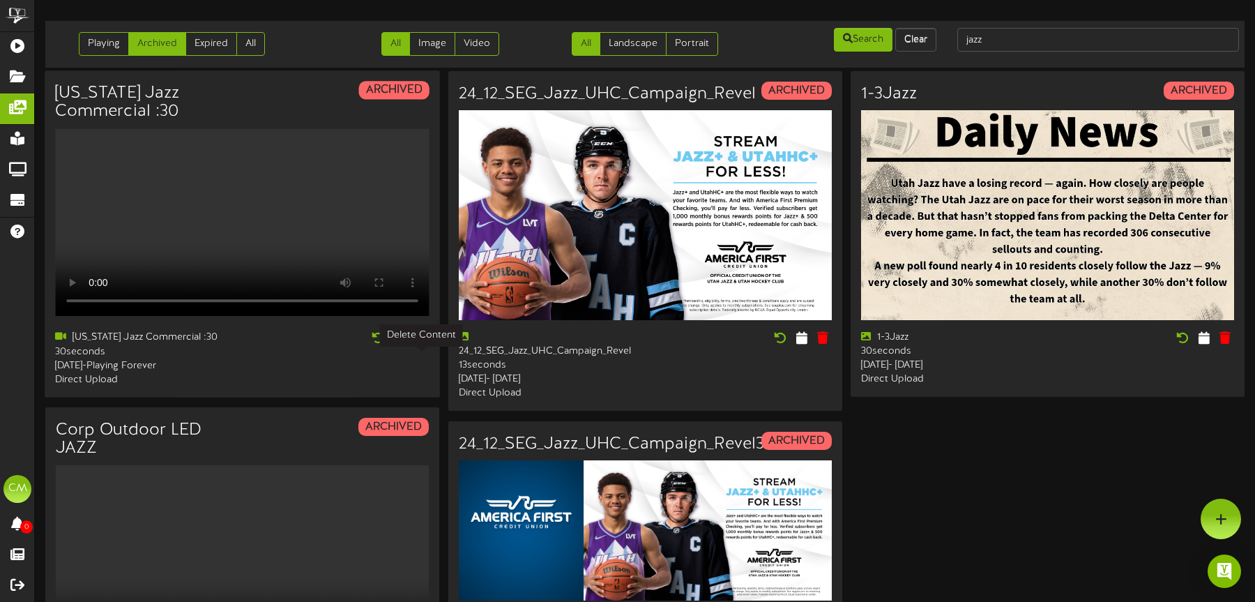
click at [422, 345] on icon at bounding box center [420, 337] width 13 height 15
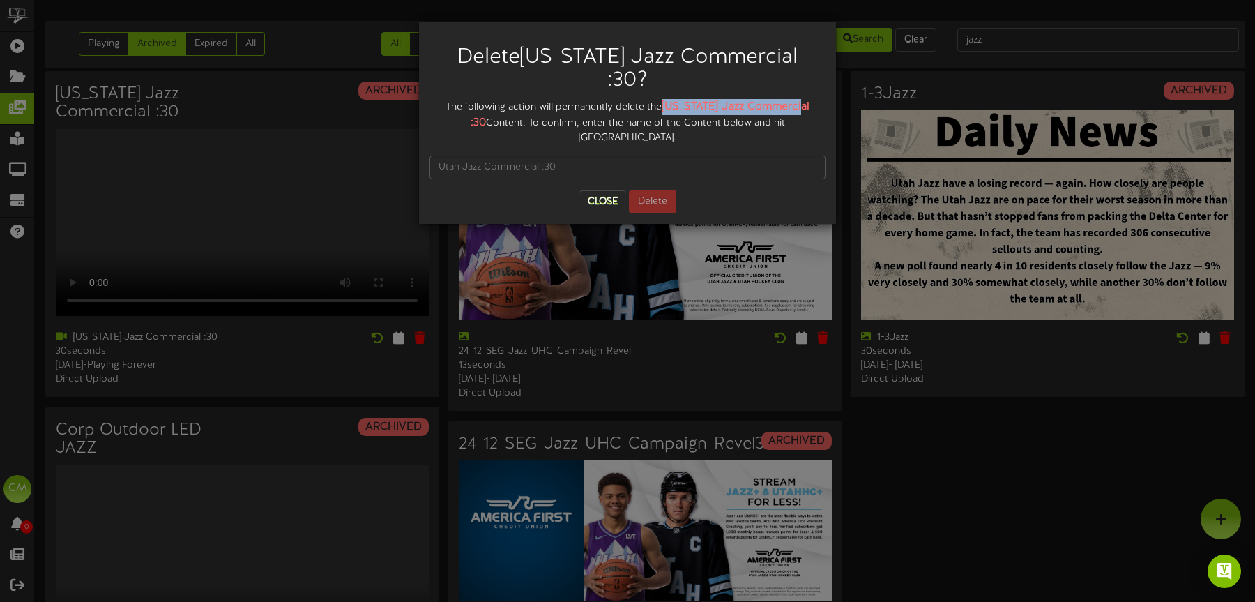
drag, startPoint x: 675, startPoint y: 80, endPoint x: 811, endPoint y: 81, distance: 136.0
click at [811, 99] on div "The following action will permanently delete the Utah Jazz Commercial :30 Conte…" at bounding box center [628, 122] width 396 height 46
copy strong "Utah Jazz Commercial :30"
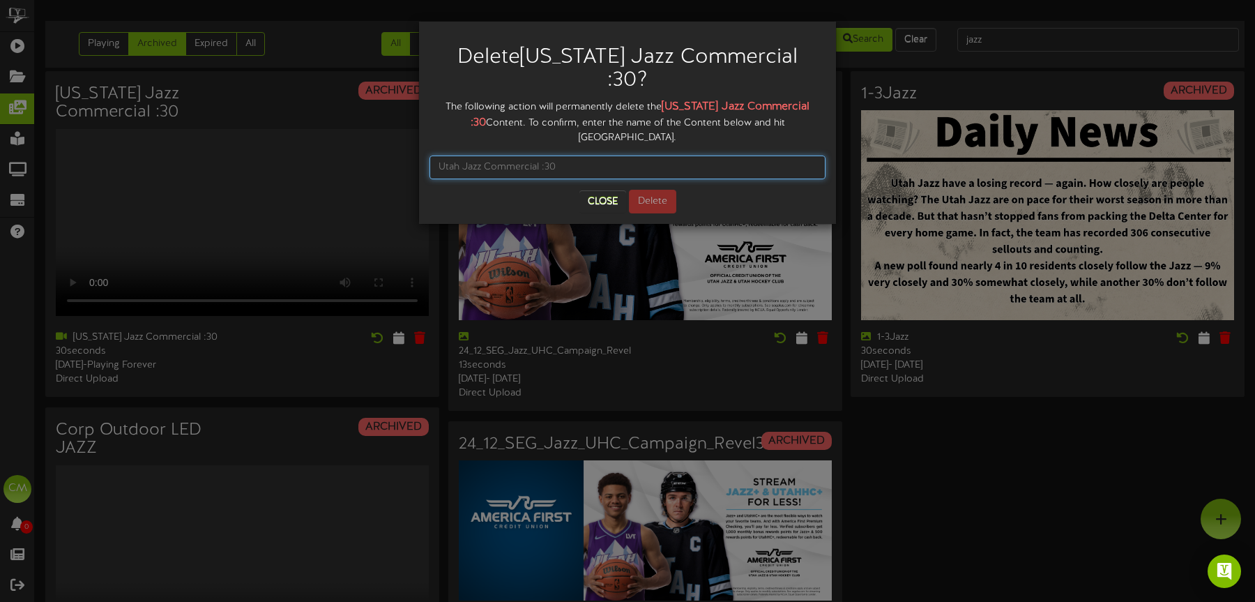
click at [508, 156] on input "text" at bounding box center [628, 168] width 396 height 24
paste input "Utah Jazz Commercial :30"
type input "Utah Jazz Commercial :30"
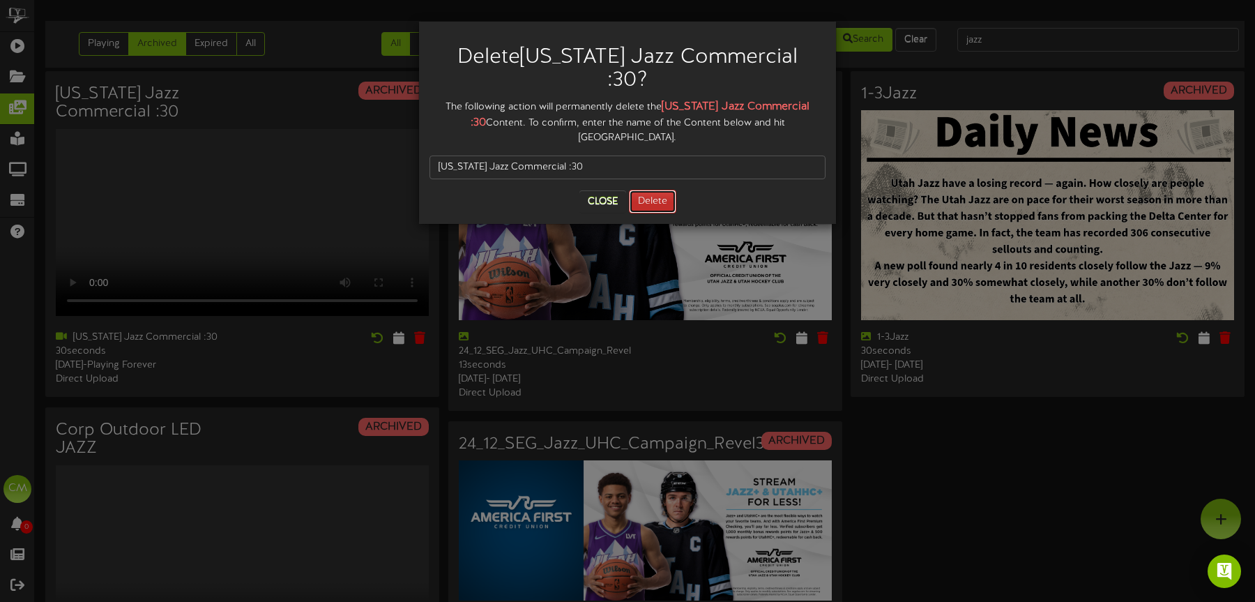
click at [668, 190] on button "Delete" at bounding box center [652, 202] width 47 height 24
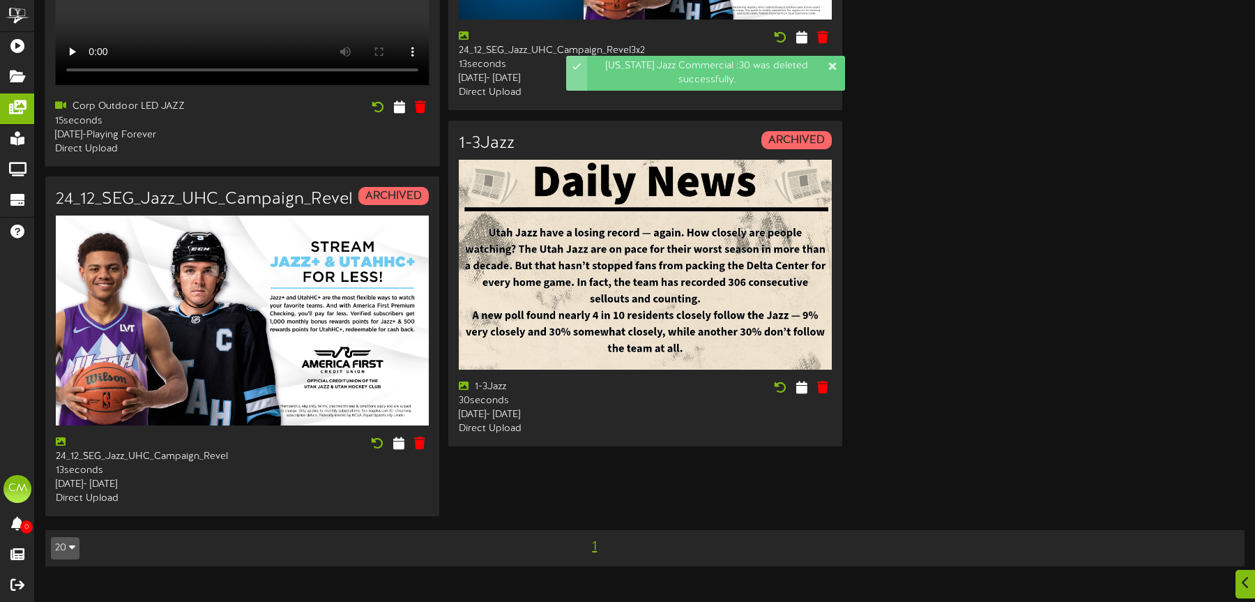
scroll to position [522, 0]
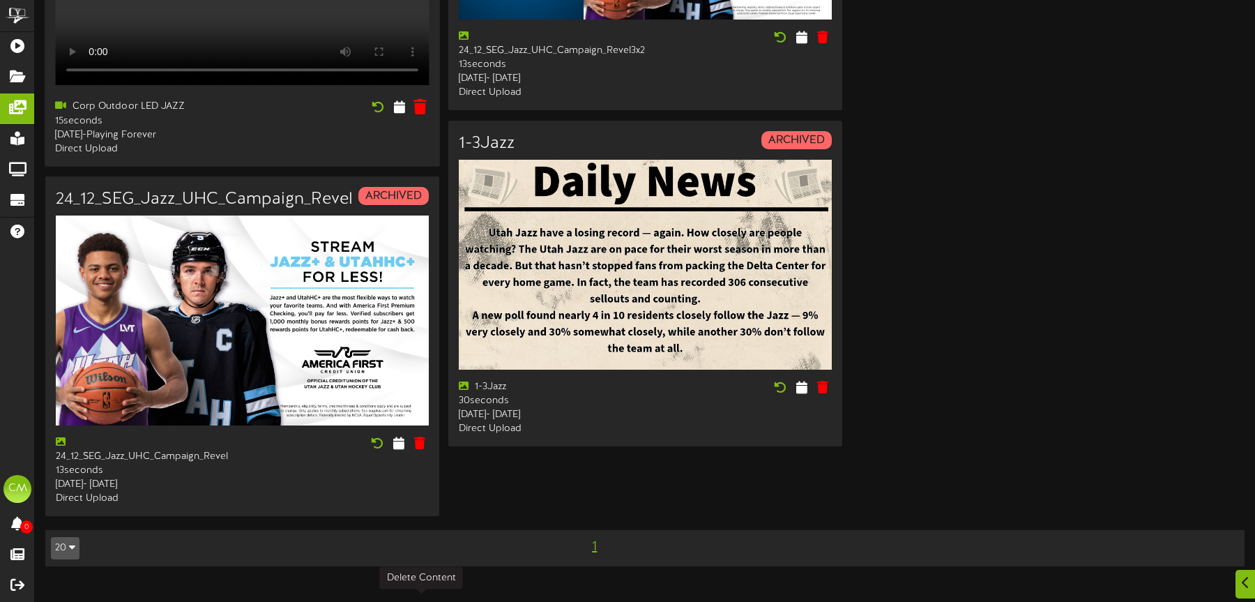
click at [421, 114] on icon at bounding box center [420, 106] width 13 height 15
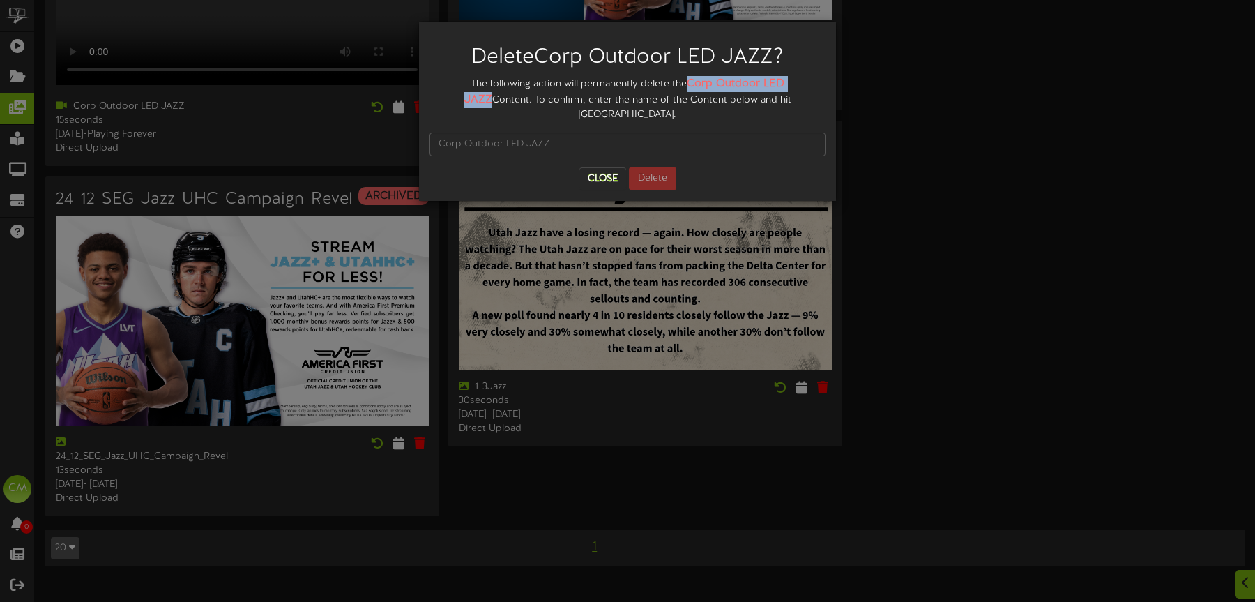
drag, startPoint x: 672, startPoint y: 83, endPoint x: 831, endPoint y: 82, distance: 158.3
click at [831, 82] on div "Delete Corp Outdoor LED JAZZ ? The following action will permanently delete the…" at bounding box center [627, 111] width 417 height 179
copy strong "Corp Outdoor LED JAZZ"
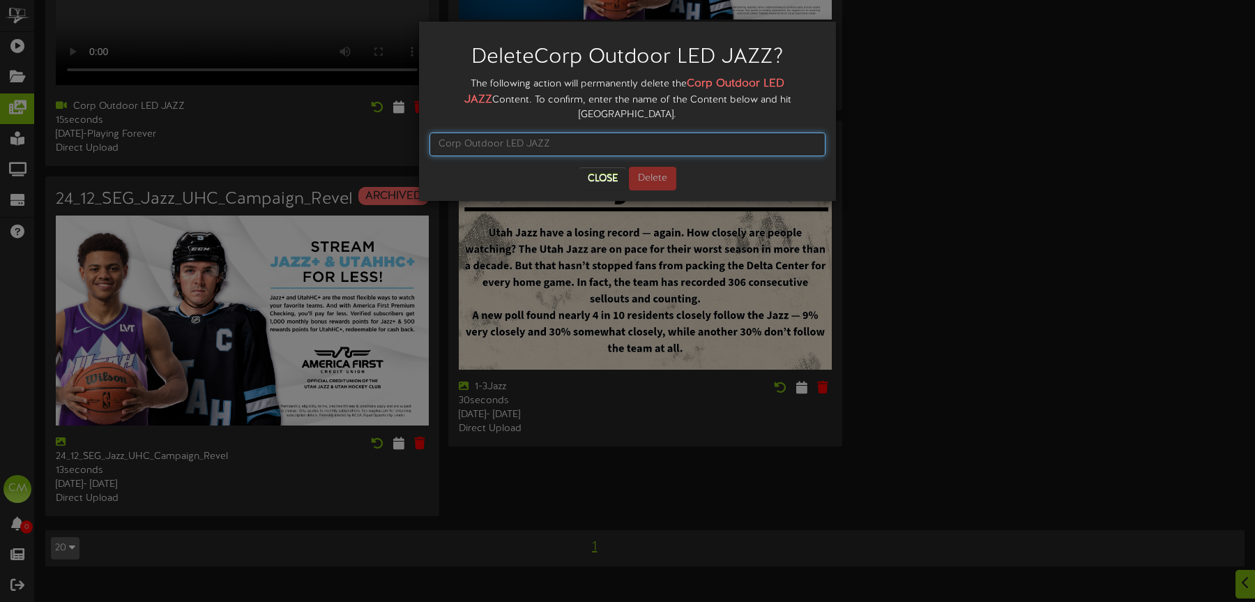
click at [553, 132] on input "text" at bounding box center [628, 144] width 396 height 24
paste input "Corp Outdoor LED JAZZ"
type input "Corp Outdoor LED JAZZ"
click at [658, 167] on button "Delete" at bounding box center [652, 179] width 47 height 24
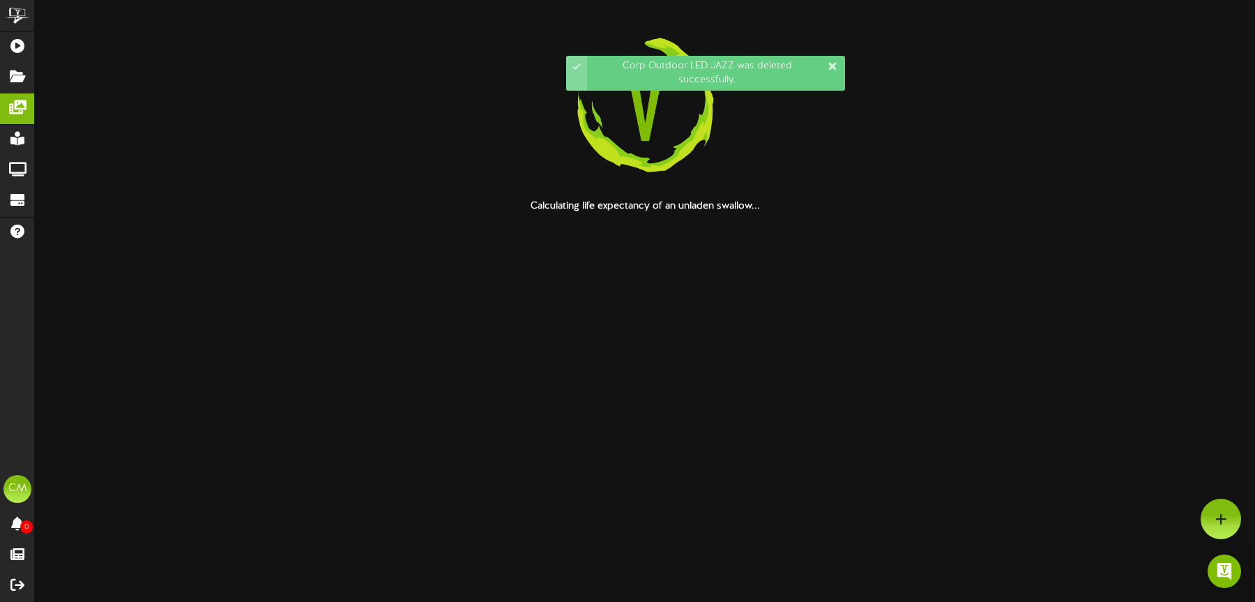
scroll to position [0, 0]
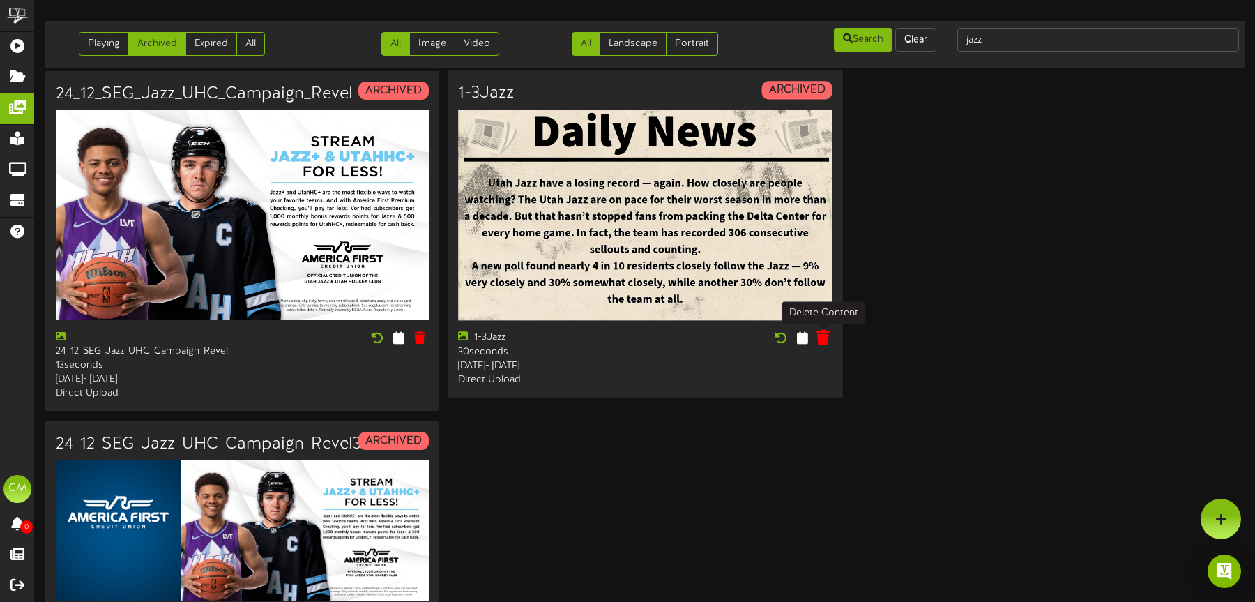
click at [823, 337] on icon at bounding box center [823, 337] width 13 height 15
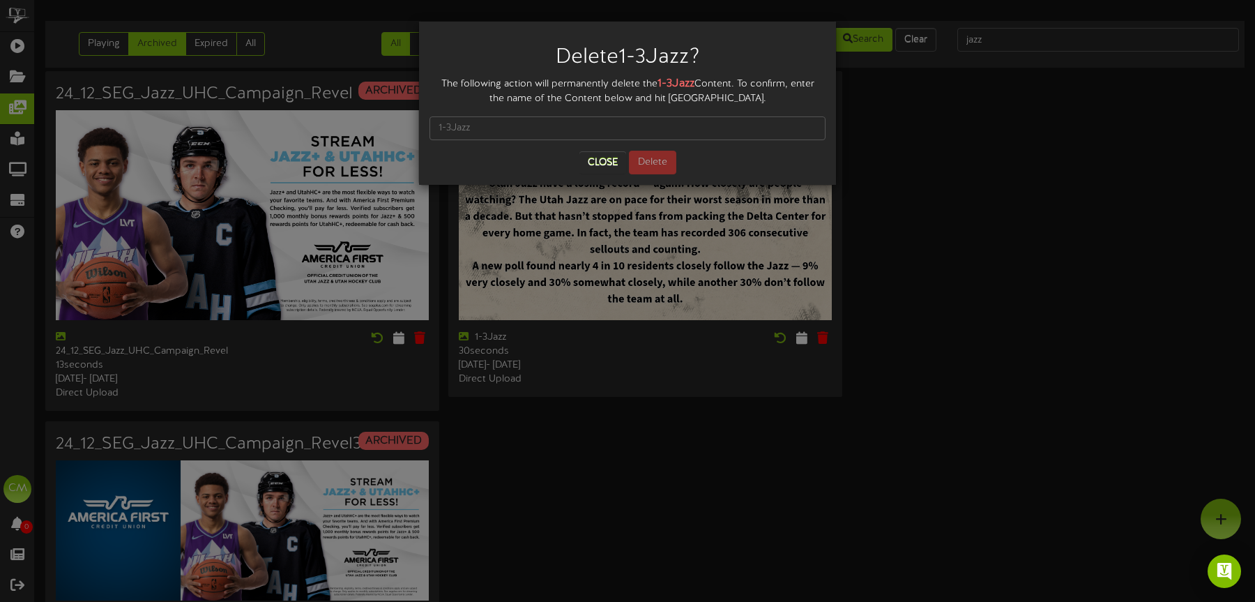
drag, startPoint x: 667, startPoint y: 84, endPoint x: 707, endPoint y: 84, distance: 39.8
click at [707, 84] on div "The following action will permanently delete the 1-3Jazz Content. To confirm, e…" at bounding box center [628, 91] width 396 height 30
copy div "1-3Jazz"
click at [501, 131] on input "text" at bounding box center [628, 128] width 396 height 24
paste input "1-3Jazz"
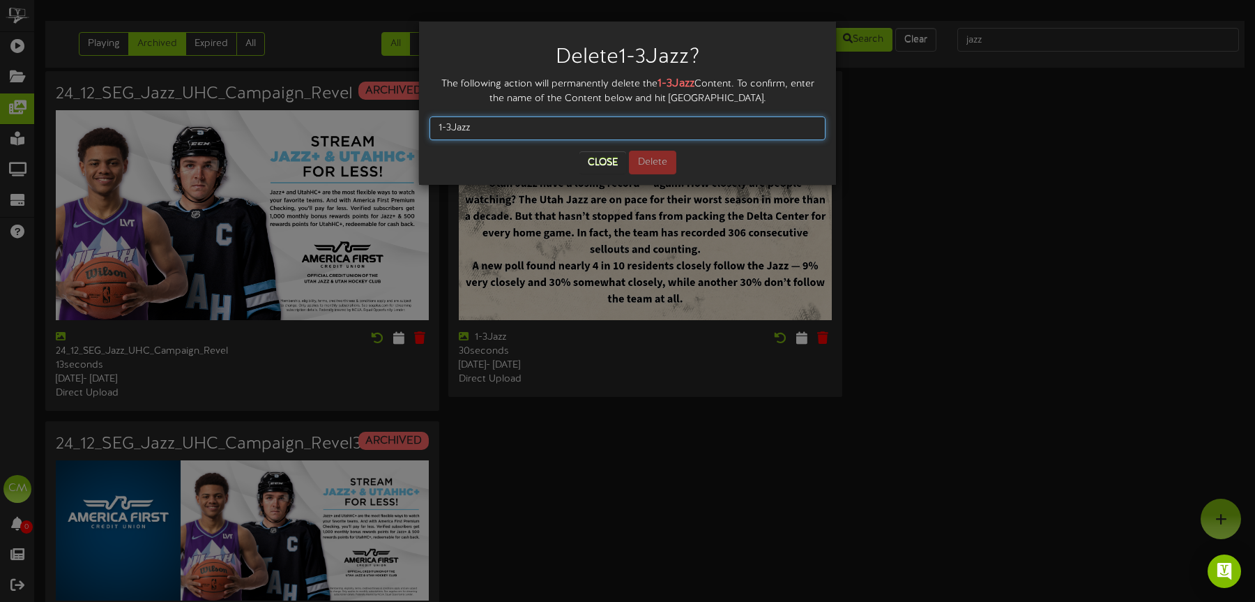
click at [441, 128] on input "1-3Jazz" at bounding box center [628, 128] width 396 height 24
type input "1-3Jazz"
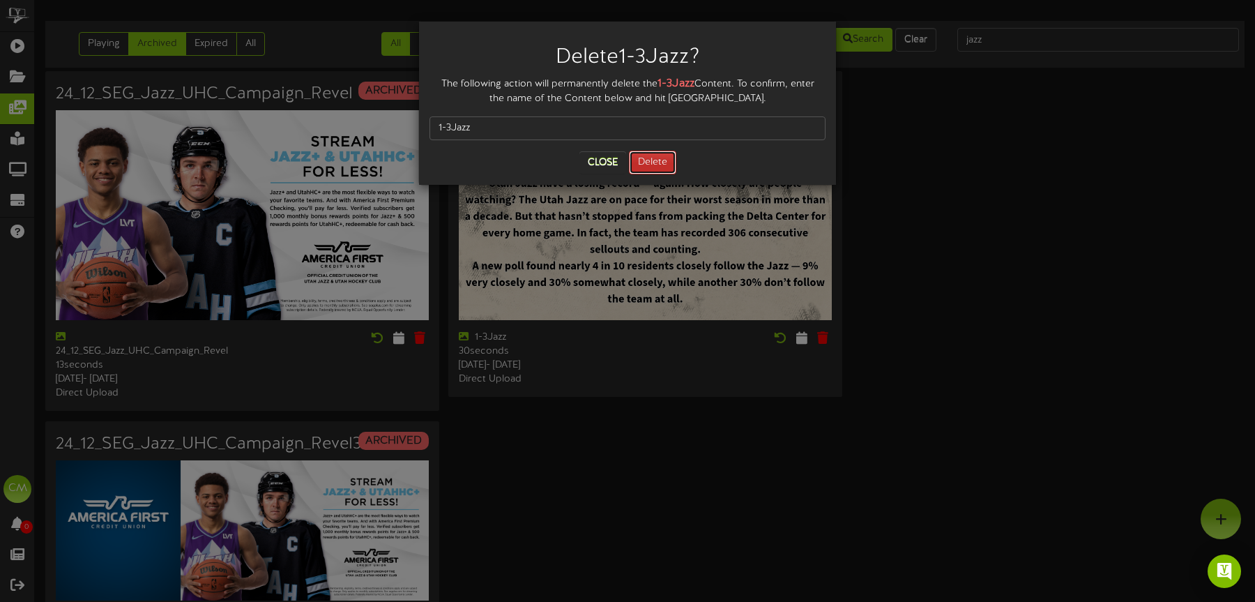
click at [654, 162] on button "Delete" at bounding box center [652, 163] width 47 height 24
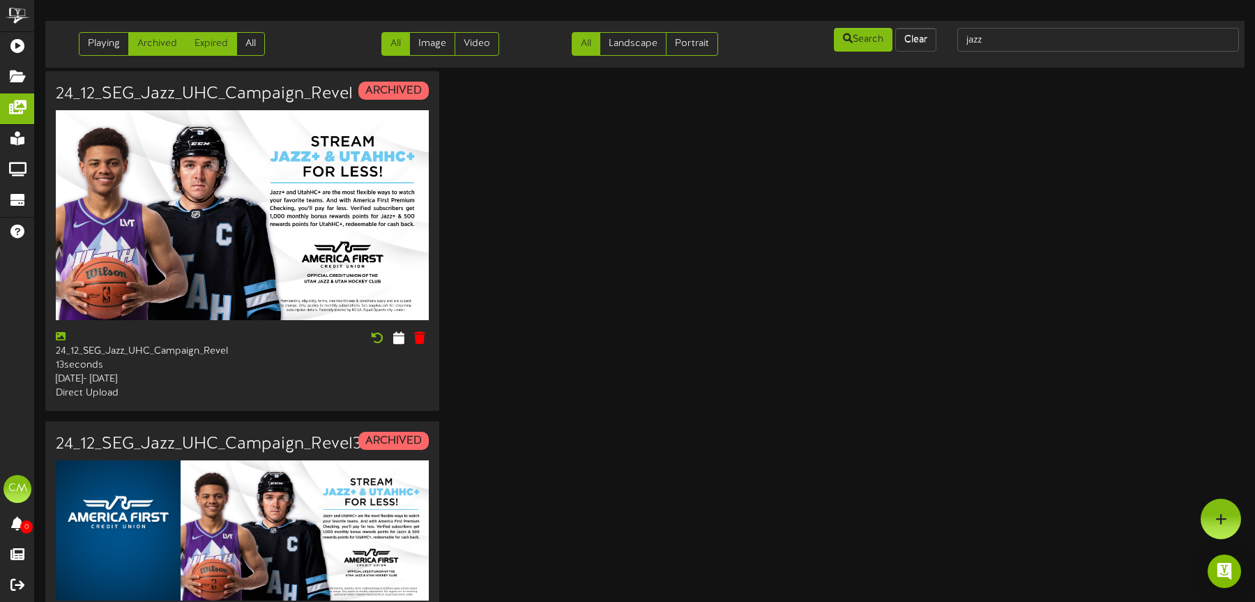
click at [221, 38] on link "Expired" at bounding box center [211, 44] width 52 height 24
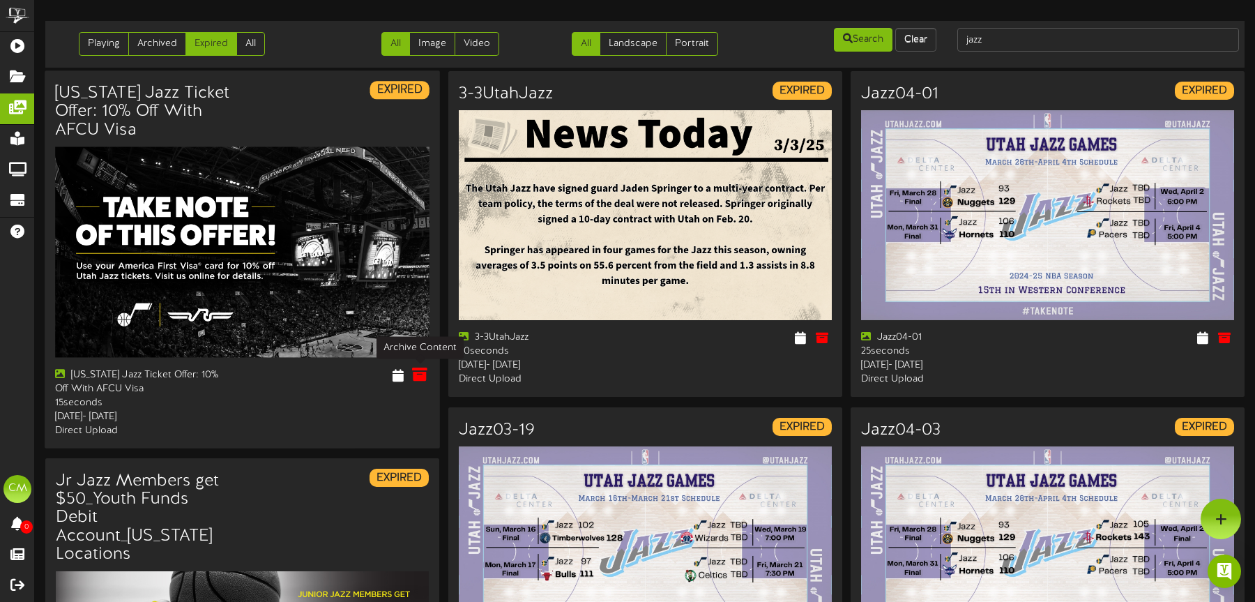
click at [418, 374] on icon at bounding box center [419, 374] width 15 height 15
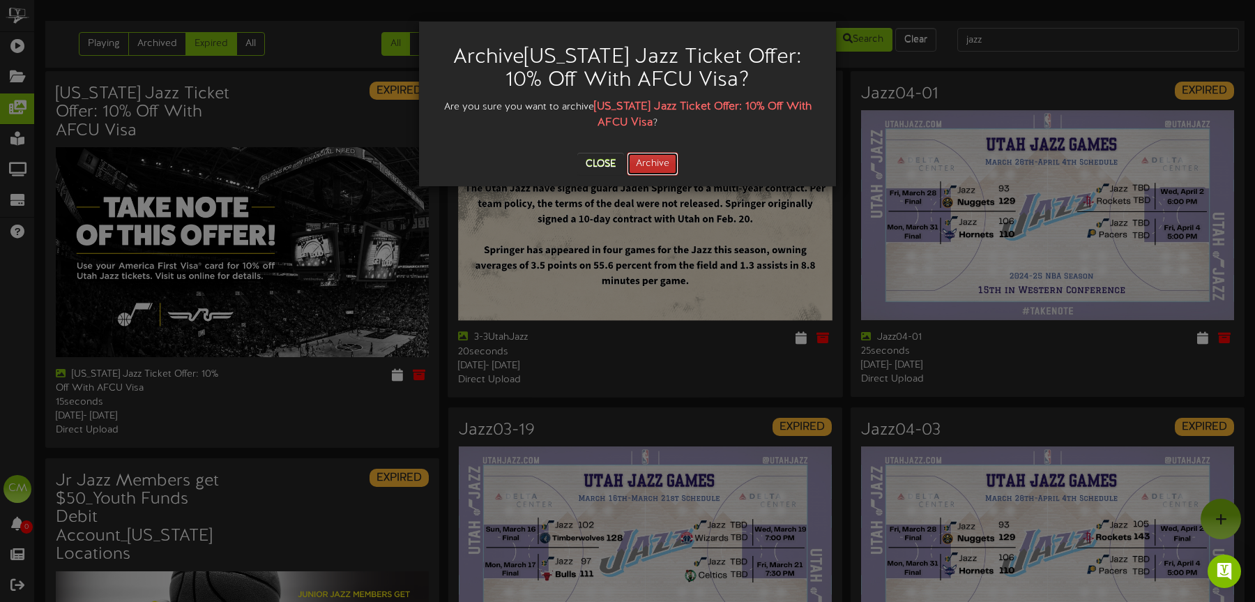
click at [667, 164] on button "Archive" at bounding box center [653, 164] width 52 height 24
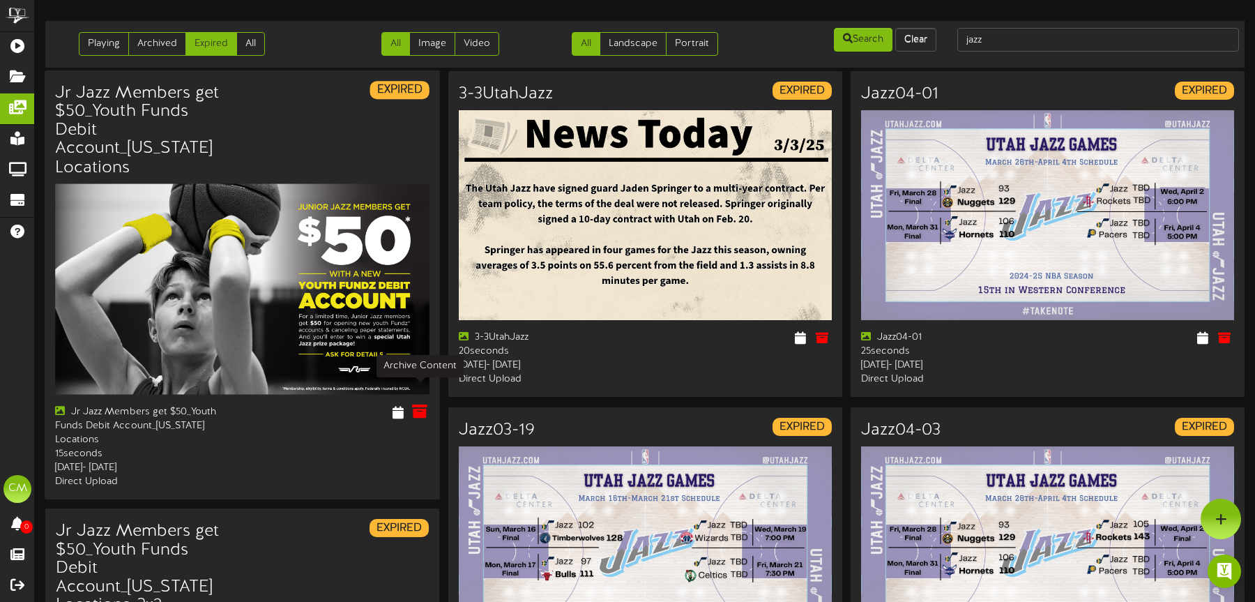
click at [421, 404] on icon at bounding box center [419, 411] width 15 height 15
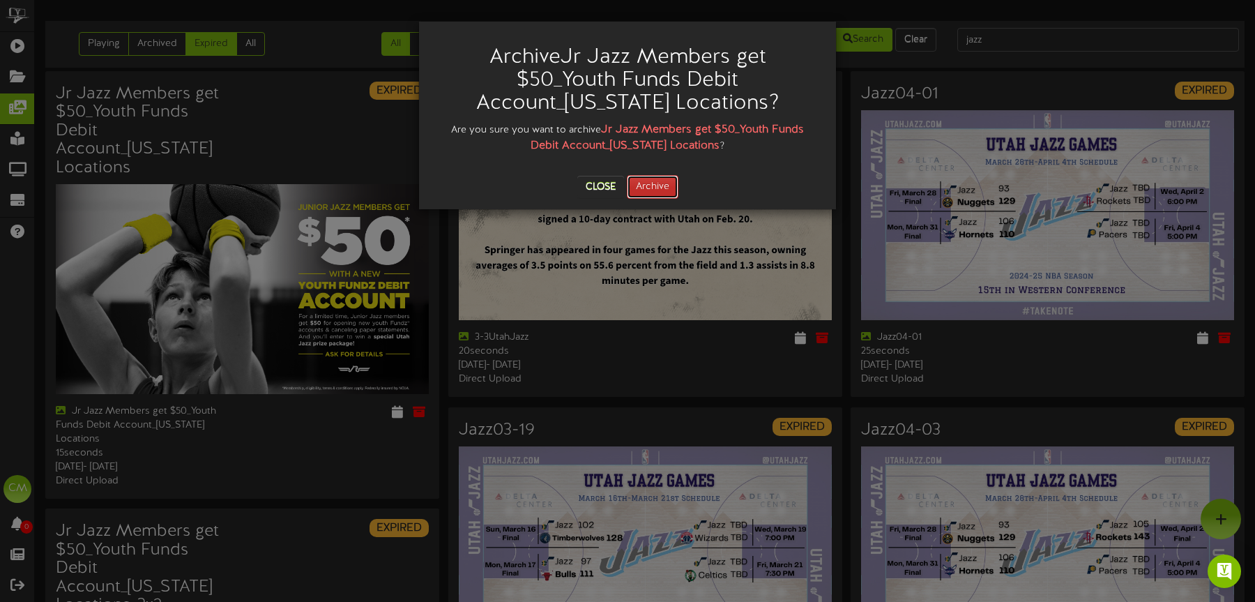
click at [666, 190] on button "Archive" at bounding box center [653, 187] width 52 height 24
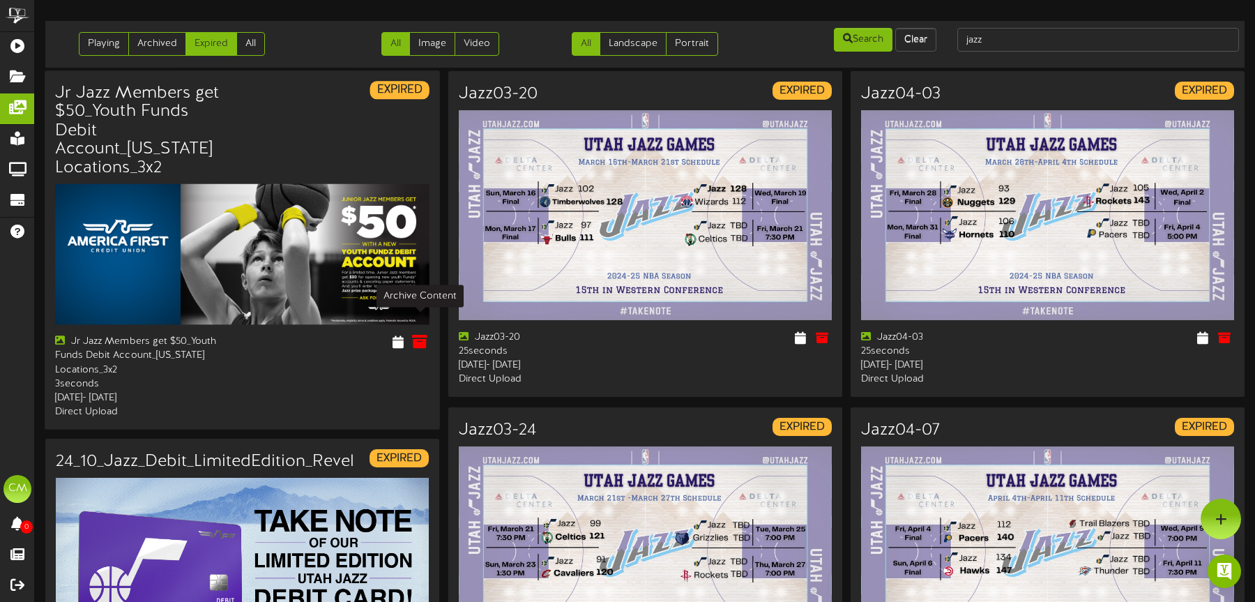
click at [423, 334] on icon at bounding box center [419, 341] width 15 height 15
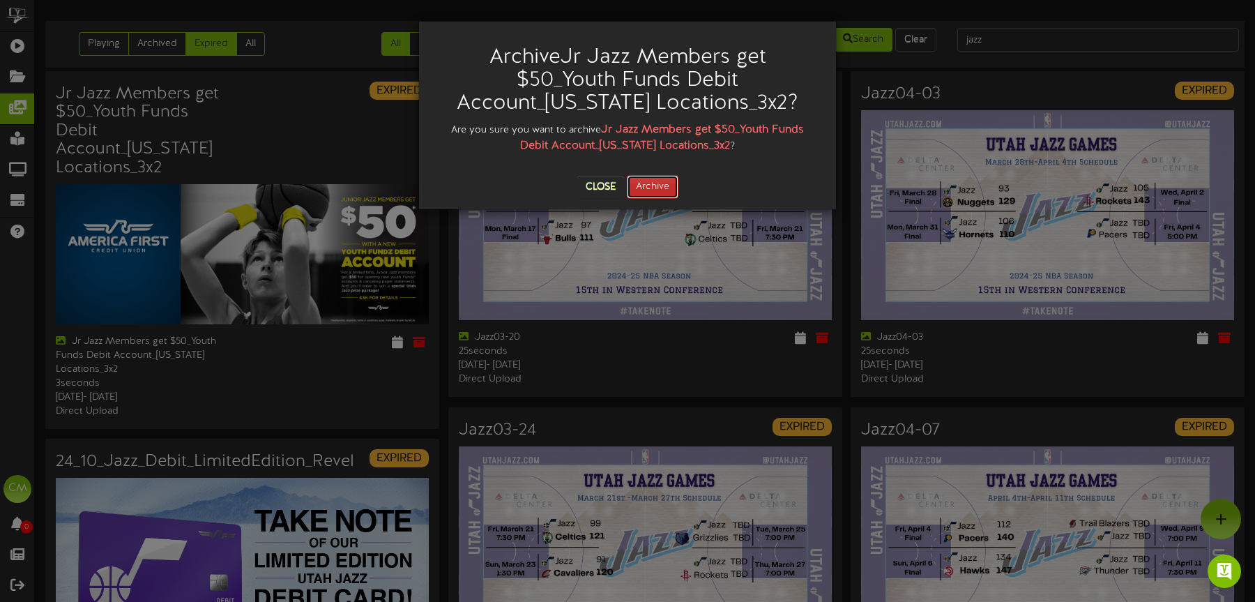
click at [655, 191] on button "Archive" at bounding box center [653, 187] width 52 height 24
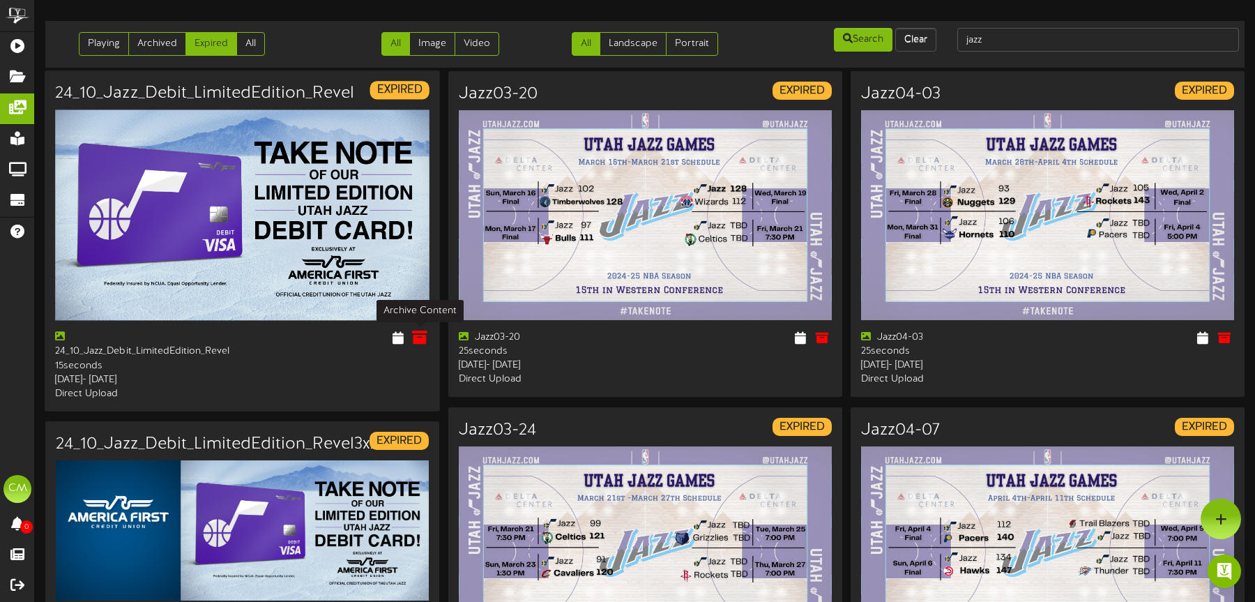
click at [421, 331] on icon at bounding box center [419, 337] width 15 height 15
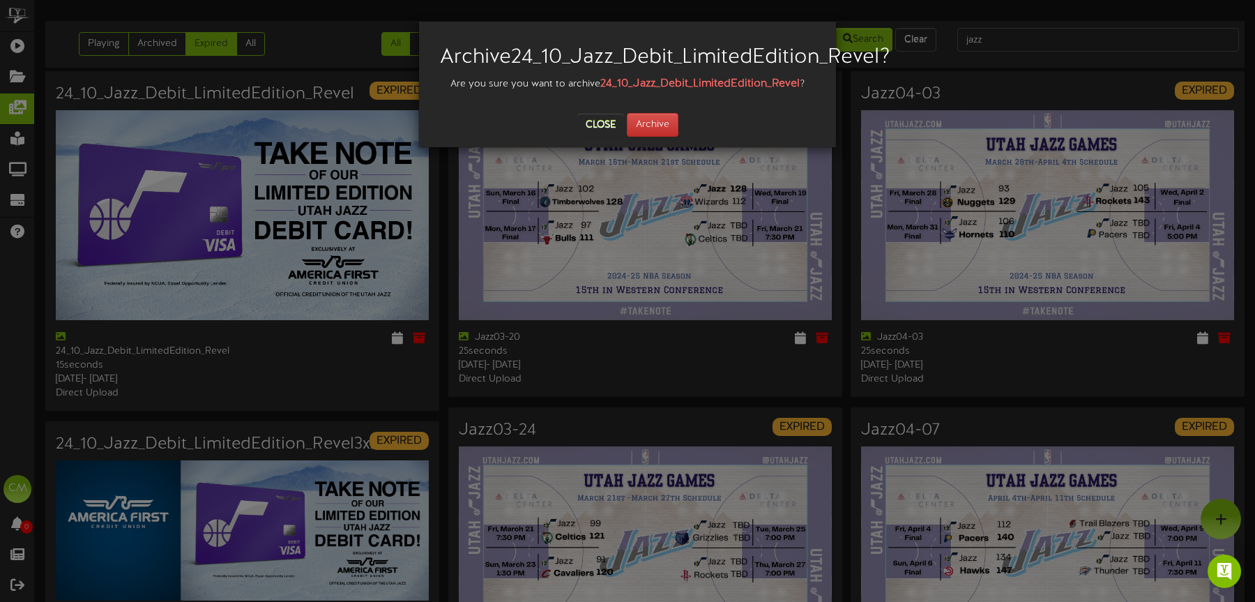
click at [675, 113] on div at bounding box center [628, 102] width 396 height 21
click at [665, 137] on button "Archive" at bounding box center [653, 125] width 52 height 24
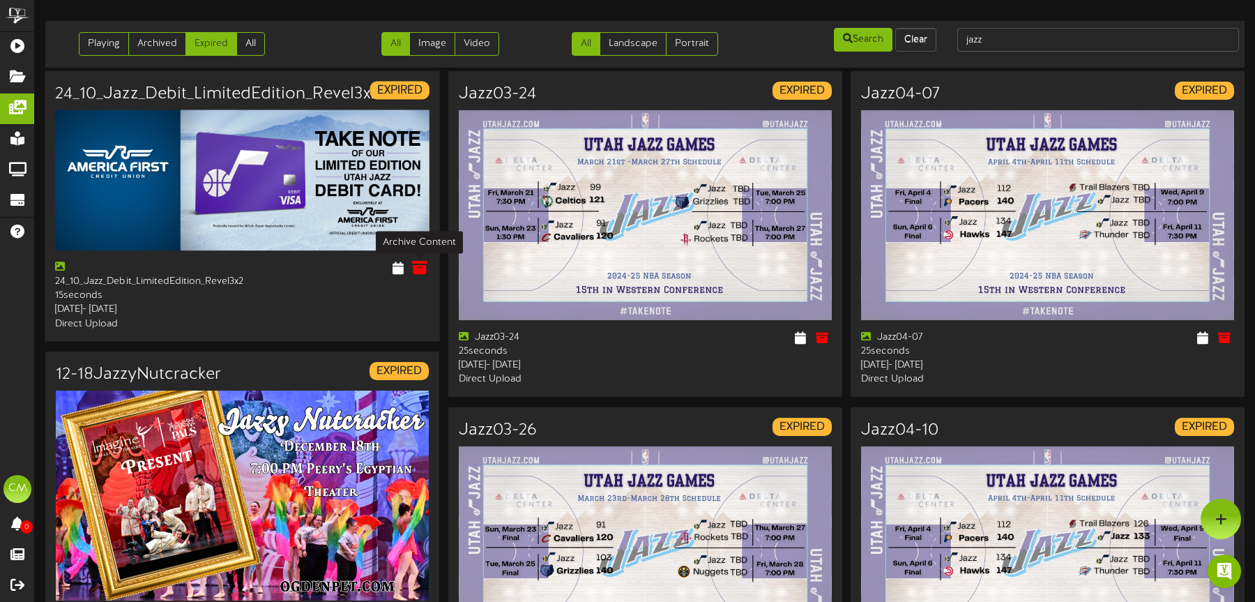
click at [425, 268] on icon at bounding box center [419, 267] width 15 height 15
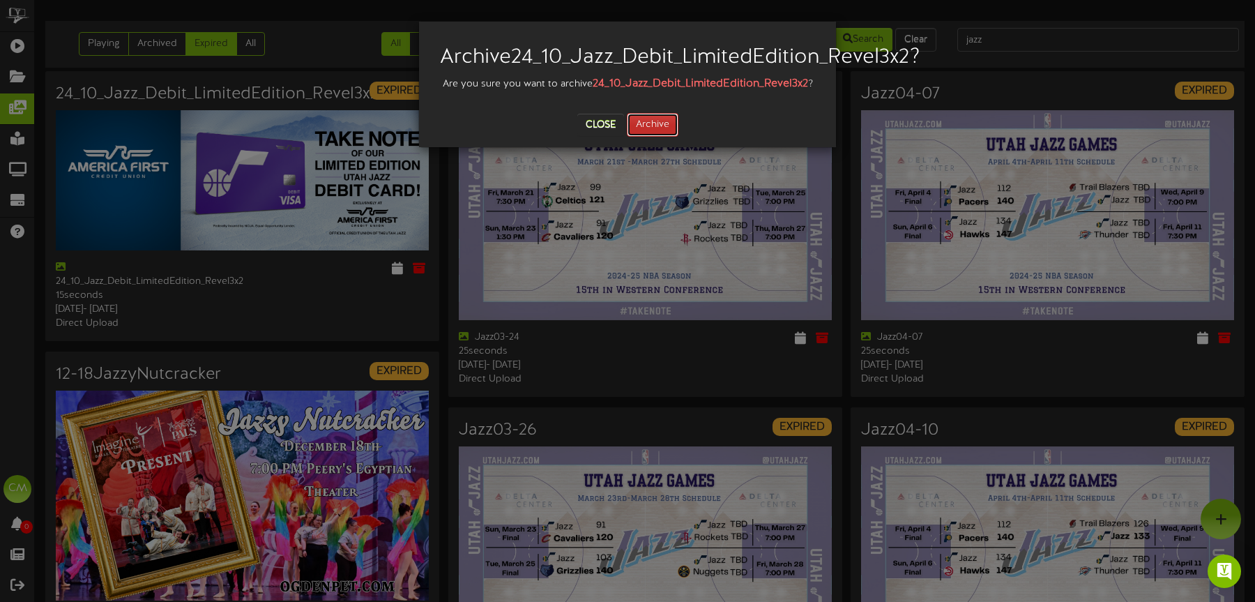
click at [658, 137] on button "Archive" at bounding box center [653, 125] width 52 height 24
